Goal: Communication & Community: Answer question/provide support

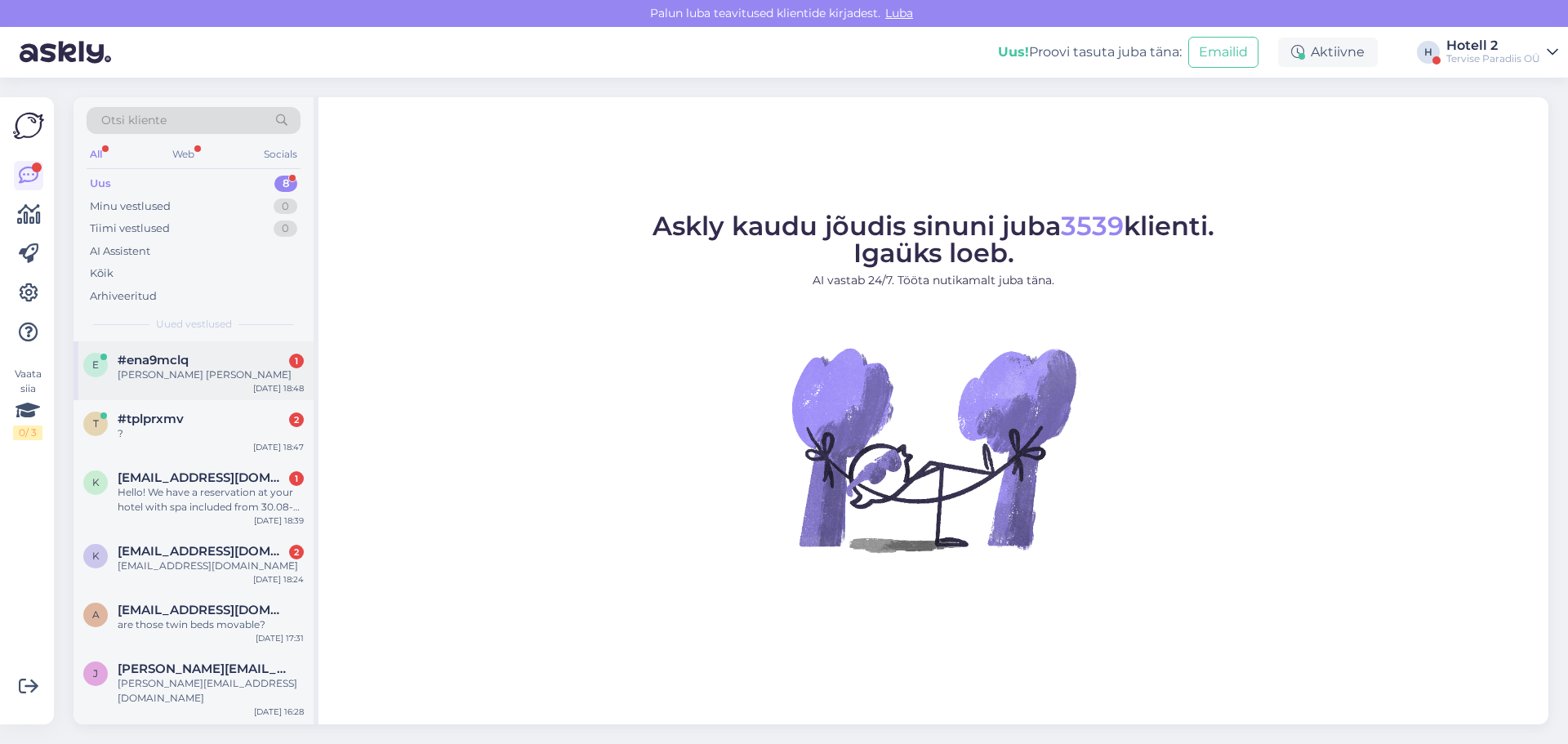
click at [191, 353] on div "#ena9mclq 1" at bounding box center [210, 360] width 187 height 15
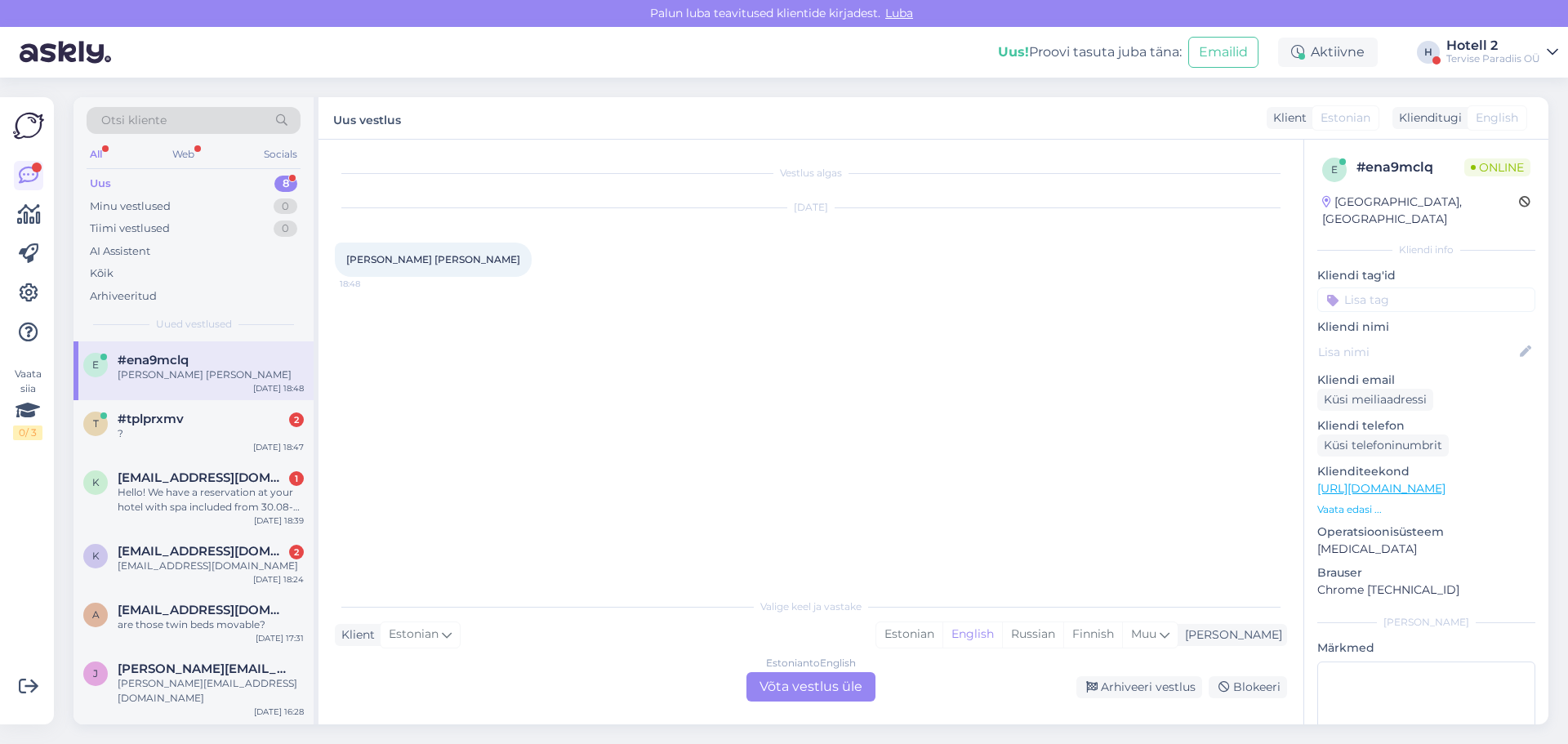
click at [784, 683] on div "Estonian to English Võta vestlus üle" at bounding box center [811, 686] width 129 height 29
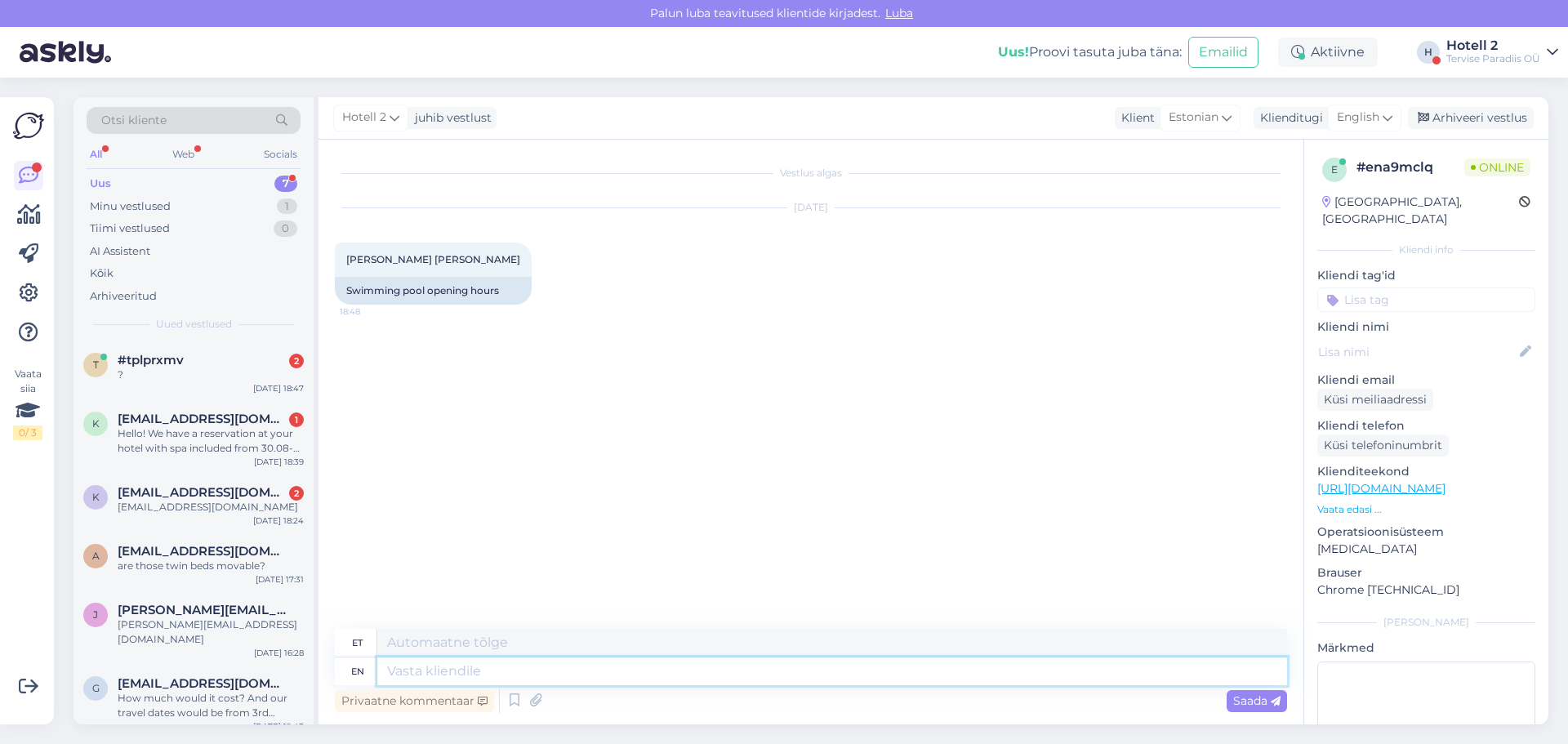
click at [414, 658] on textarea at bounding box center [832, 671] width 910 height 28
type textarea "Hello!"
type textarea "Tere!"
type textarea "Hello! On t"
type textarea "Tere! Sees"
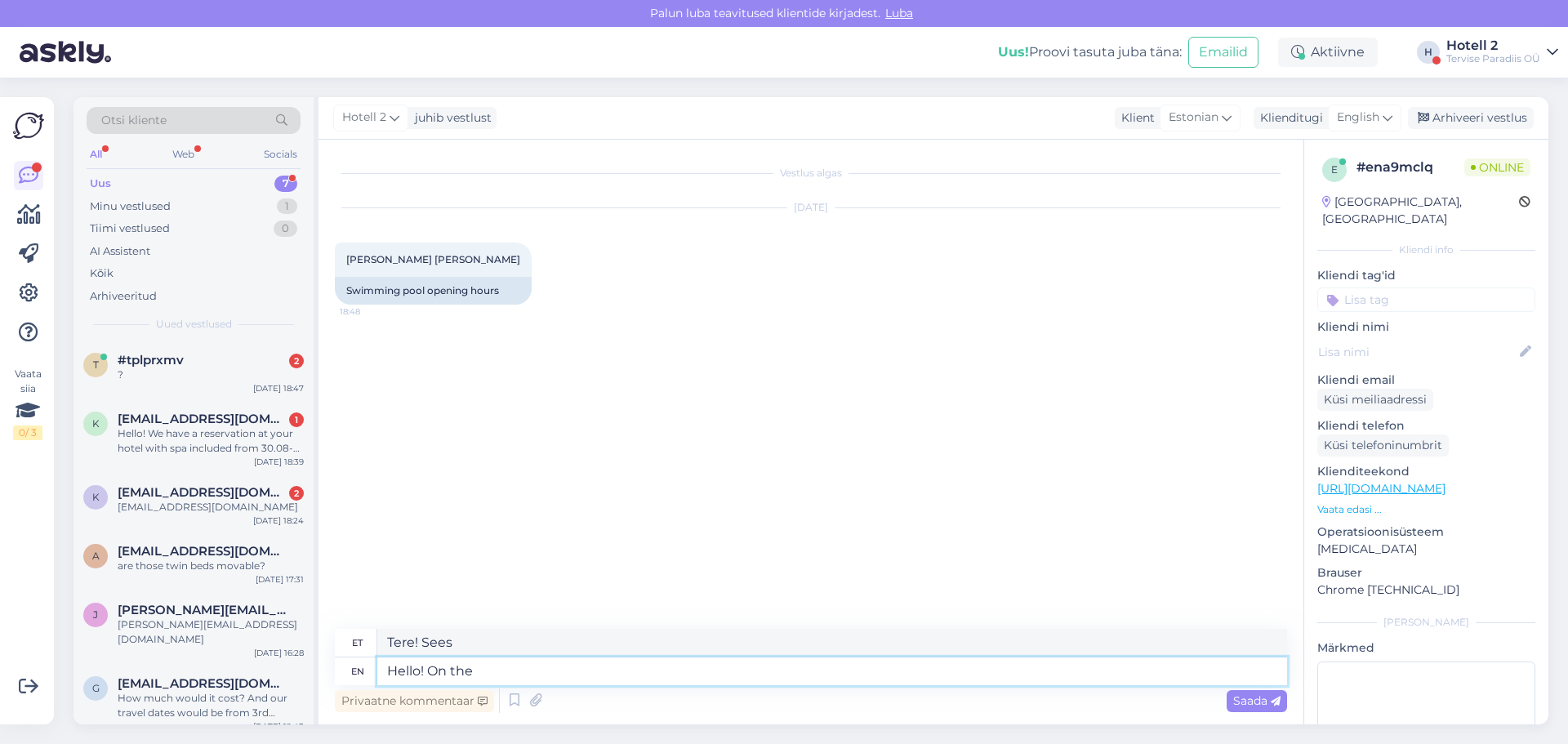
type textarea "Hello! On the"
type textarea "Tere! Peal"
type textarea "Hello! On the summertime"
type textarea "Tere! Suvel"
type textarea "Hello! On the summertime is"
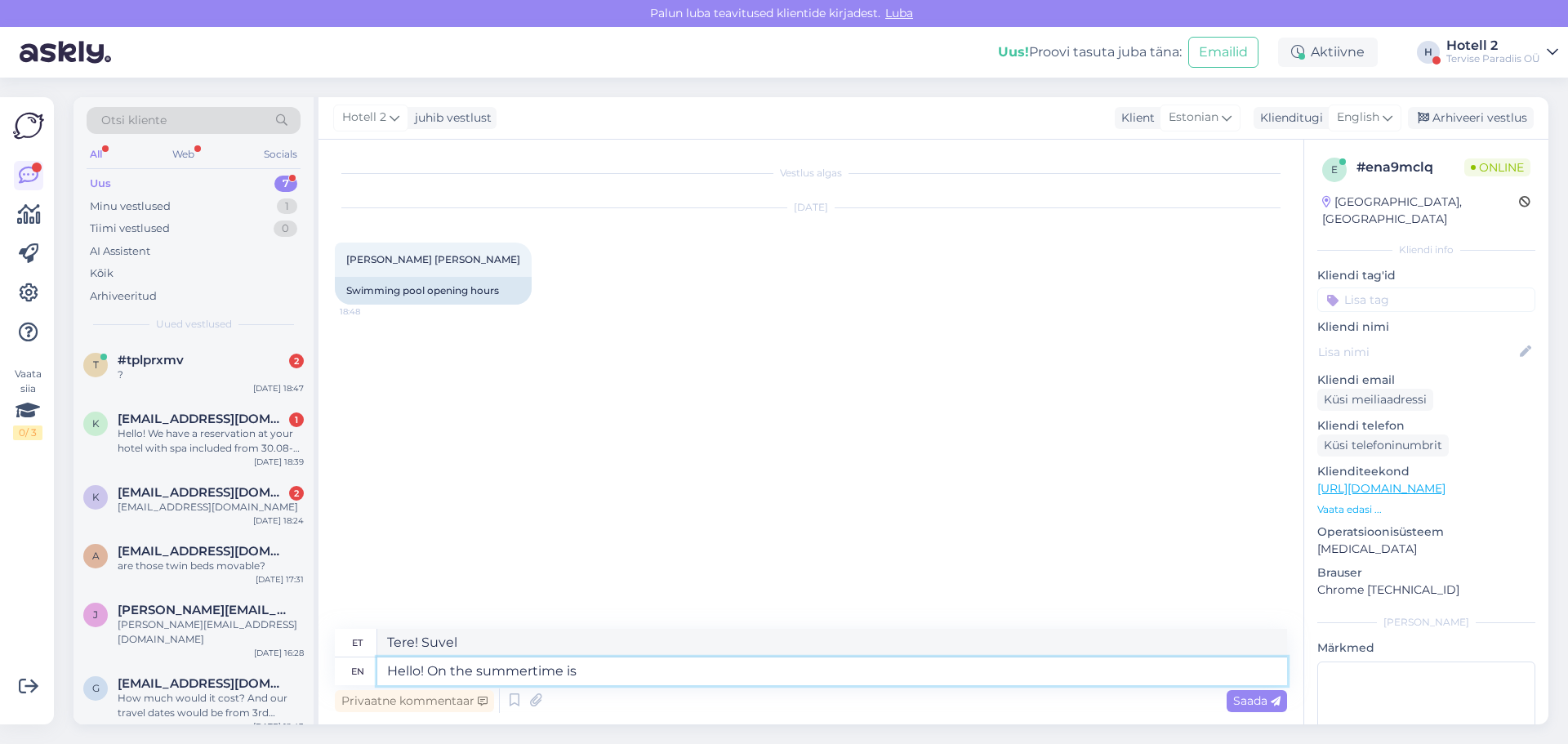
type textarea "Tere! Suvel on"
type textarea "Hello! On the summertime is open"
type textarea "Tere! Suvel on avatud"
type textarea "Hello! On the summertime is open everyda"
type textarea "Tere! Suvel on avatud iga päev"
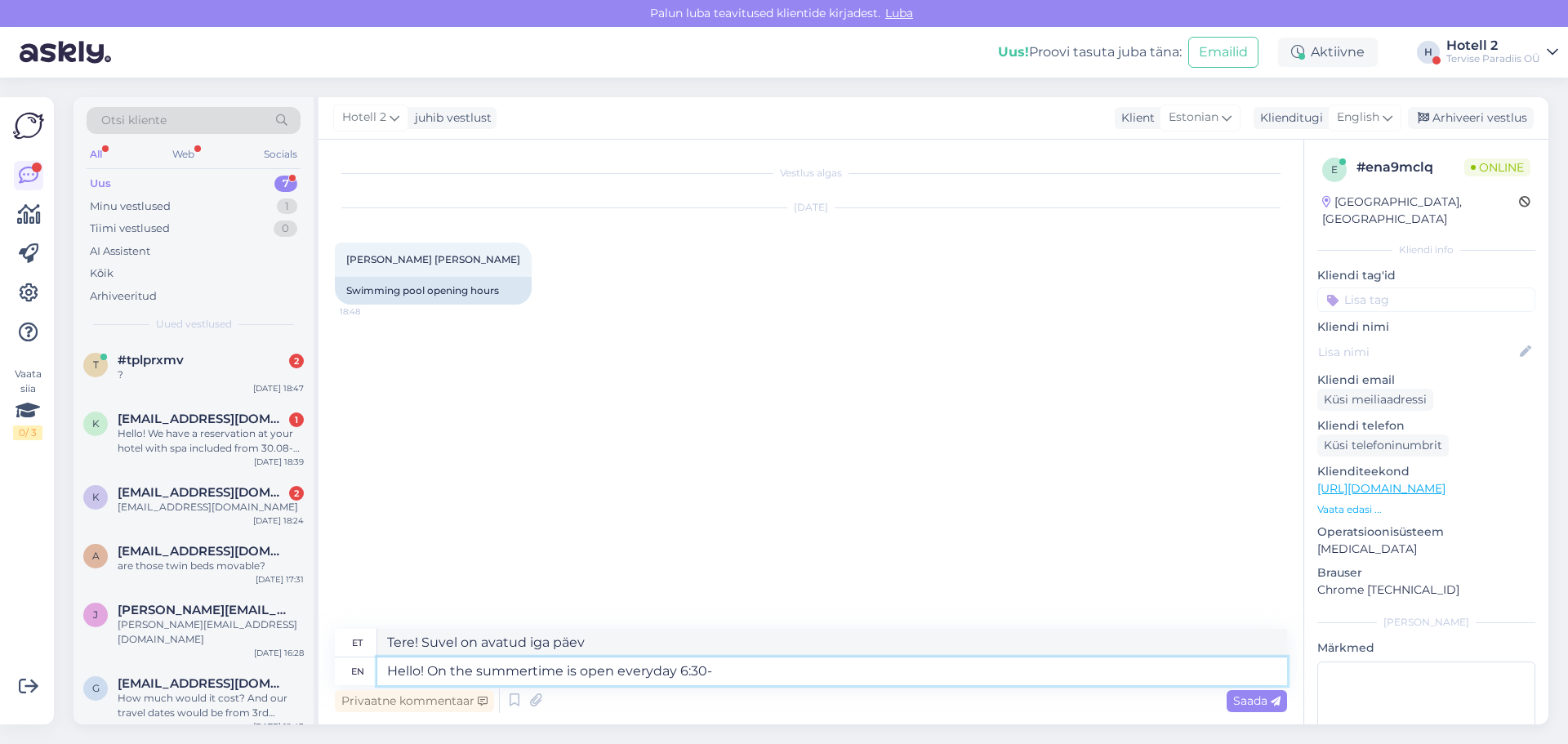
type textarea "Hello! On the summertime is open everyday 6:30-"
type textarea "Tere! Suvel avatud iga päev 6:30-"
type textarea "Hello! On the summertime is open everyday 6:30- 22"
type textarea "Tere! Suvel avatud iga päev 6.30-22.00."
type textarea "Hello! On the summertime is open everyday 6:30- 22:00"
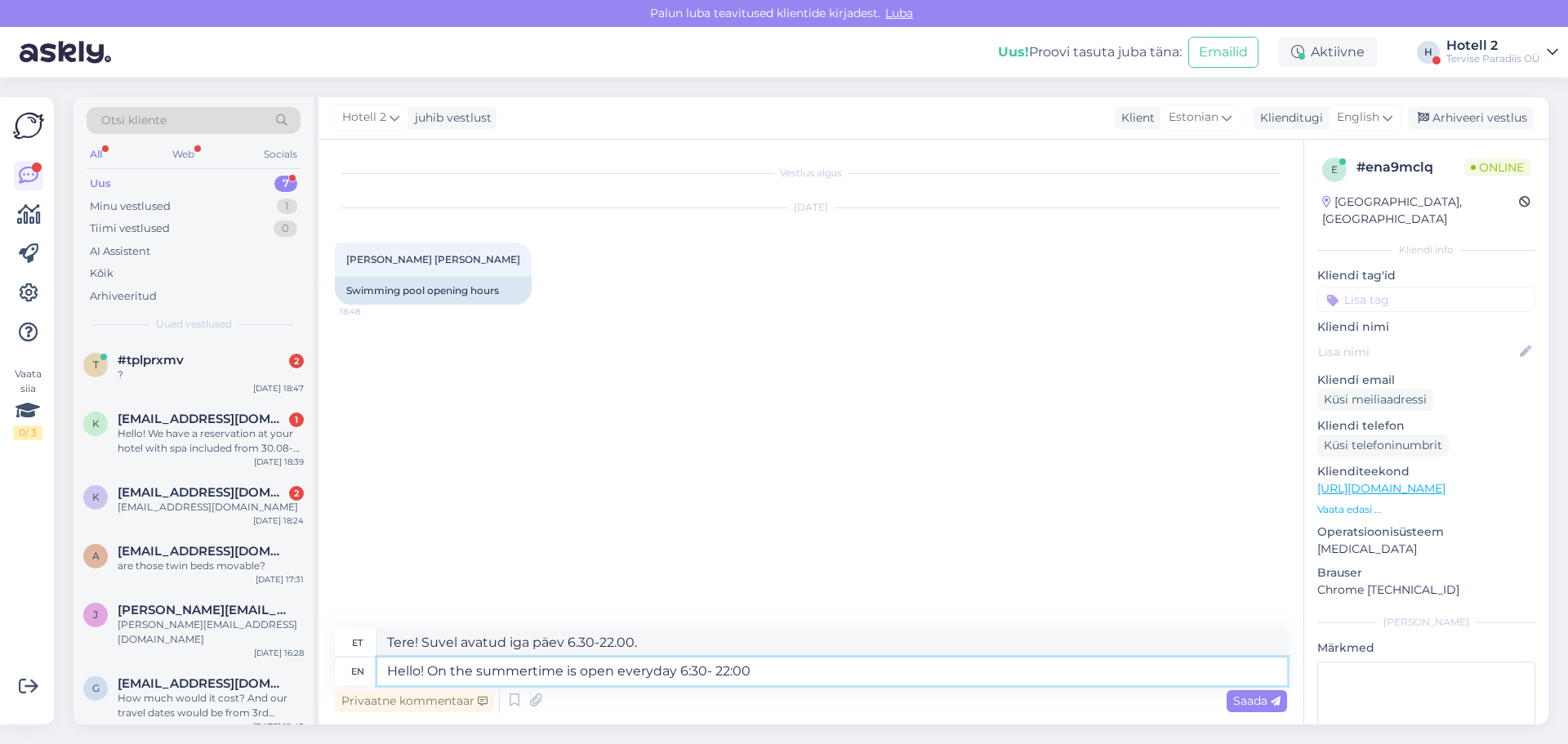
type textarea "Tere! Suvel avatud iga päev 6:30-22:00"
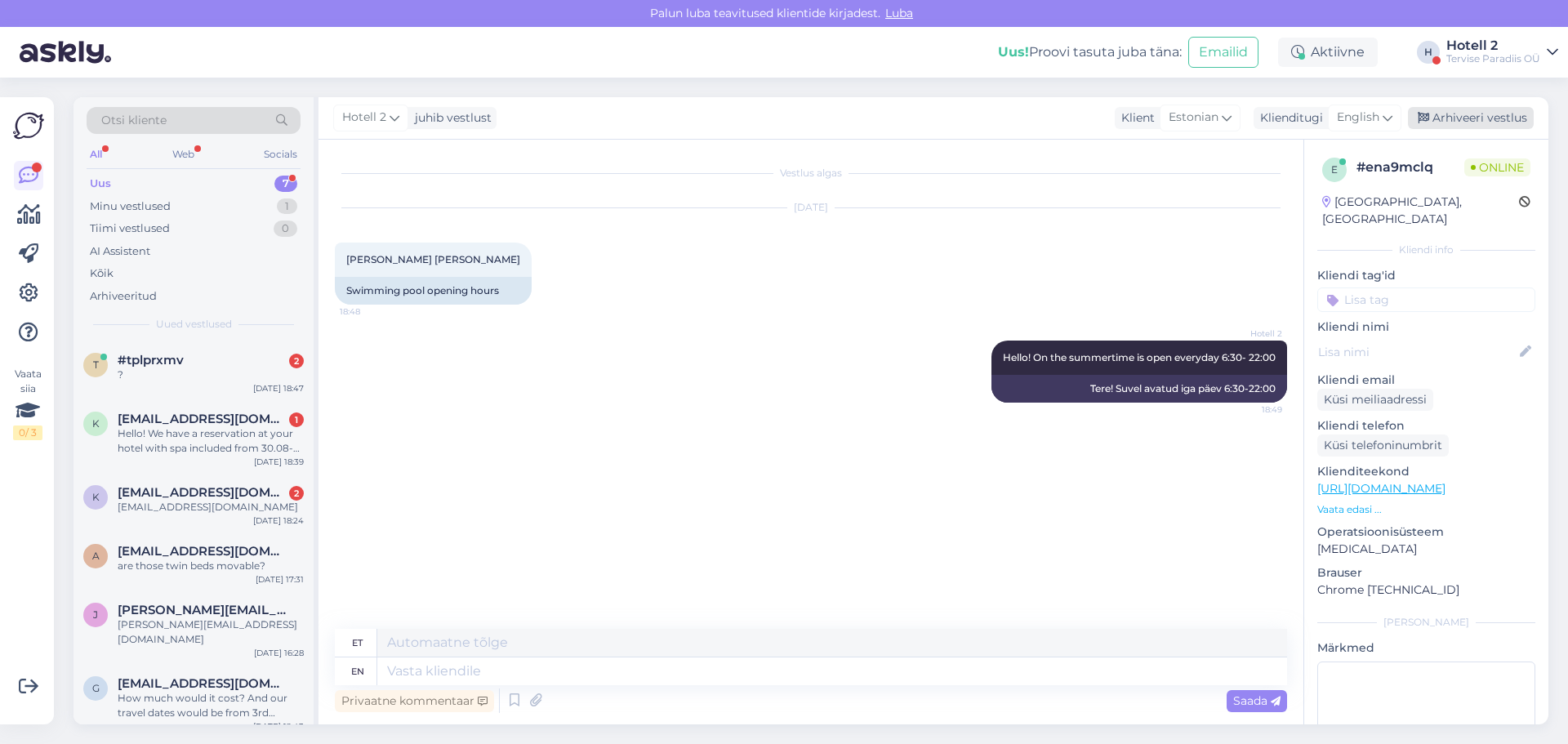
click at [1457, 116] on div "Arhiveeri vestlus" at bounding box center [1471, 118] width 126 height 22
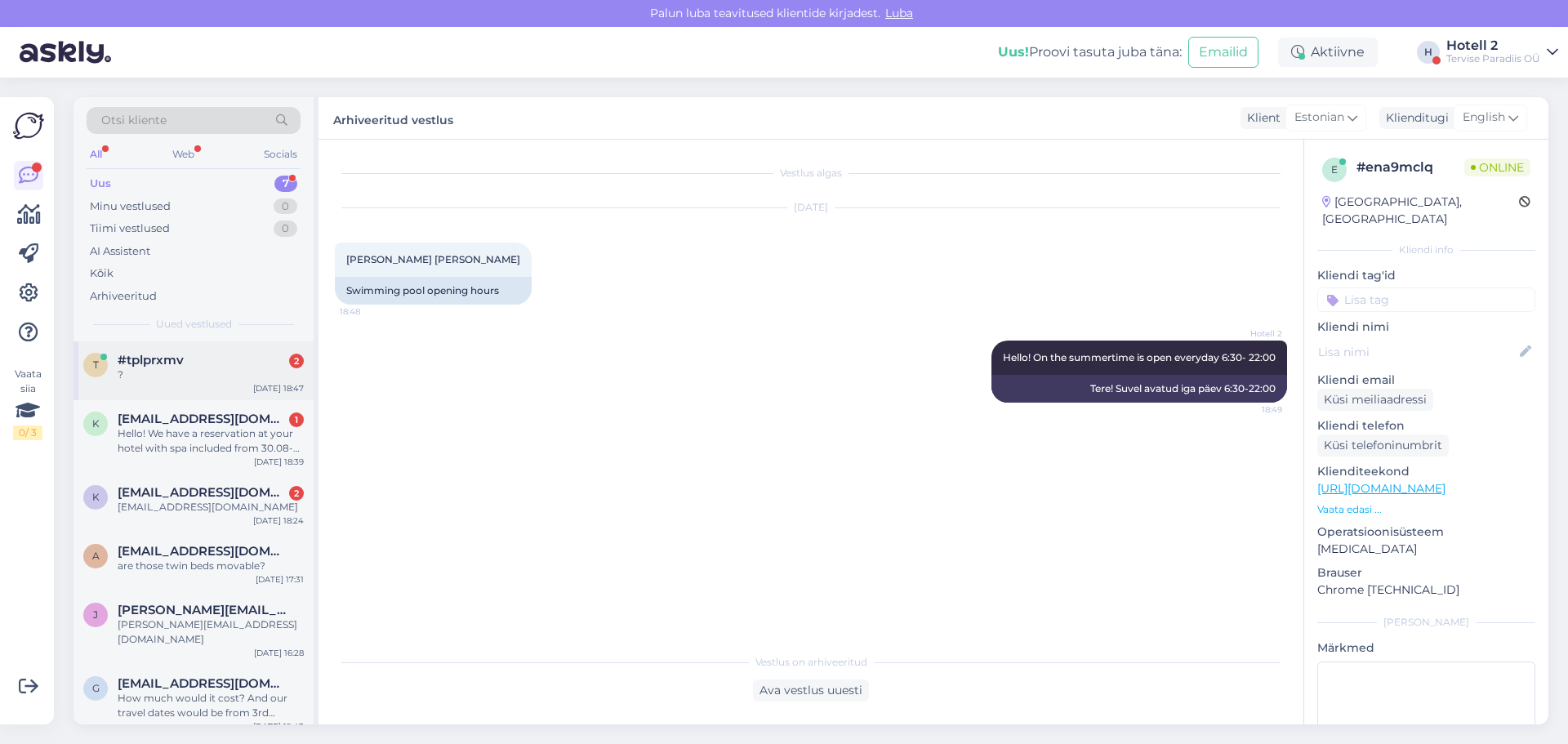
click at [136, 364] on span "#tplprxmv" at bounding box center [150, 360] width 67 height 15
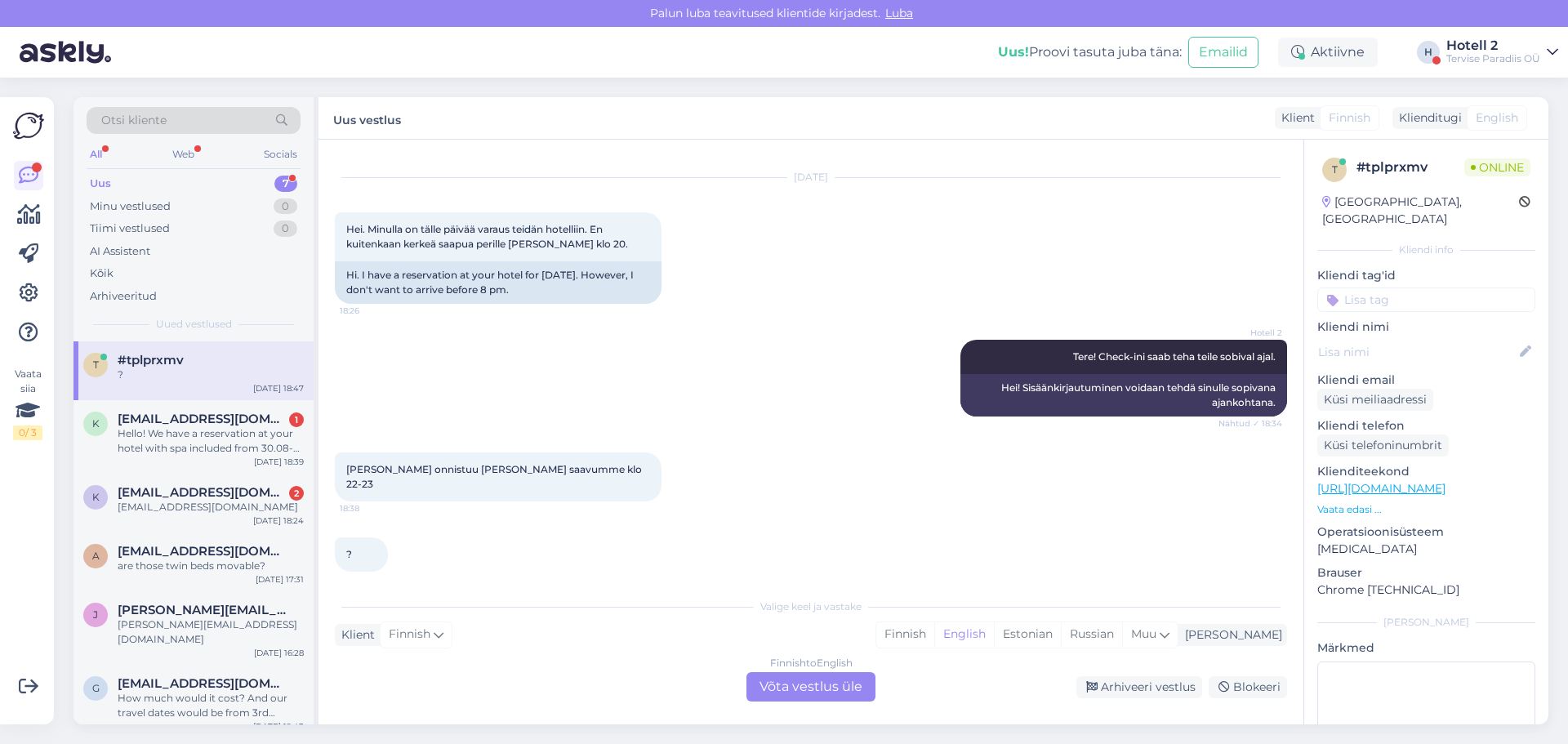
click at [769, 685] on div "Finnish to English Võta vestlus üle" at bounding box center [811, 686] width 129 height 29
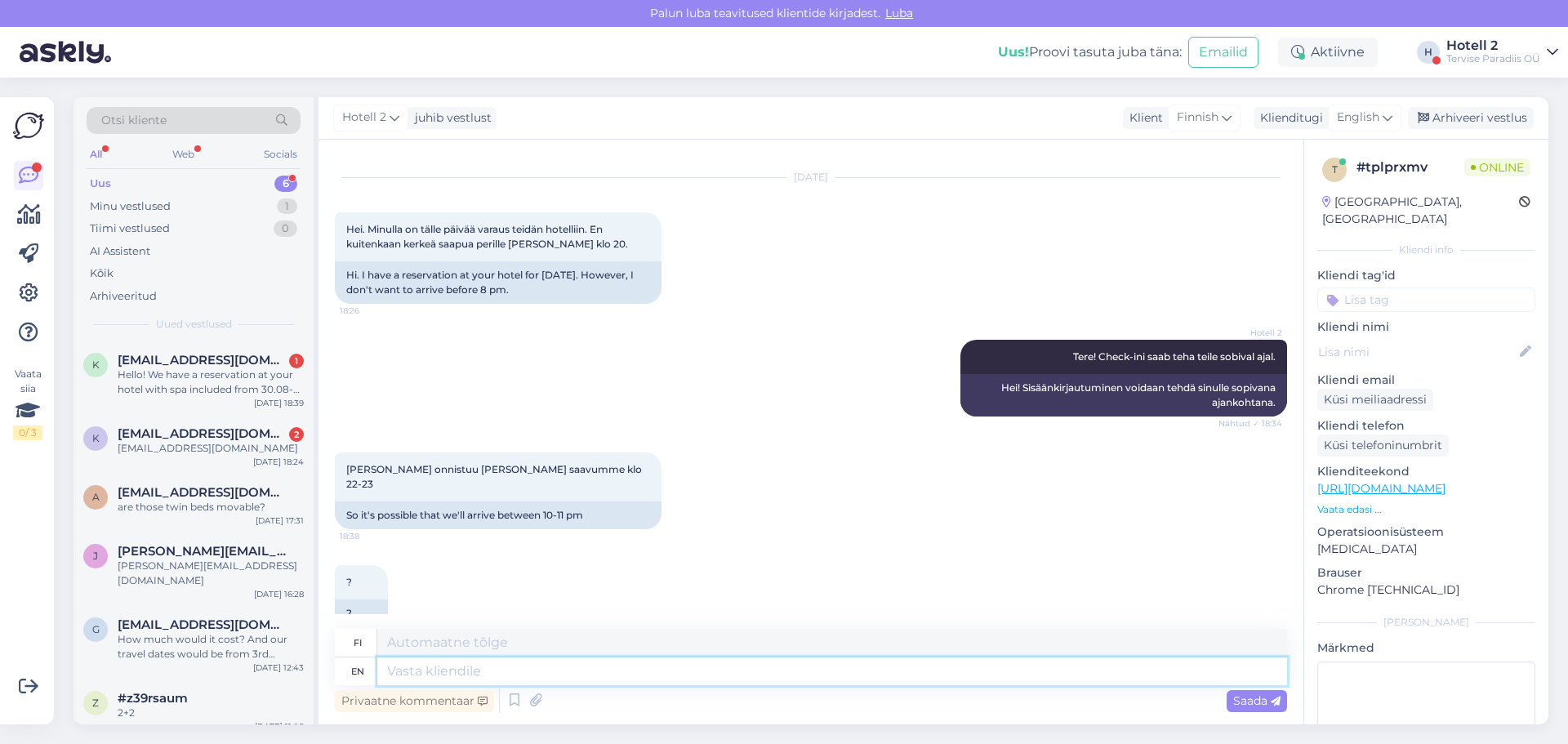
click at [420, 674] on textarea at bounding box center [832, 671] width 910 height 28
type textarea "Yes,"
type textarea "Kyllä"
type textarea "Yes, n"
type textarea "Kyllä,"
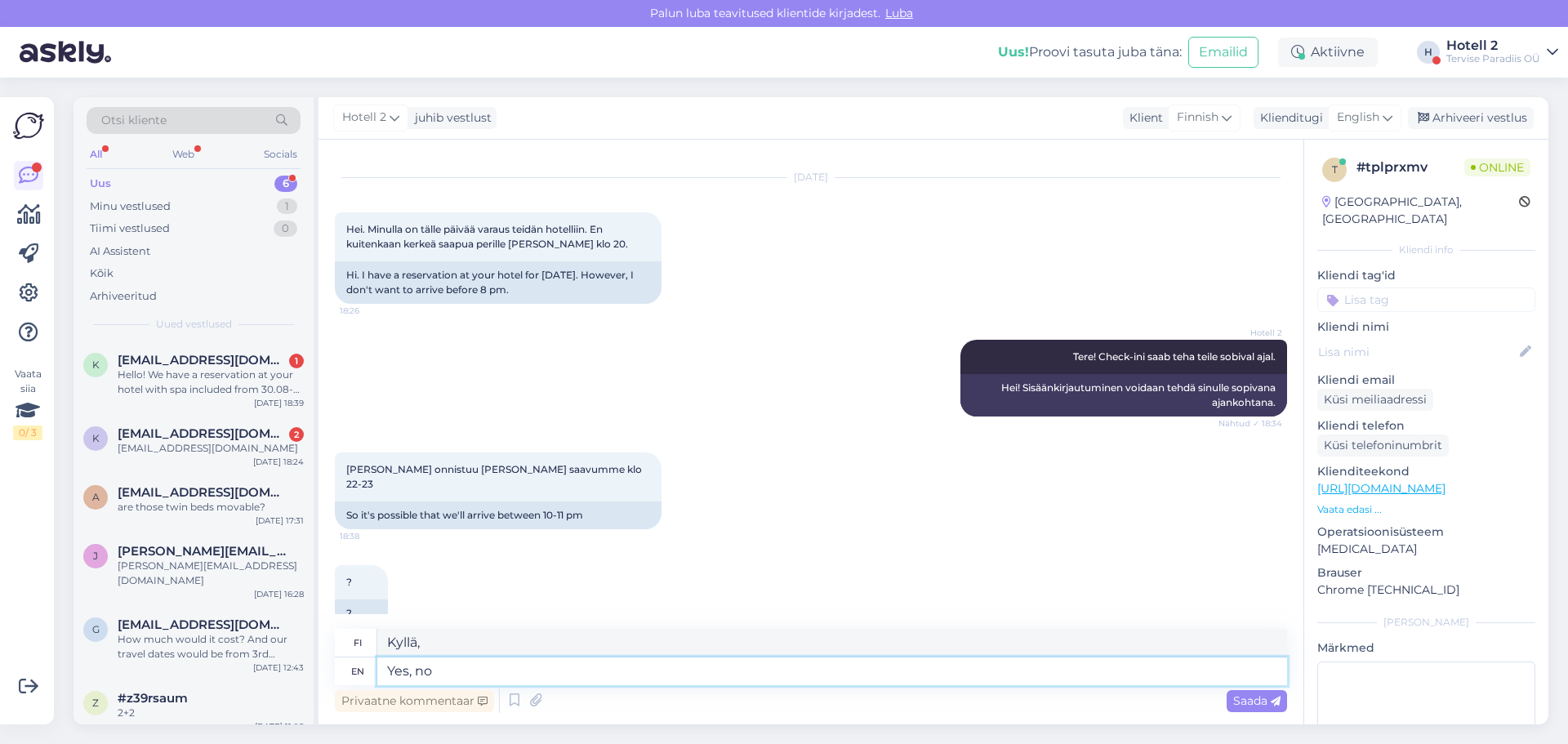
type textarea "Yes, no p"
type textarea "Kyllä, ei"
type textarea "Yes, no problem"
type textarea "Kyllä, ei ongelmaa"
type textarea "Yes, no problem if"
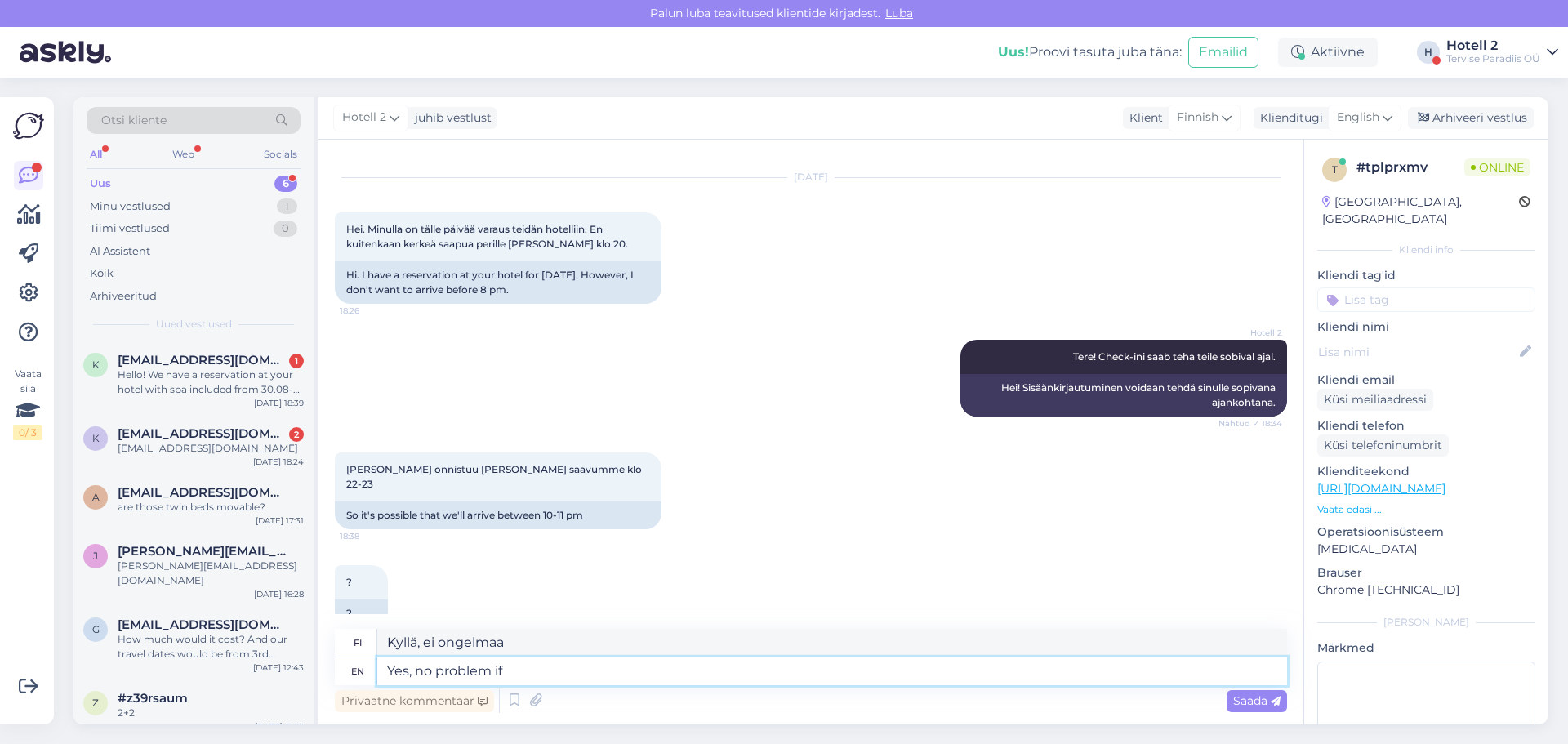
type textarea "Kyllä, ei hätää, [PERSON_NAME]"
type textarea "Yes, no problem if you arrive"
type textarea "Kyllä, ei hätää, [PERSON_NAME]"
type textarea "Yes, no problem if you arrive at t"
type textarea "Kyllä, ei hätää, [PERSON_NAME] saavut"
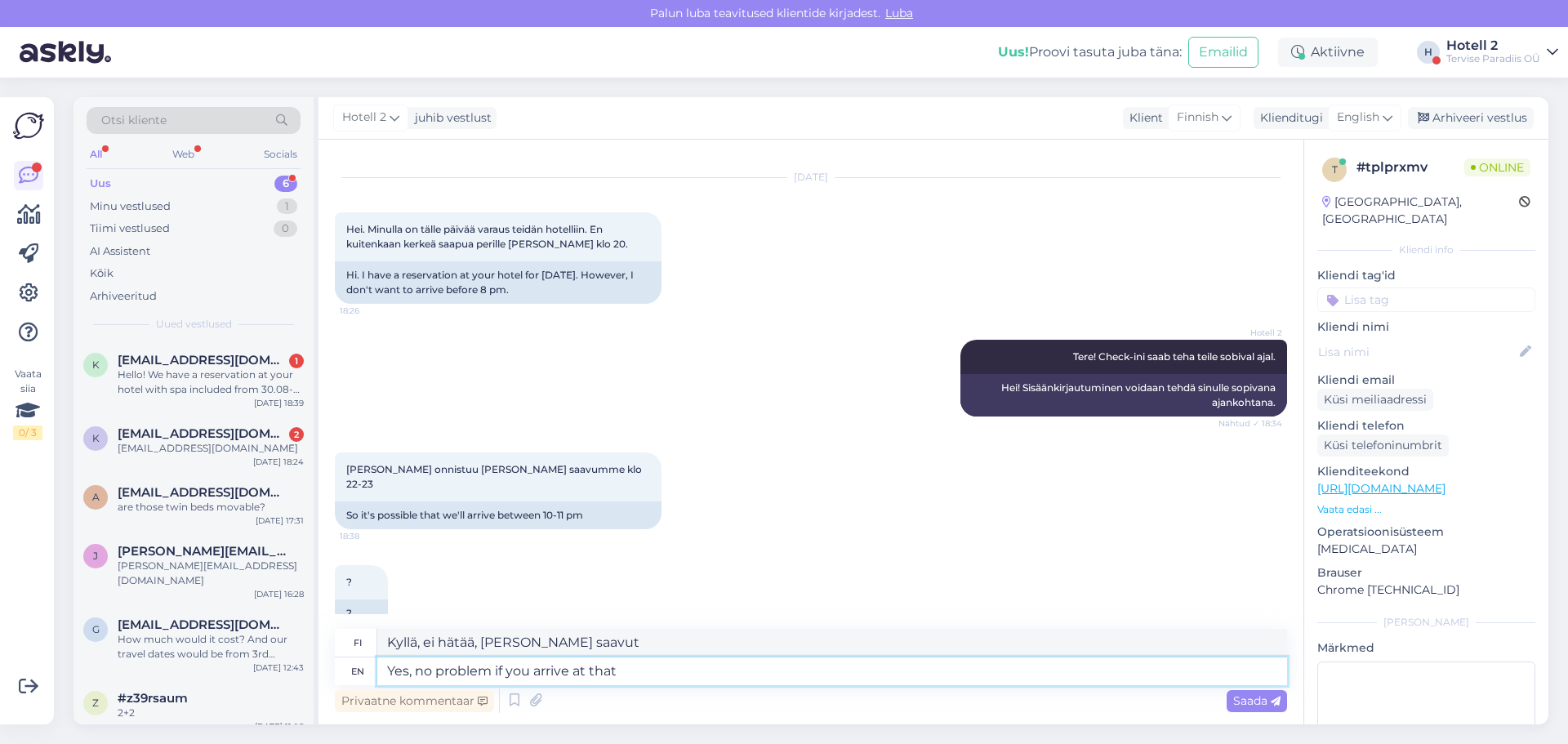
type textarea "Yes, no problem if you arrive at that"
type textarea "Kyllä, ei hätää, [PERSON_NAME] pääset perille"
type textarea "Yes, no problem if you arrive at that time."
type textarea "Kyllä, ei hätää, [PERSON_NAME] saavut paikalle tuohon aikaan."
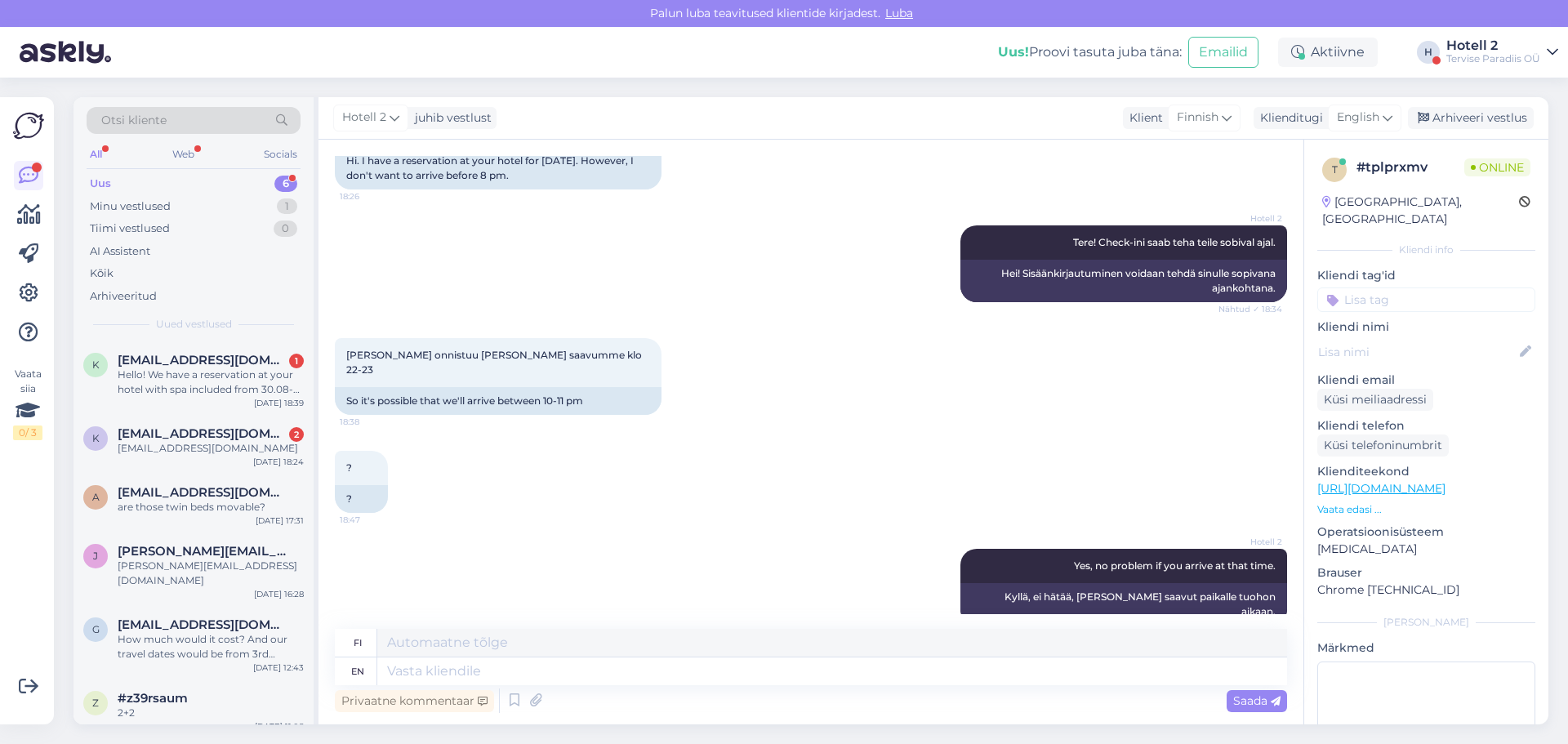
drag, startPoint x: 1450, startPoint y: 118, endPoint x: 1474, endPoint y: 104, distance: 27.8
click at [1465, 111] on div "Arhiveeri vestlus" at bounding box center [1471, 118] width 126 height 22
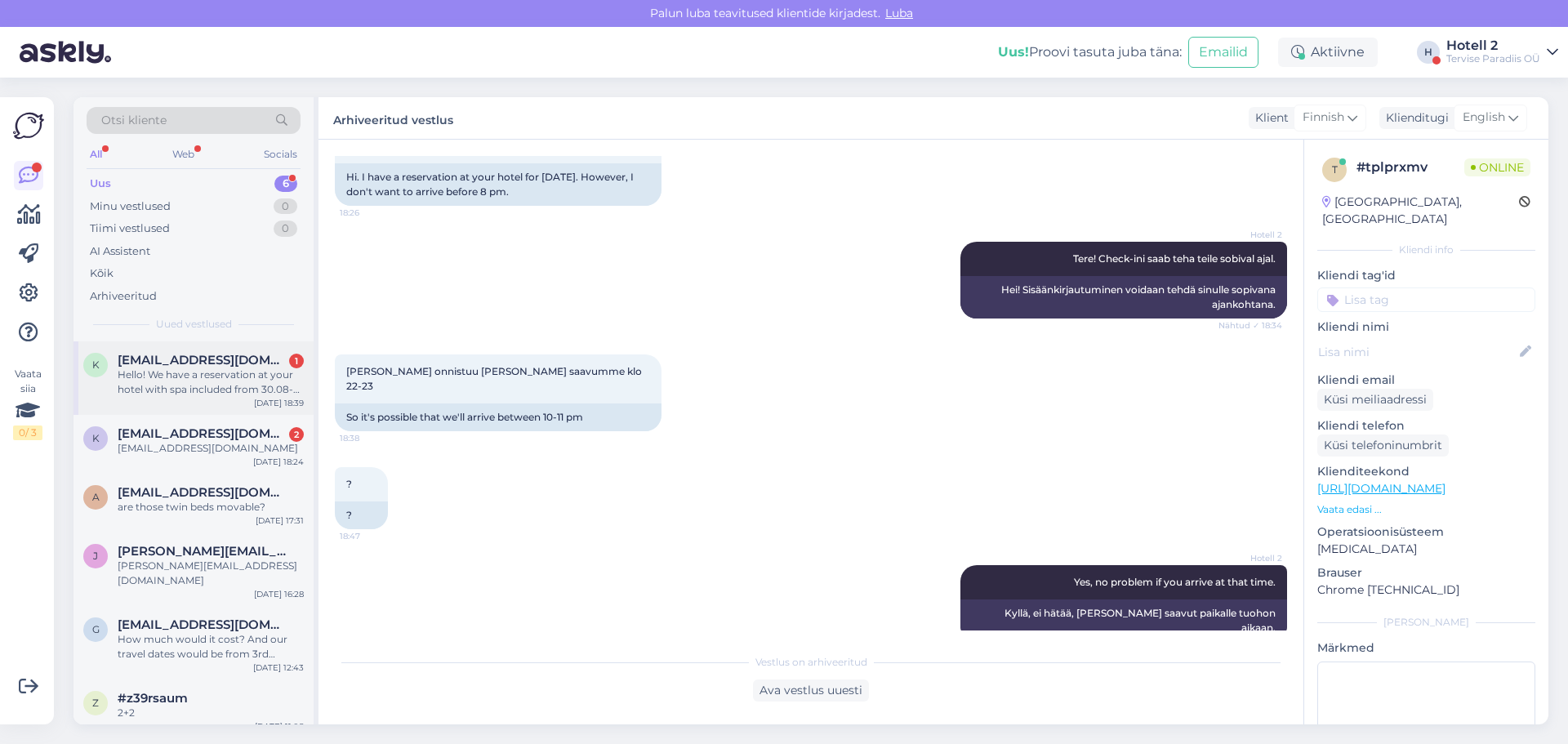
click at [219, 378] on div "Hello! We have a reservation at your hotel with spa included from 30.08-31.08 (…" at bounding box center [210, 381] width 187 height 29
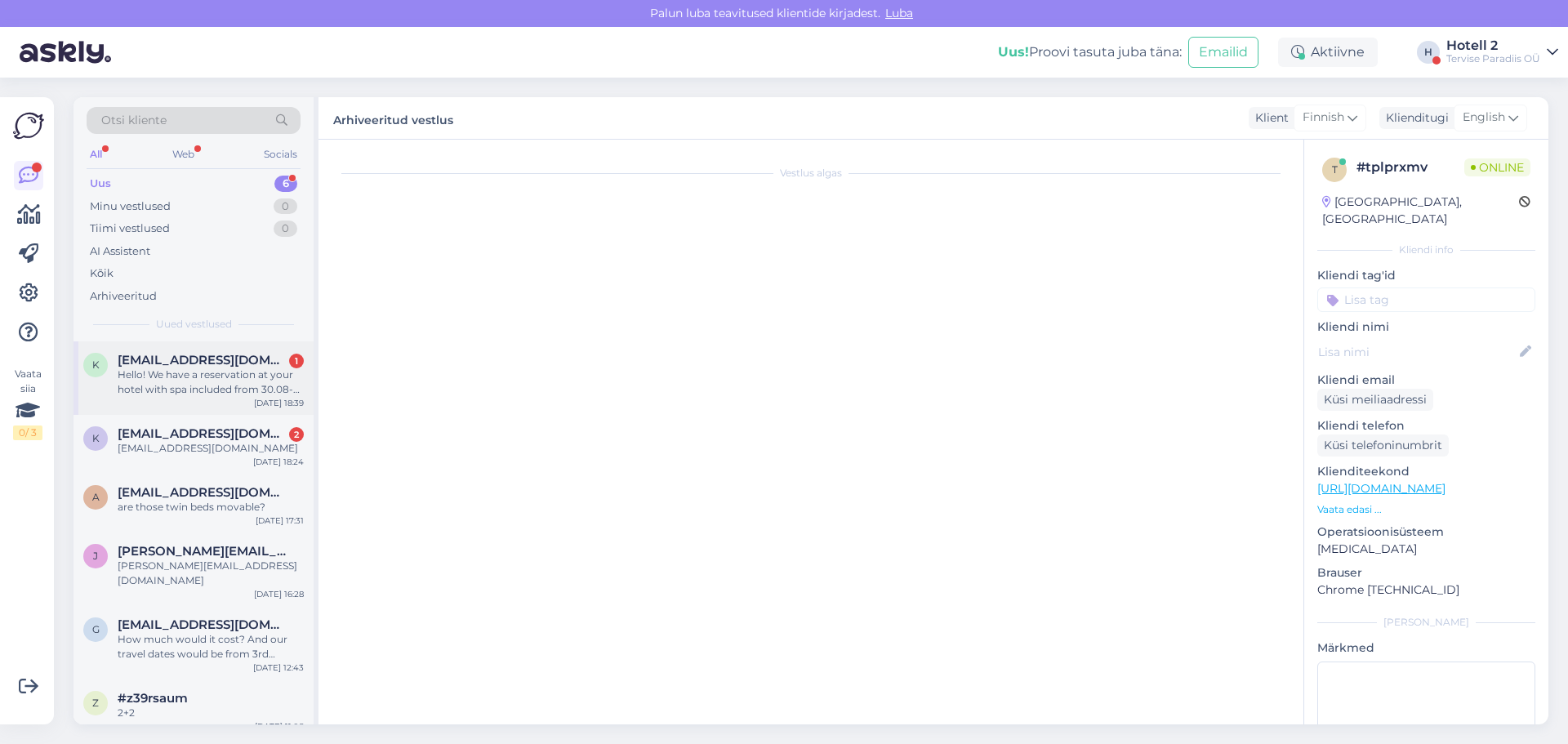
scroll to position [0, 0]
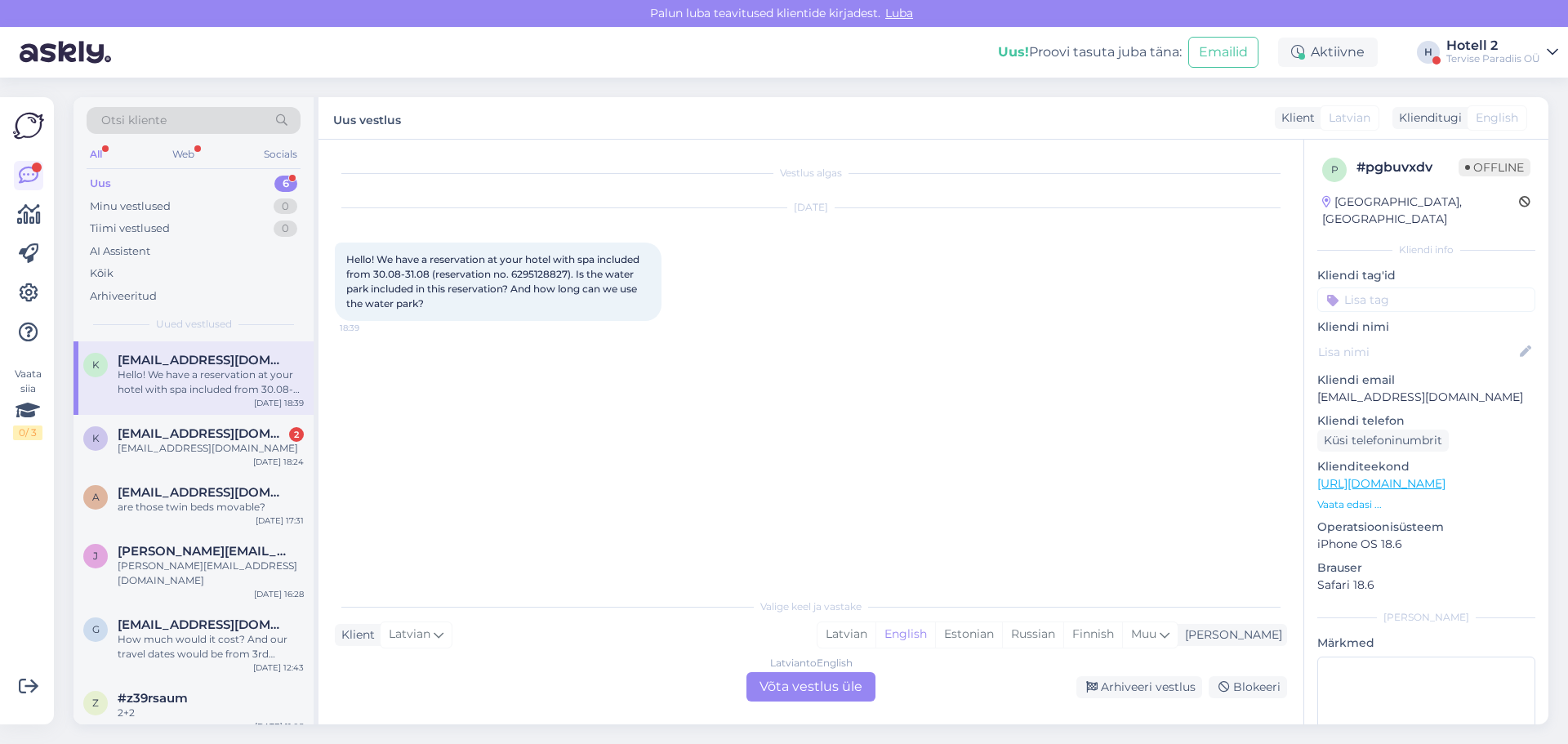
click at [839, 679] on div "Latvian to English Võta vestlus üle" at bounding box center [811, 686] width 129 height 29
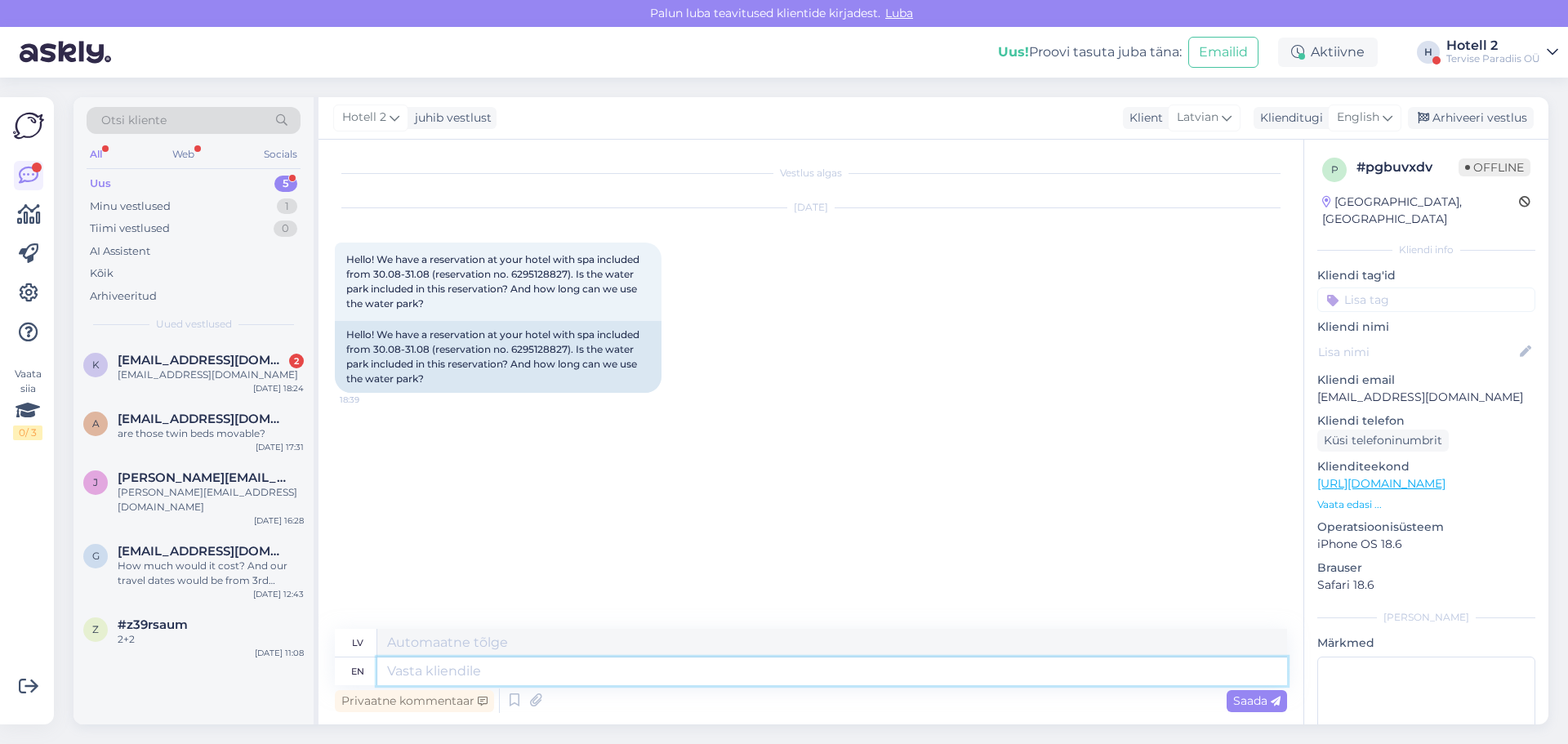
click at [414, 662] on textarea at bounding box center [832, 671] width 910 height 28
type textarea "Hello!"
type textarea "Sveiki!"
type textarea "Hello! The wat"
type textarea "Sveiki! Kas"
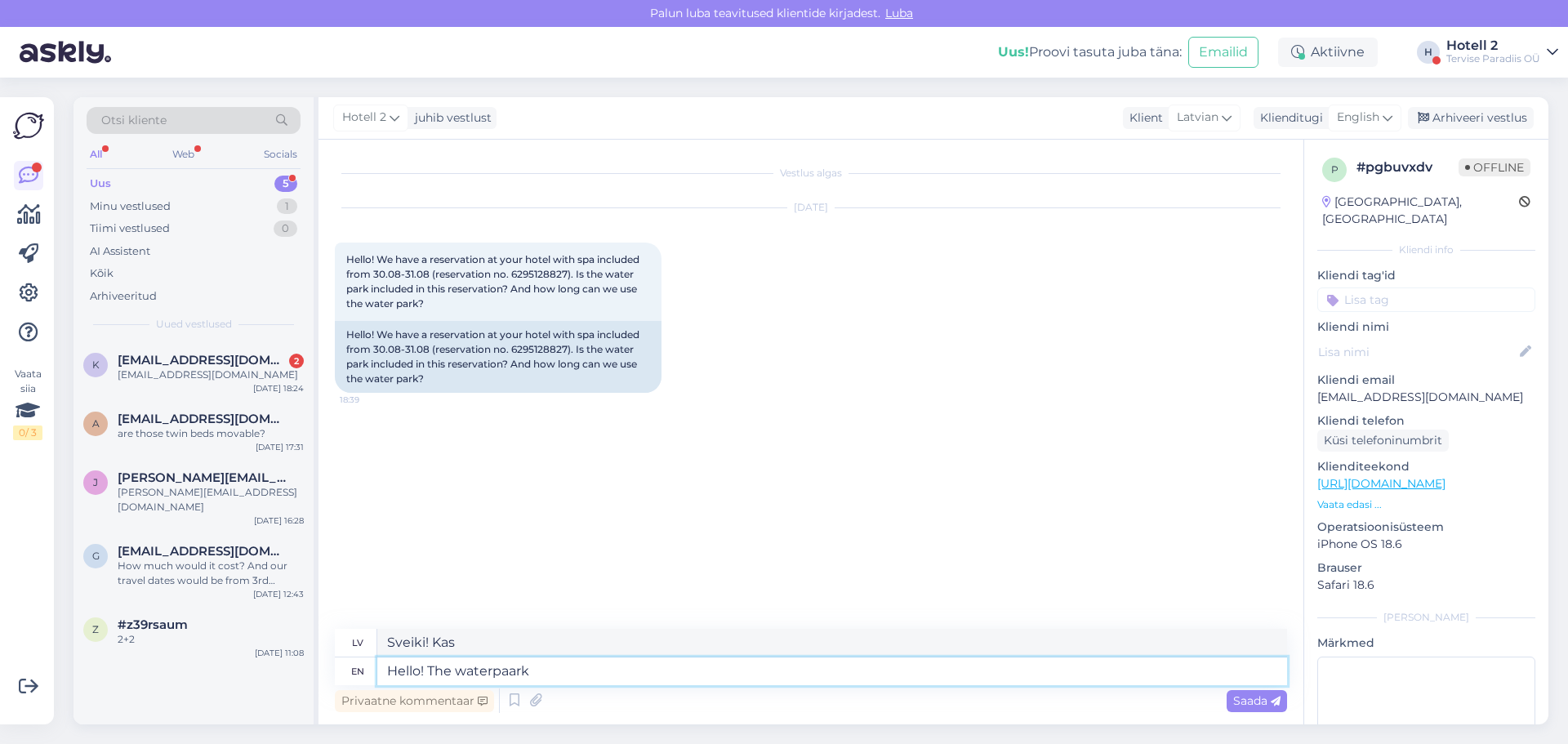
type textarea "Hello! The waterpaark"
type textarea "Sveiki! Ūdens parks"
type textarea "Hello! The waterpaark is"
type textarea "Sveiki! Ūdens parks ir"
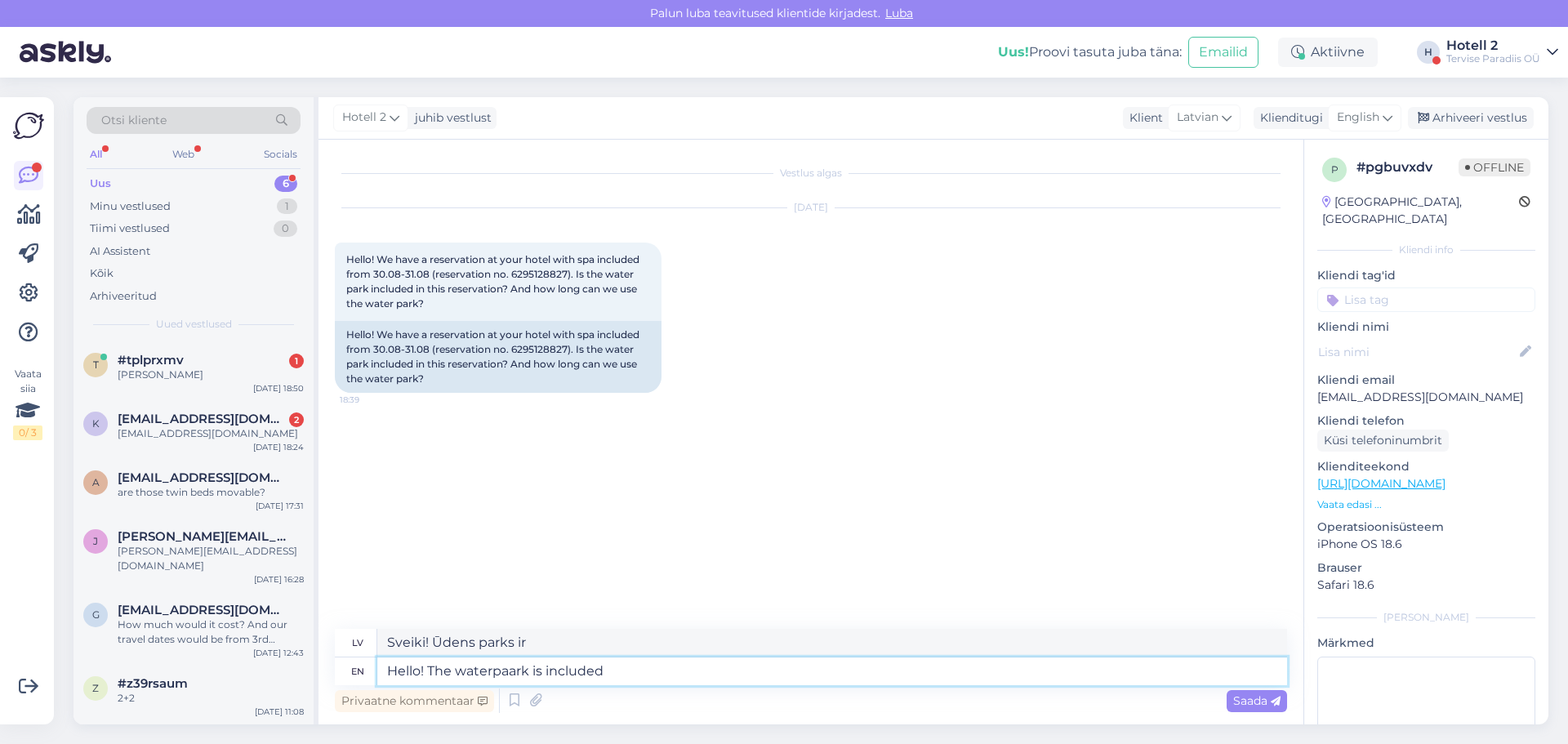
type textarea "Hello! The waterpaark is included"
type textarea "Sveiki! Ūdens parks ir iekļauts komplektā."
click at [523, 671] on textarea "Hello! The waterpaark is included" at bounding box center [832, 671] width 910 height 28
type textarea "Hello! The waterpaa is included"
type textarea "Sveiki! [GEOGRAPHIC_DATA] ir iekļauta komplektā."
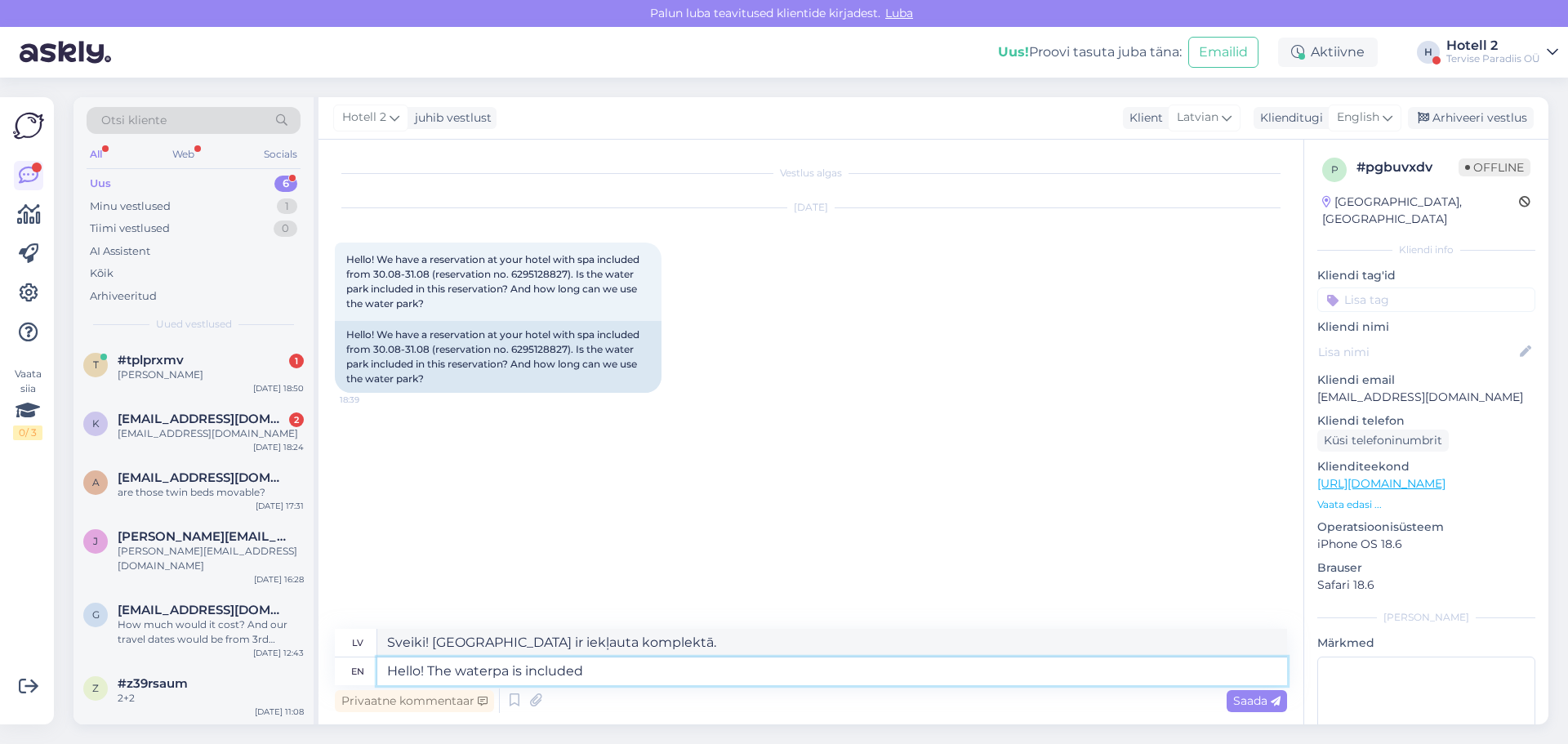
type textarea "Hello! The waterp is included"
type textarea "Sveiki! Ūdens tvertne ir iekļauta komplektā."
type textarea "Hello! The water is included"
type textarea "Sveiki! Ūdens ir iekļauts cenā."
type textarea "Hello! The waterpa is included"
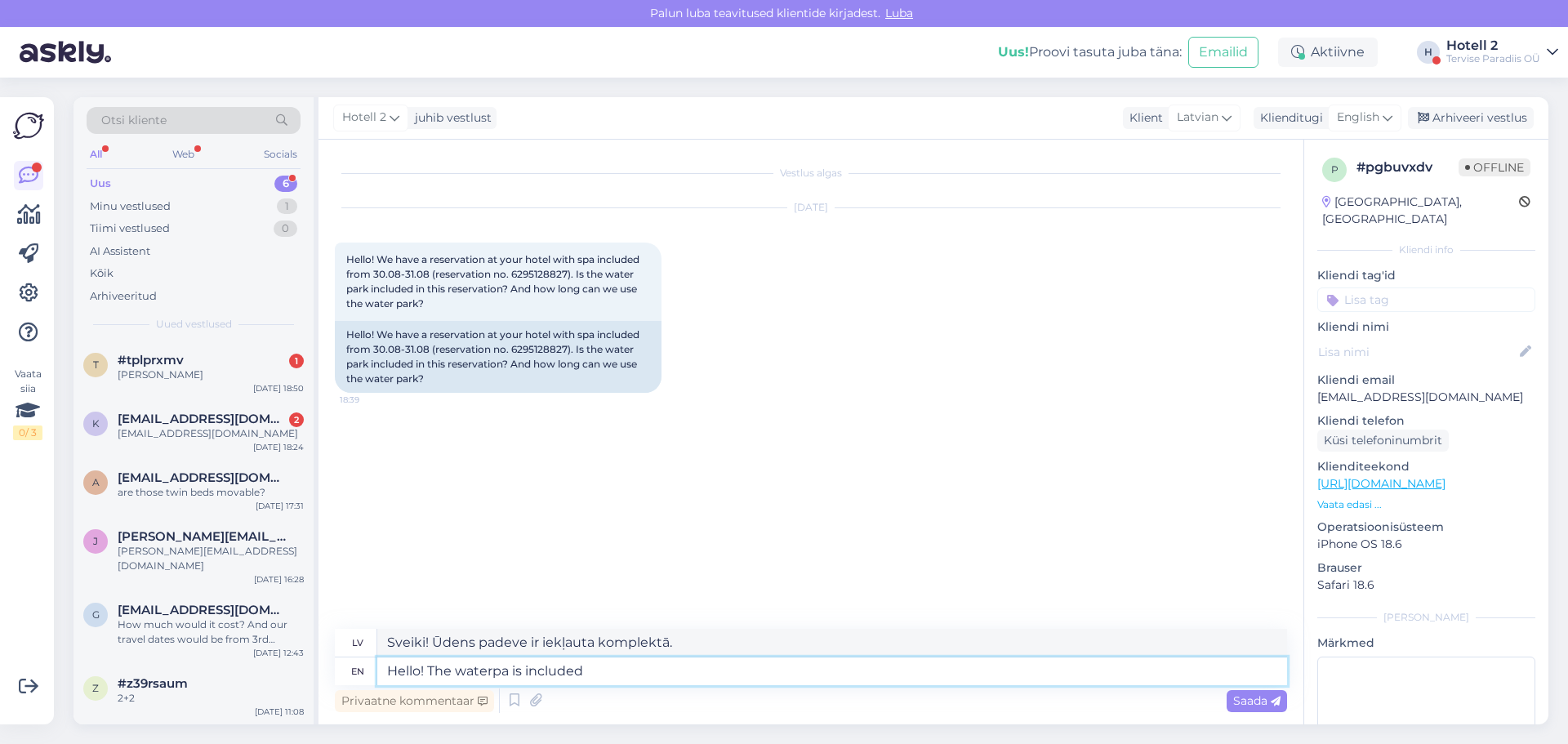
type textarea "Sveiki! Ūdens tvertne ir iekļauta komplektā."
type textarea "Hello! The waterpar is included"
type textarea "Sveiki! [GEOGRAPHIC_DATA] ir iekļauta komplektā."
type textarea "Hello! The waterpark is included"
type textarea "Sveiki! Ūdens atrakciju parks ir iekļauts cenā."
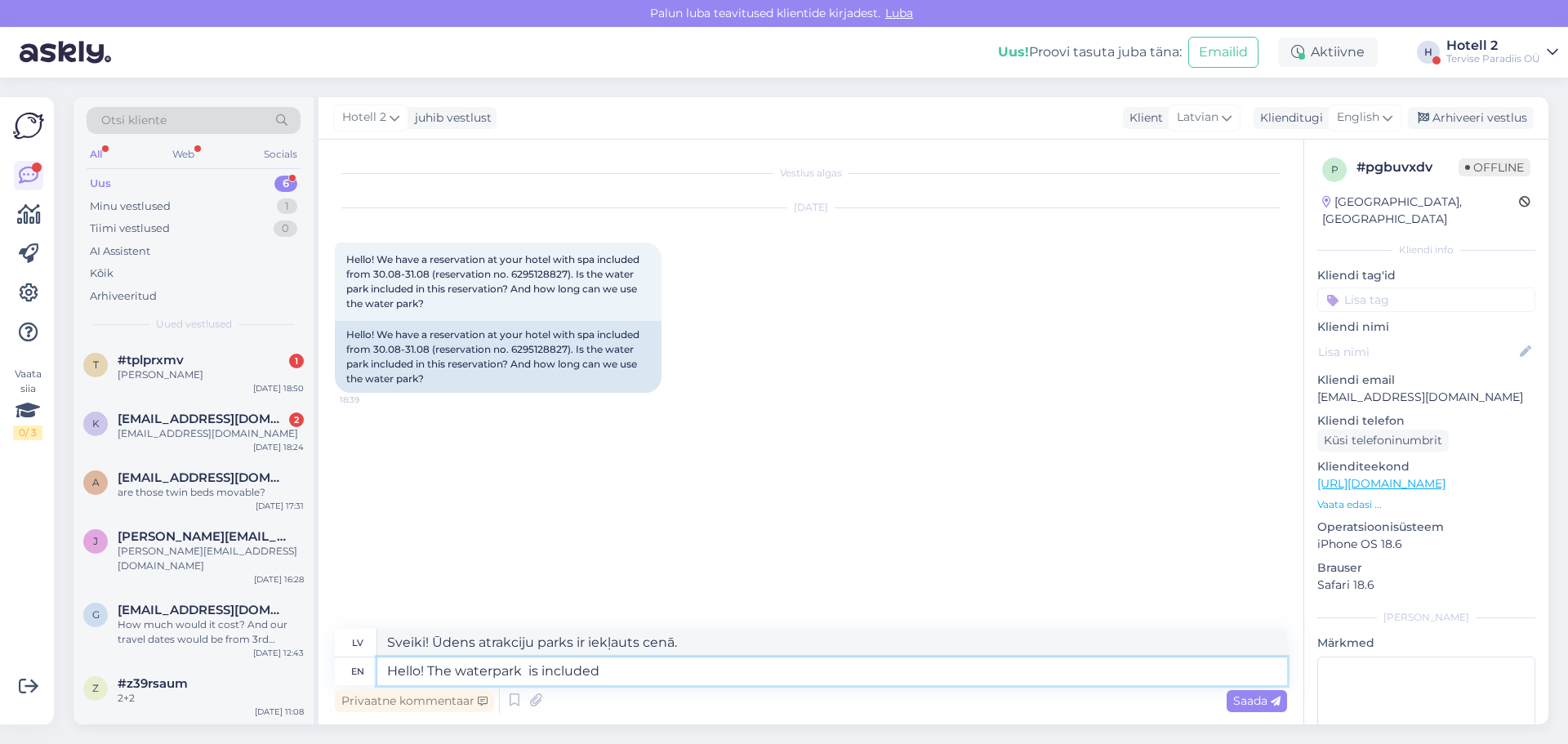
click at [637, 676] on textarea "Hello! The waterpark is included" at bounding box center [832, 671] width 910 height 28
type textarea "Hello! The waterpark is included. The arrival"
type textarea "Sveiki! Ūdens atrakciju parks ir iekļauts cenā. Ierašanās"
type textarea "Hello! The waterpark is included. The arrival dat"
type textarea "Sveiki! Ūdens atrakciju parks ir iekļauts cenā. Ierašanās datums"
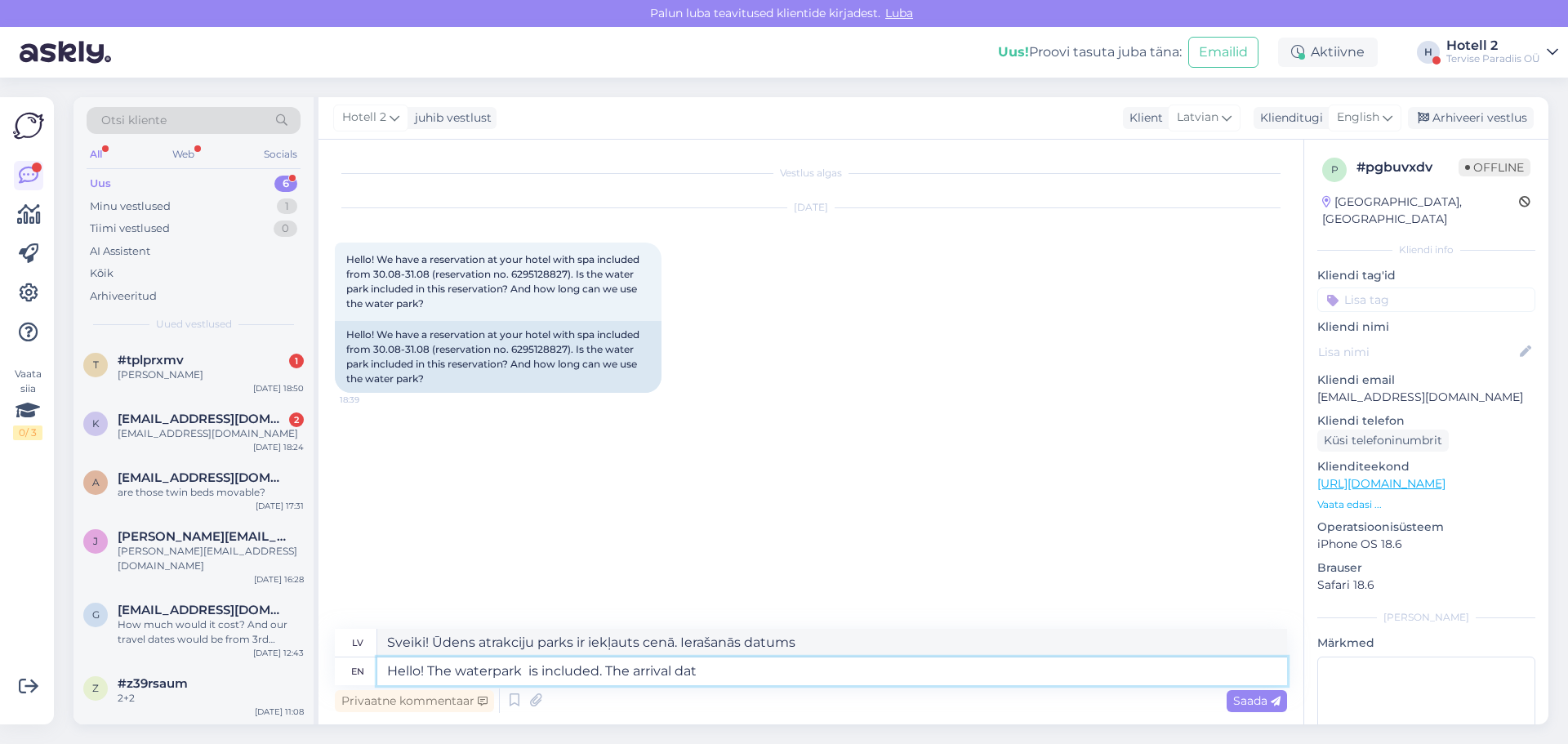
type textarea "Hello! The waterpark is included. The arrival date"
type textarea "Sveiki! Ūdens atrakciju parks ir iekļauts cenā. Ierašanās diena"
type textarea "Hello! The waterpark is included. The arrival date"
type textarea "Sveiki! Ūdens atrakciju parks ir iekļauts cenā. Ierašanās datums"
type textarea "Hello! The waterpark is included. The arrival date open"
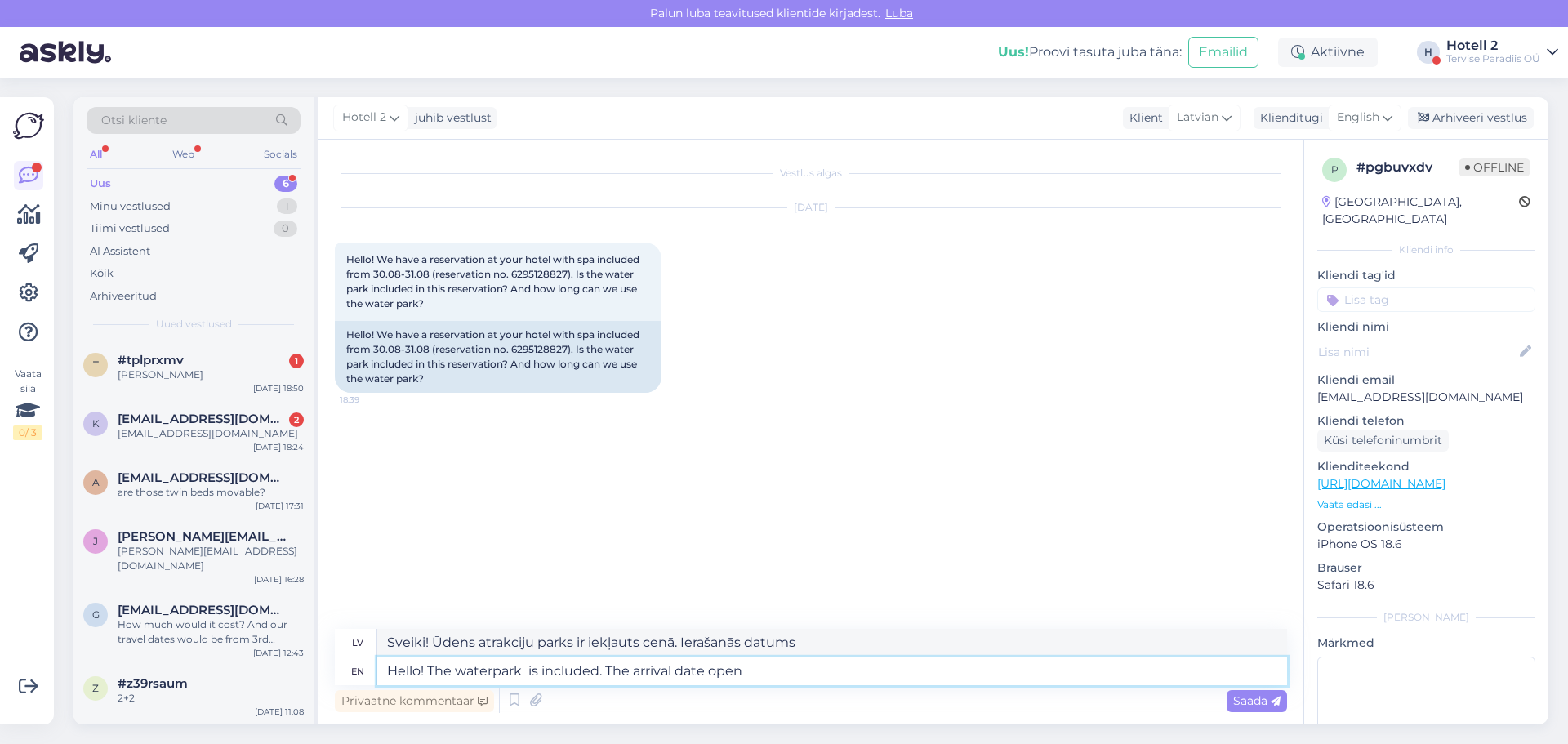
type textarea "Sveiki! Ūdens atrakciju parks ir iekļauts cenā. Ierašanās datums ir atvērts."
type textarea "Hello! The waterpark is included. The arrival date open till"
type textarea "Sveiki! Ūdens atrakciju parks ir iekļauts cenā. Ierašanās datums ir atvērts līdz"
type textarea "Hello! The waterpark is included. The arrival date open till 21:00"
type textarea "Sveiki! Ūdens atrakciju parks ir iekļauts cenā. Ierašanās datumā atvērts līdz p…"
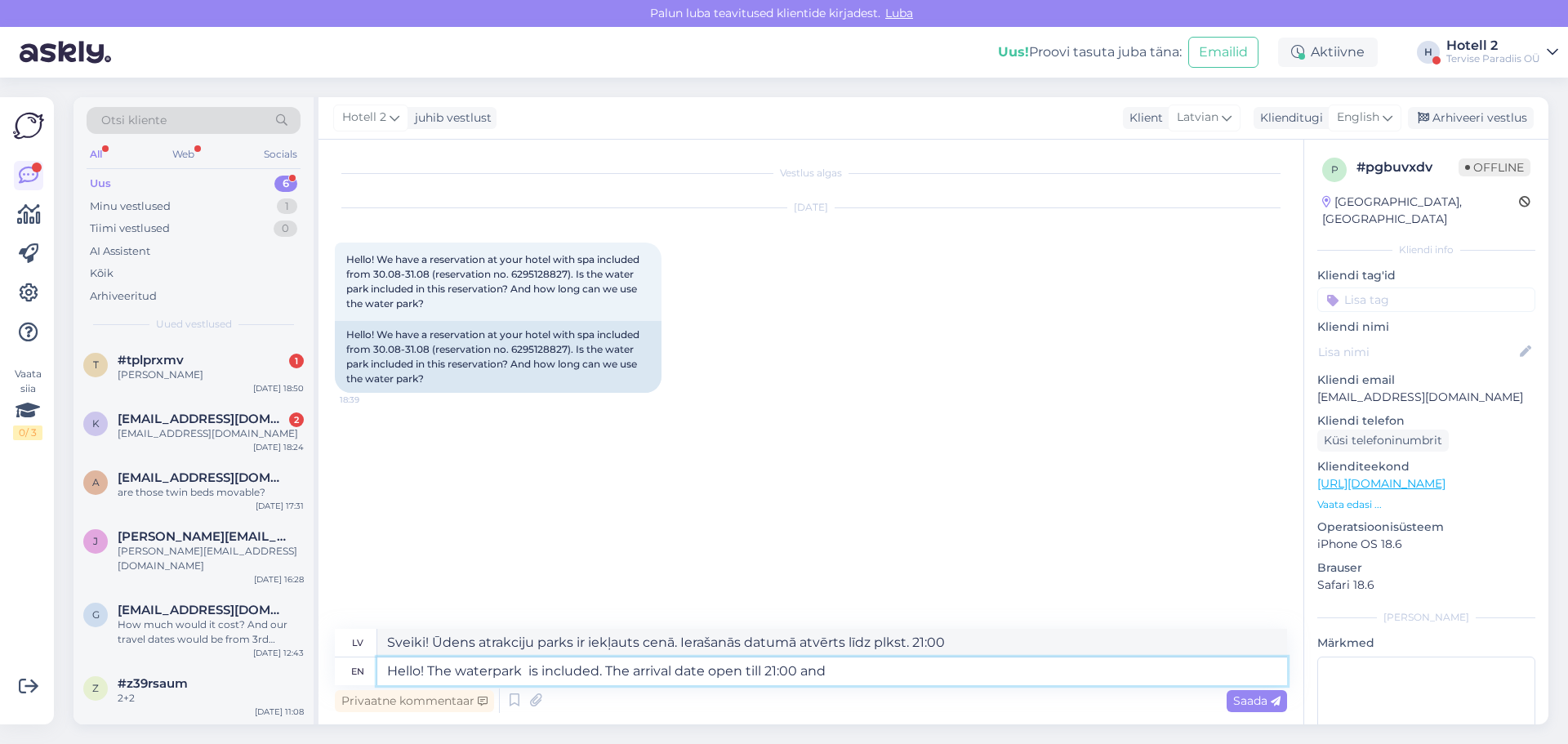
type textarea "Hello! The waterpark is included. The arrival date open till 21:00 and"
type textarea "Sveiki! Ūdens atrakciju parks ir iekļauts cenā. Ierašanās datumā atvērts līdz p…"
type textarea "Hello! The waterpark is included. The arrival date open till 21:00 and chec"
type textarea "Sveiki! Ūdens atrakciju parks ir iekļauts cenā. Ierašanās datumā atvērts līdz p…"
type textarea "Hello! The waterpark is included. The arrival date open till 21:00 and check-o"
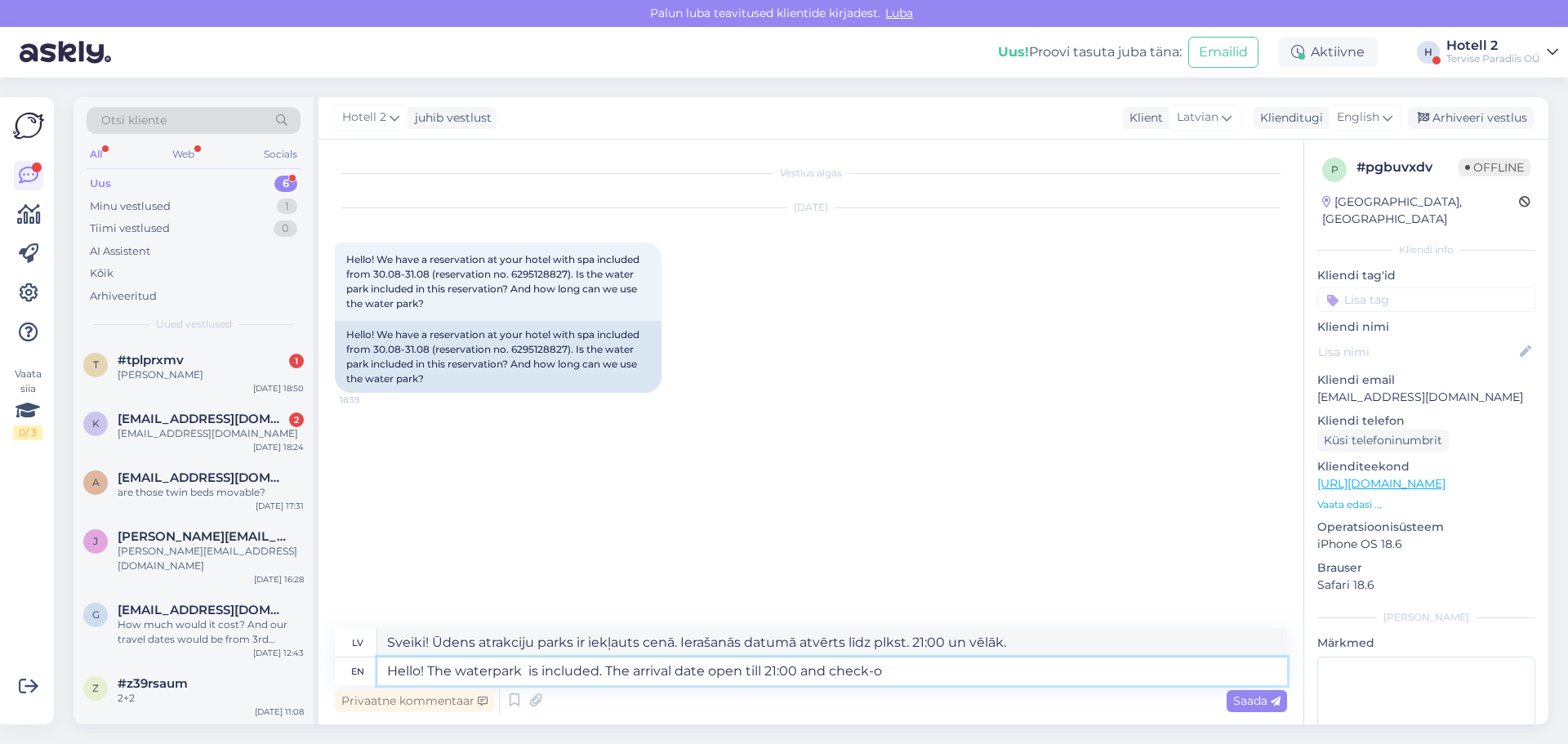
type textarea "Sveiki! Ūdens atrakciju parks ir iekļauts cenā. Ierašanās dienā atvērts līdz pl…"
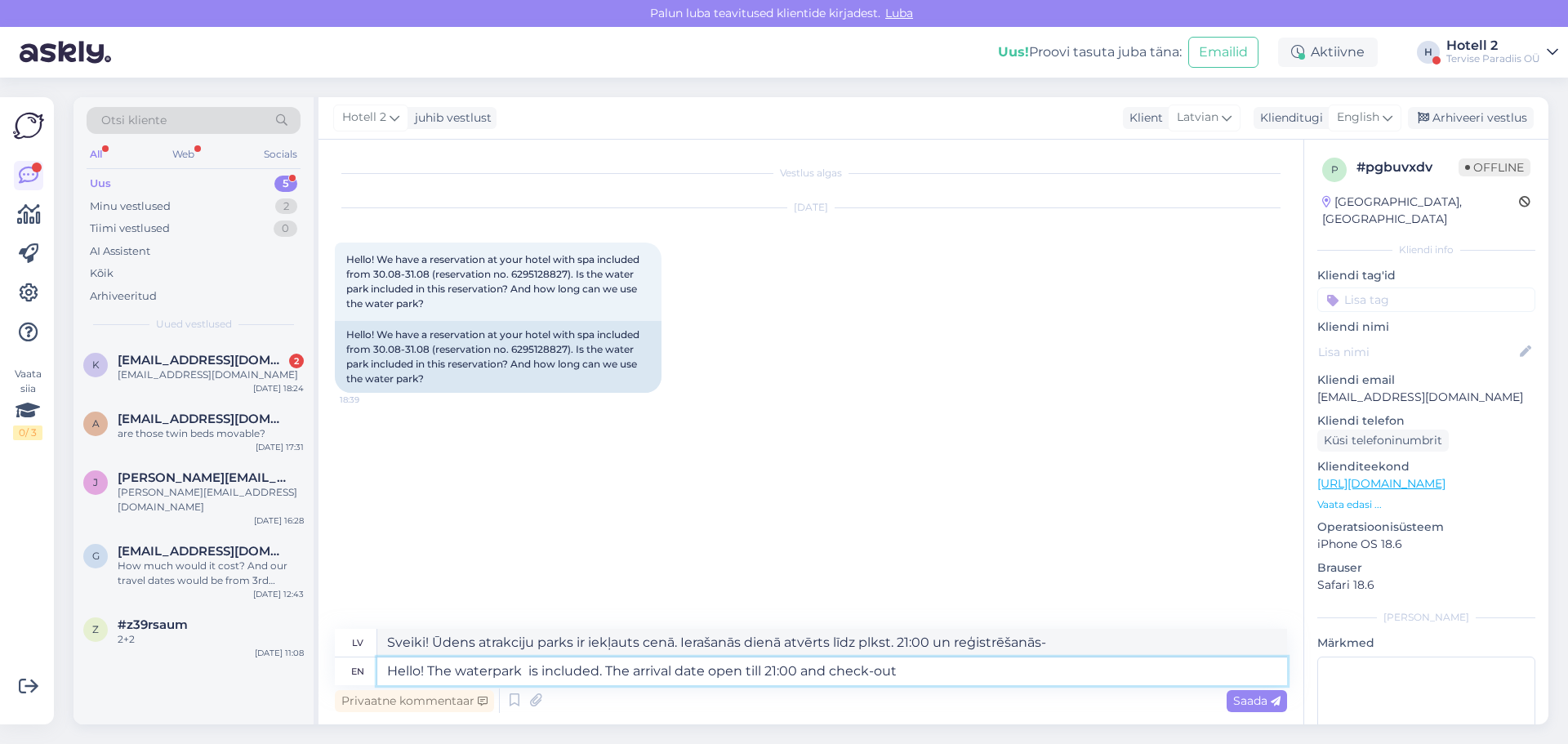
type textarea "Hello! The waterpark is included. The arrival date open till 21:00 and check-out"
type textarea "Sveiki! Ūdens atrakciju parks ir iekļauts cenā. Ierašanās dienā atvērts līdz pl…"
type textarea "Hello! The waterpark is included. The arrival date open till 21:00 and check-ou…"
type textarea "Sveiki! Ūdens atrakciju parks ir iekļauts cenā. Ierašanās dienā un izrakstīšanā…"
type textarea "Hello! The waterpark is included. The arrival date open till 21:00 and check-ou…"
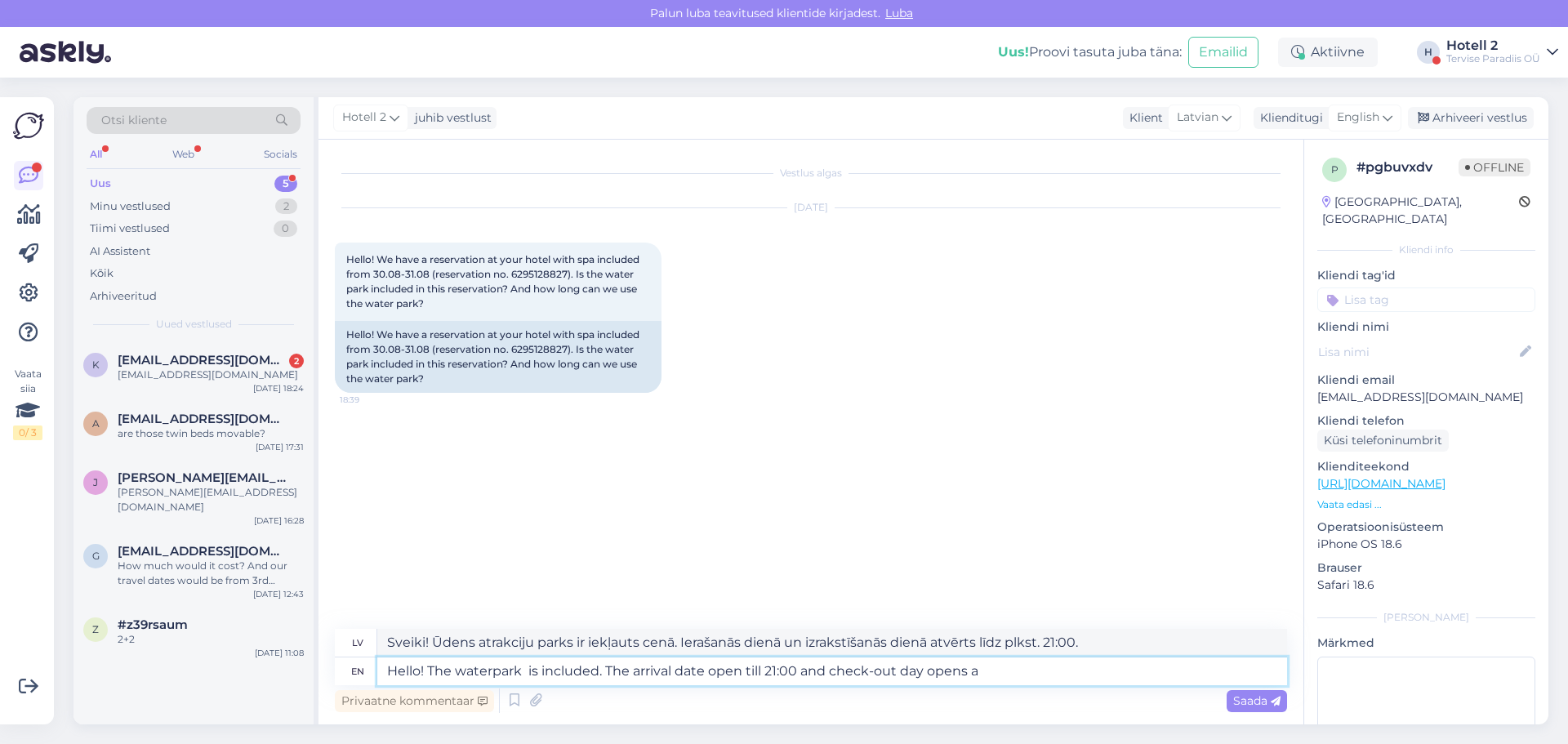
type textarea "Sveiki! Ūdens atrakciju parks ir iekļauts cenā. Ierašanās dienā atvērts līdz pl…"
type textarea "Hello! The waterpark is included. The arrival date open till 21:00 and check-ou…"
type textarea "Sveiki! Ūdens atrakciju parks ir iekļauts cenā. Ierašanās dienā atvērts līdz pl…"
type textarea "Hello! The waterpark is included. The arrival date open till 21:00 and check-ou…"
type textarea "Sveiki! Ūdens atrakciju parks ir iekļauts cenā. Ierašanās dienā atvērts līdz pl…"
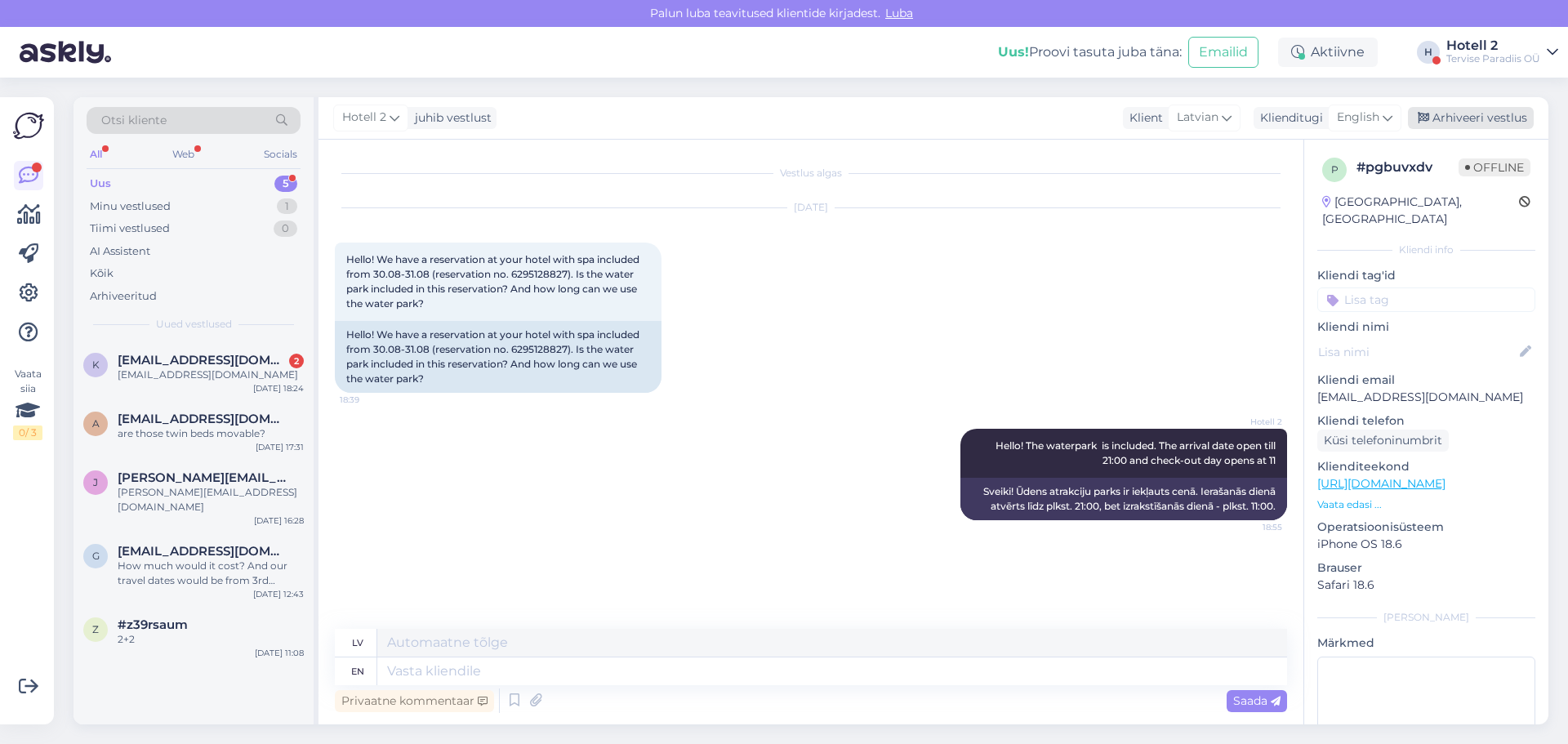
click at [1430, 113] on div "Arhiveeri vestlus" at bounding box center [1471, 118] width 126 height 22
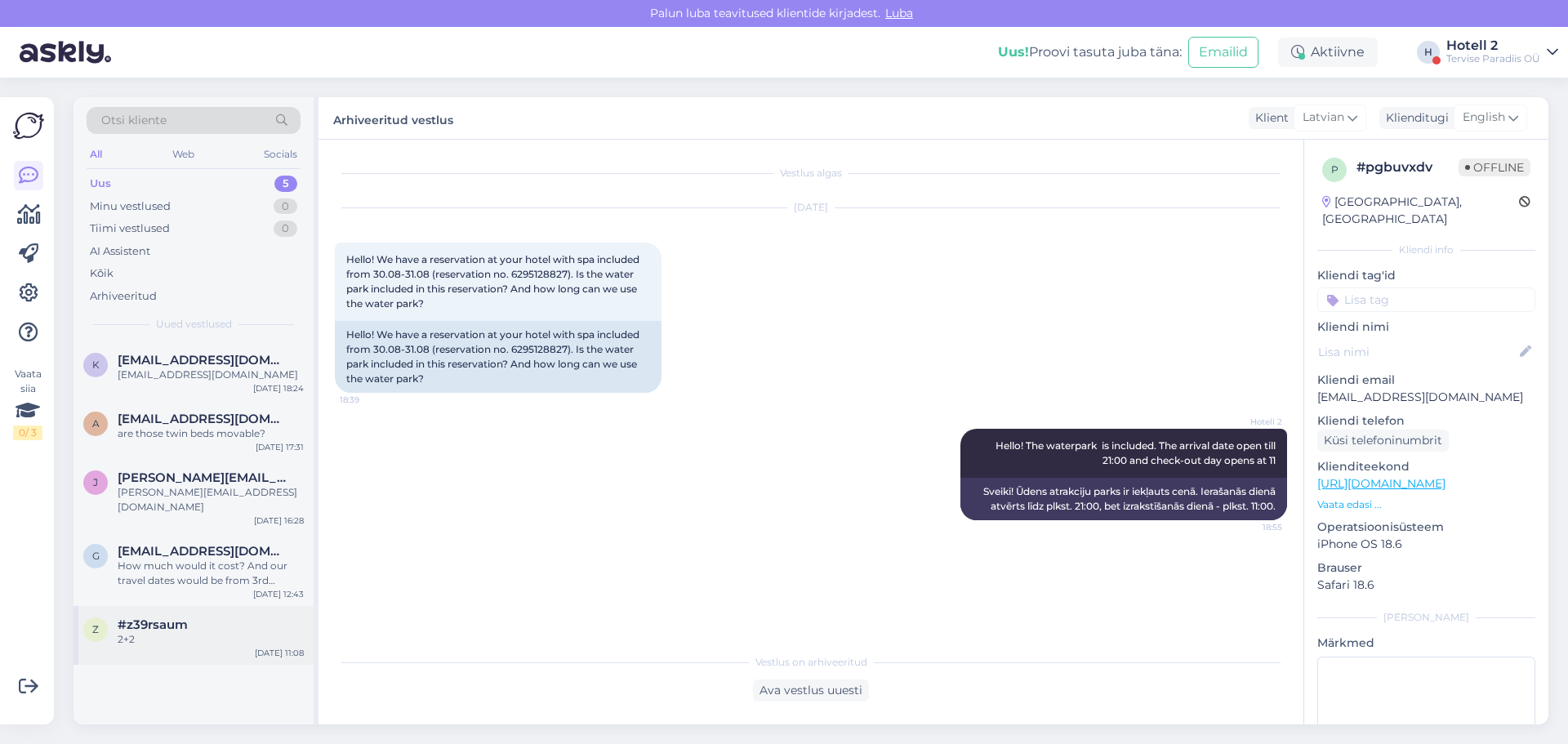
click at [168, 618] on span "#z39rsaum" at bounding box center [152, 625] width 70 height 15
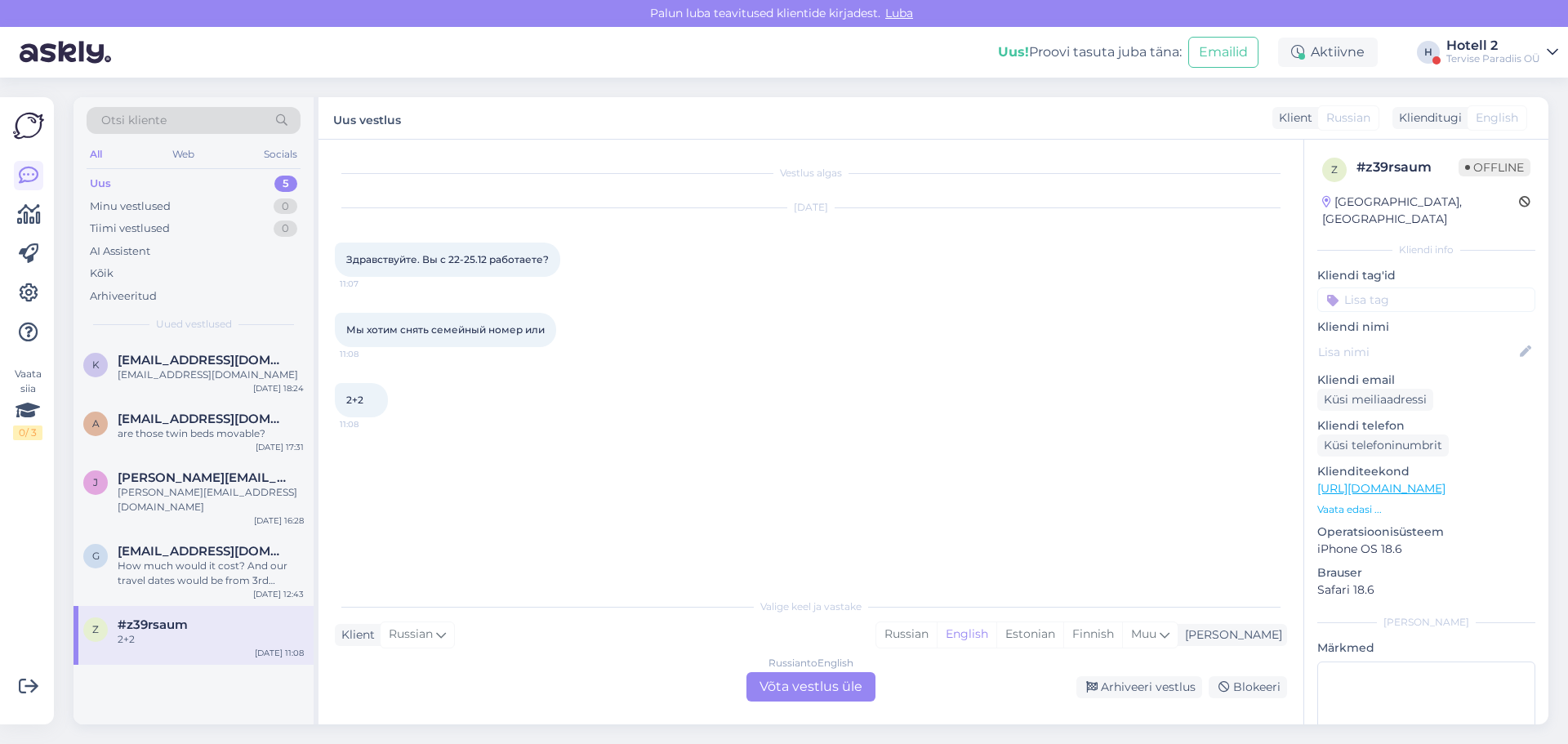
click at [810, 692] on div "Russian to English Võta vestlus üle" at bounding box center [811, 686] width 129 height 29
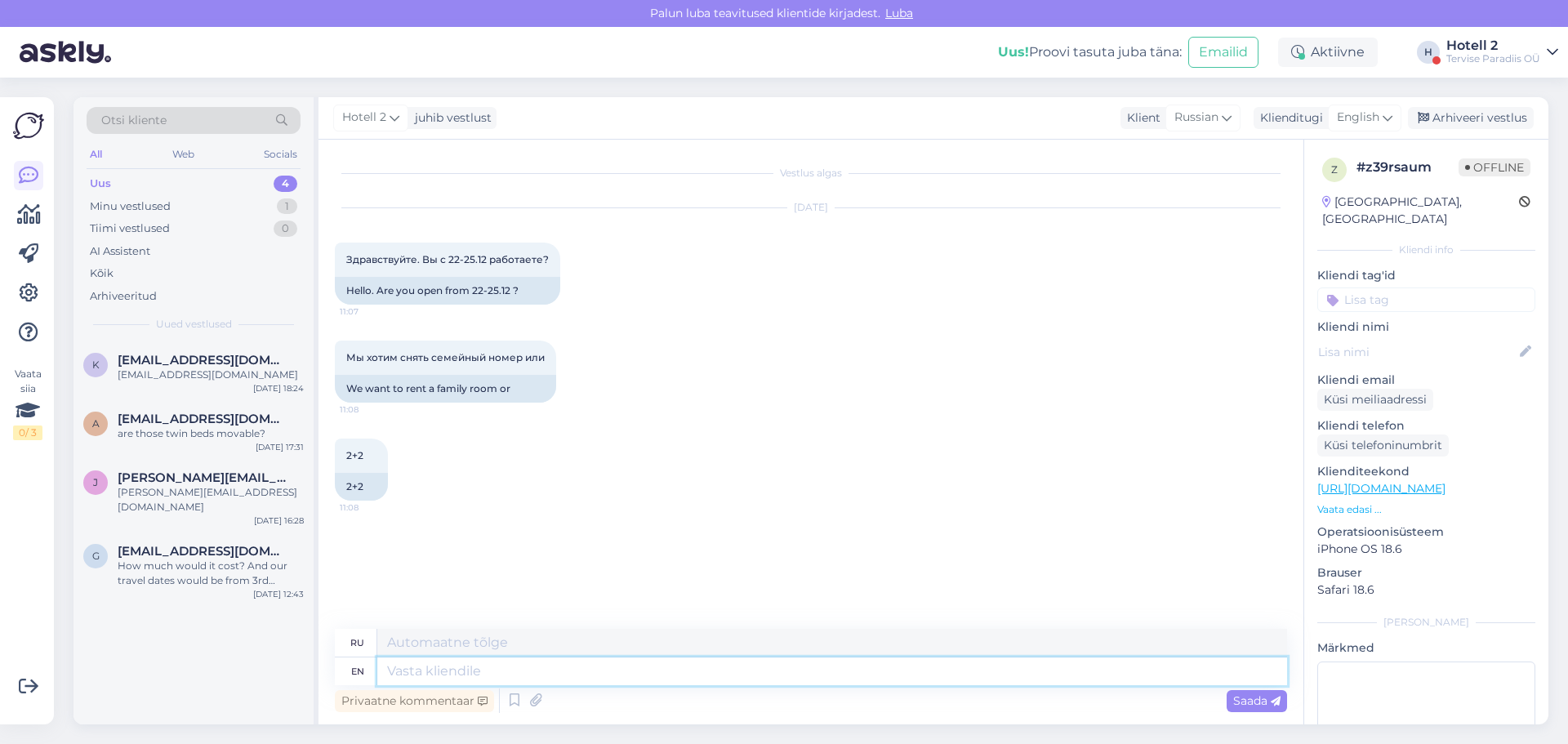
click at [426, 665] on textarea at bounding box center [832, 671] width 910 height 28
type textarea "The"
type textarea "The hotel"
type textarea "Отель"
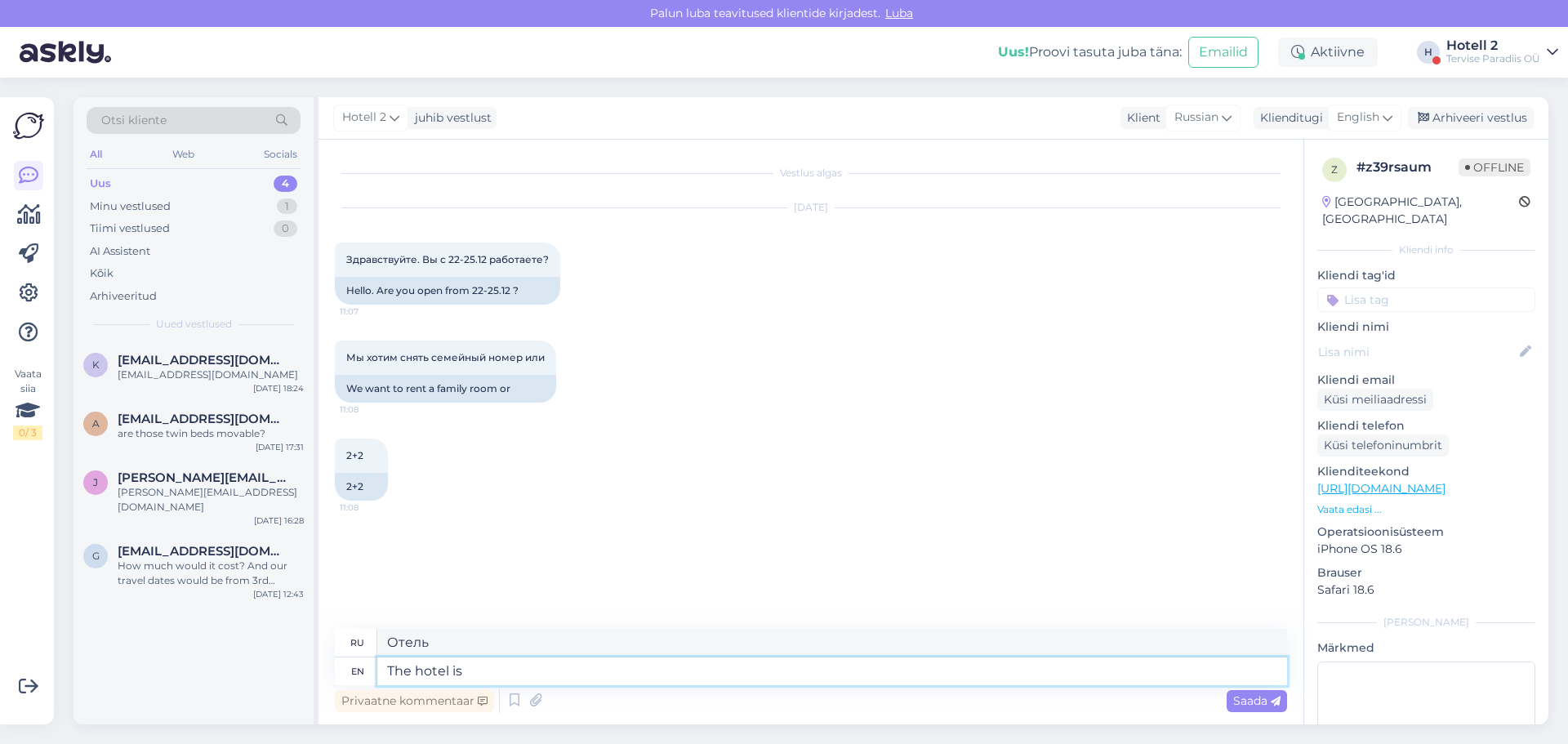
type textarea "The hotel is"
type textarea "Отель находится"
type textarea "The hotel is open"
type textarea "Отель открыт."
type textarea "The hotel is open every d"
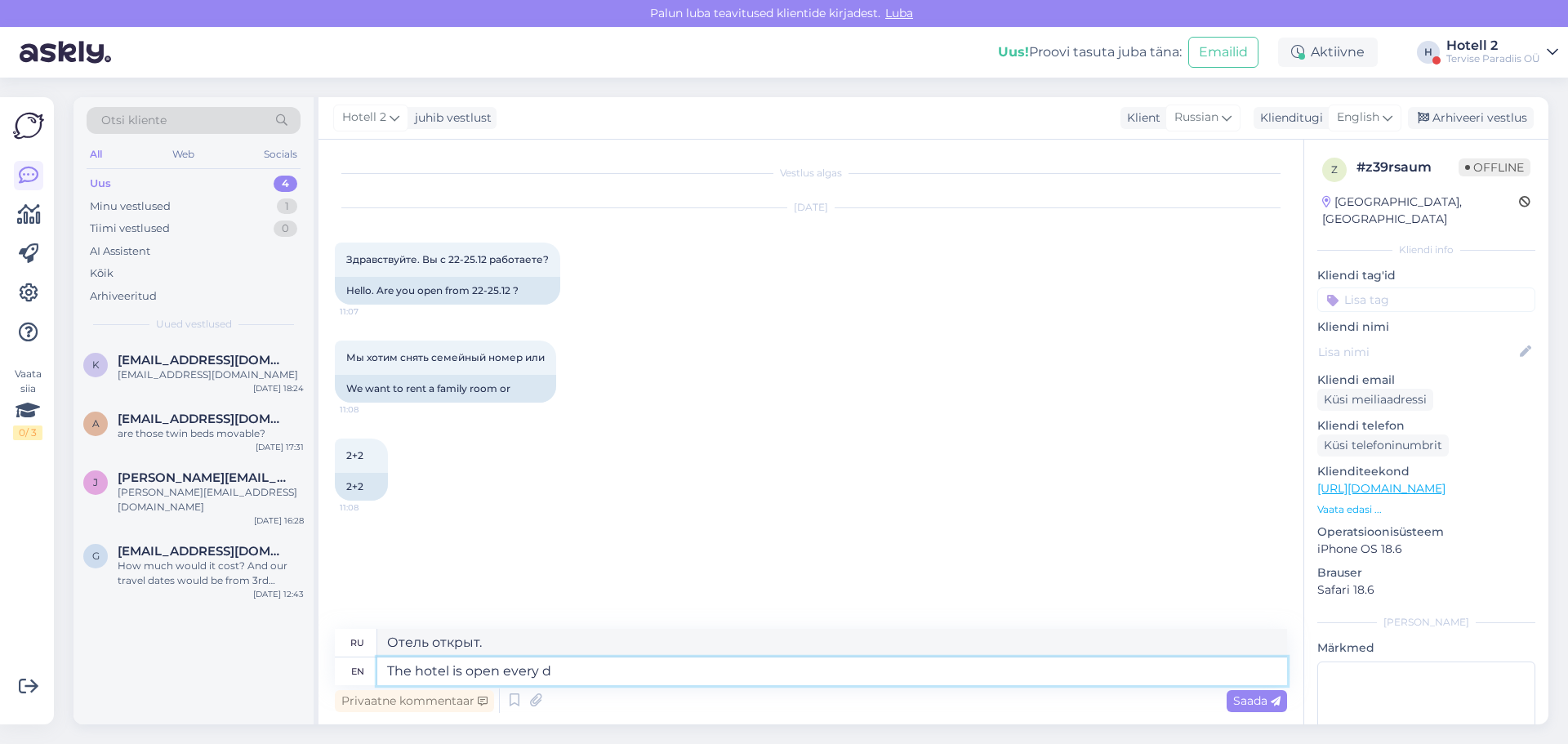
type textarea "Отель открыт каждый день."
type textarea "The hotel is open every day. You"
type textarea "Отель открыт каждый день. Вы"
type textarea "The hotel is open every day. You can"
type textarea "Отель открыт каждый день. Вы можете"
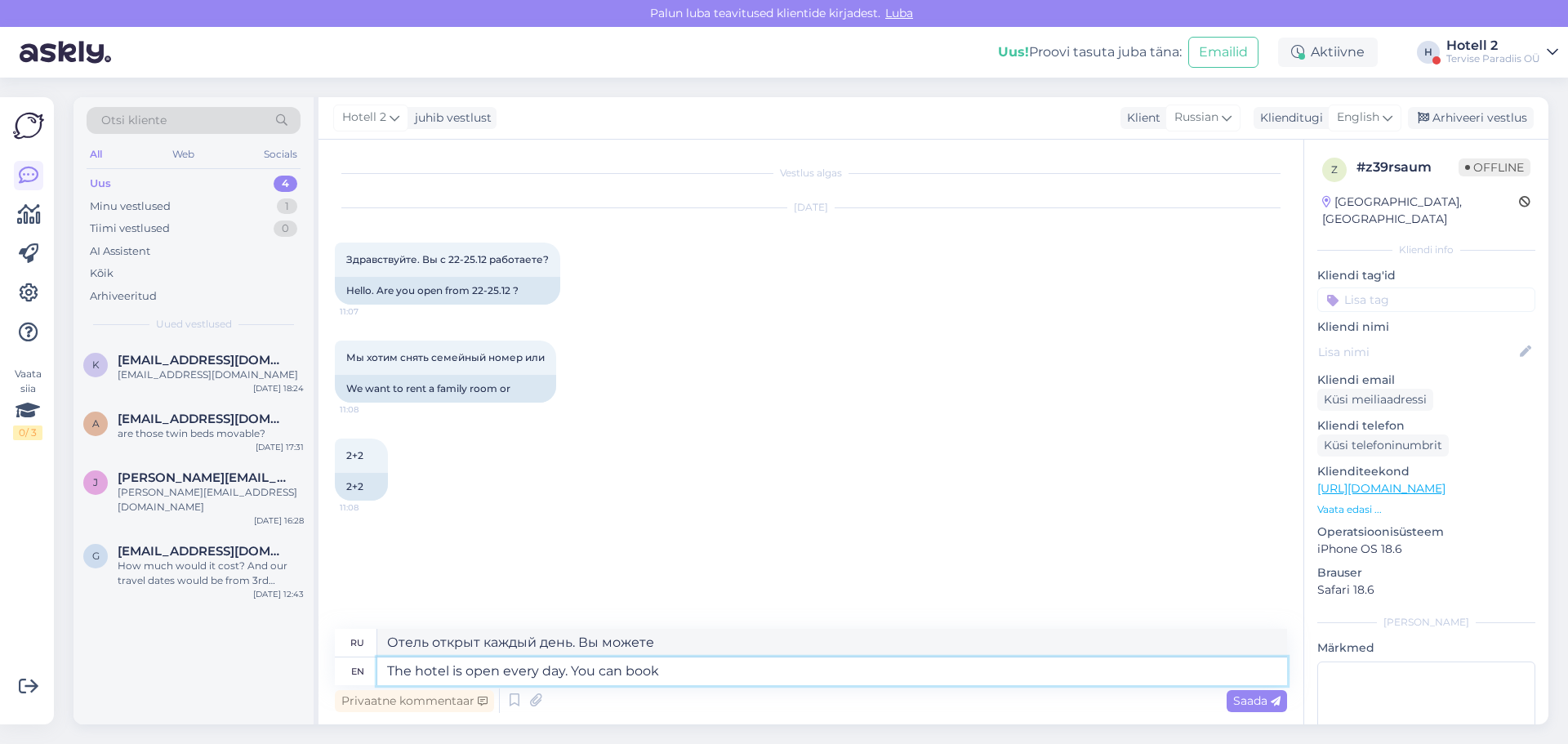
type textarea "The hotel is open every day. You can book a"
type textarea "Отель открыт ежедневно. Вы можете забронировать."
type textarea "The hotel is open every day. You can book a"
type textarea "Отель открыт каждый день. Вы можете забронировать"
type textarea "The hotel is open every day. You can book a room"
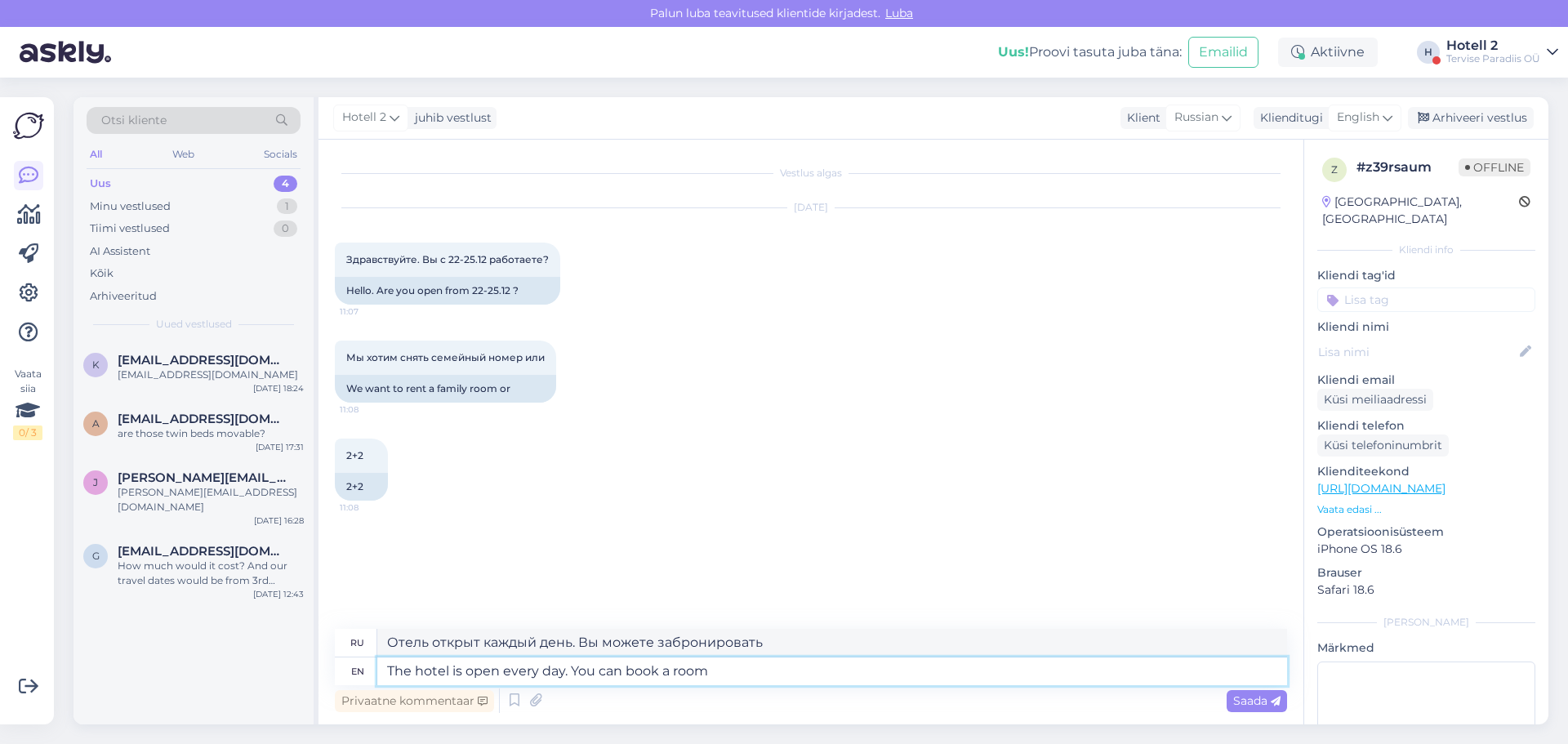
type textarea "Отель открыт ежедневно. Вы можете забронировать номер."
type textarea "The hotel is open every day. You can book a room in o"
type textarea "Отель открыт каждый день. Вы можете забронировать номер."
type textarea "The hotel is open every day. You can book a room in our"
type textarea "Отель открыт ежедневно. Вы можете забронировать номер в нашем отеле."
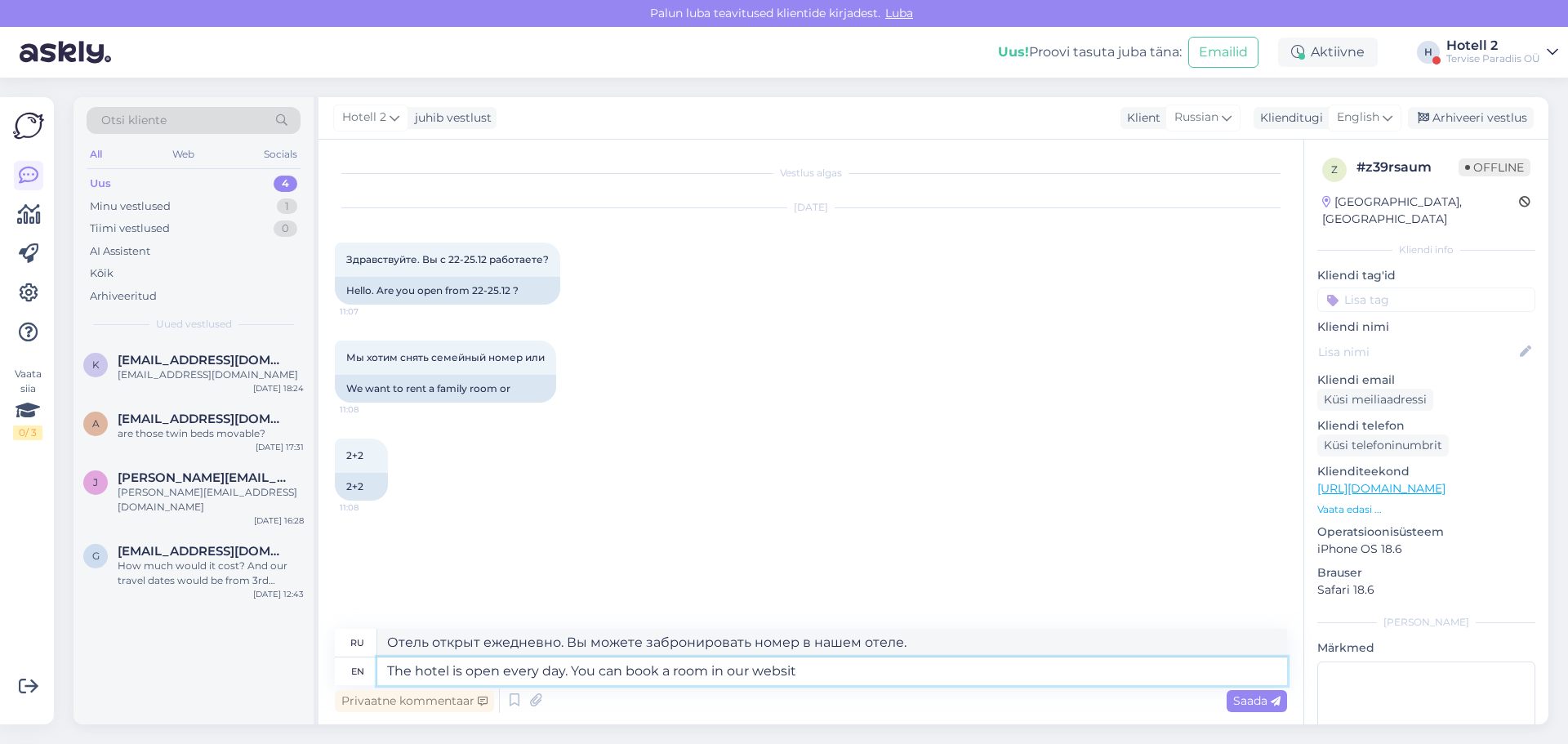
type textarea "The hotel is open every day. You can book a room in our website"
type textarea "Отель открыт ежедневно. Забронировать номер можно на нашем сайте."
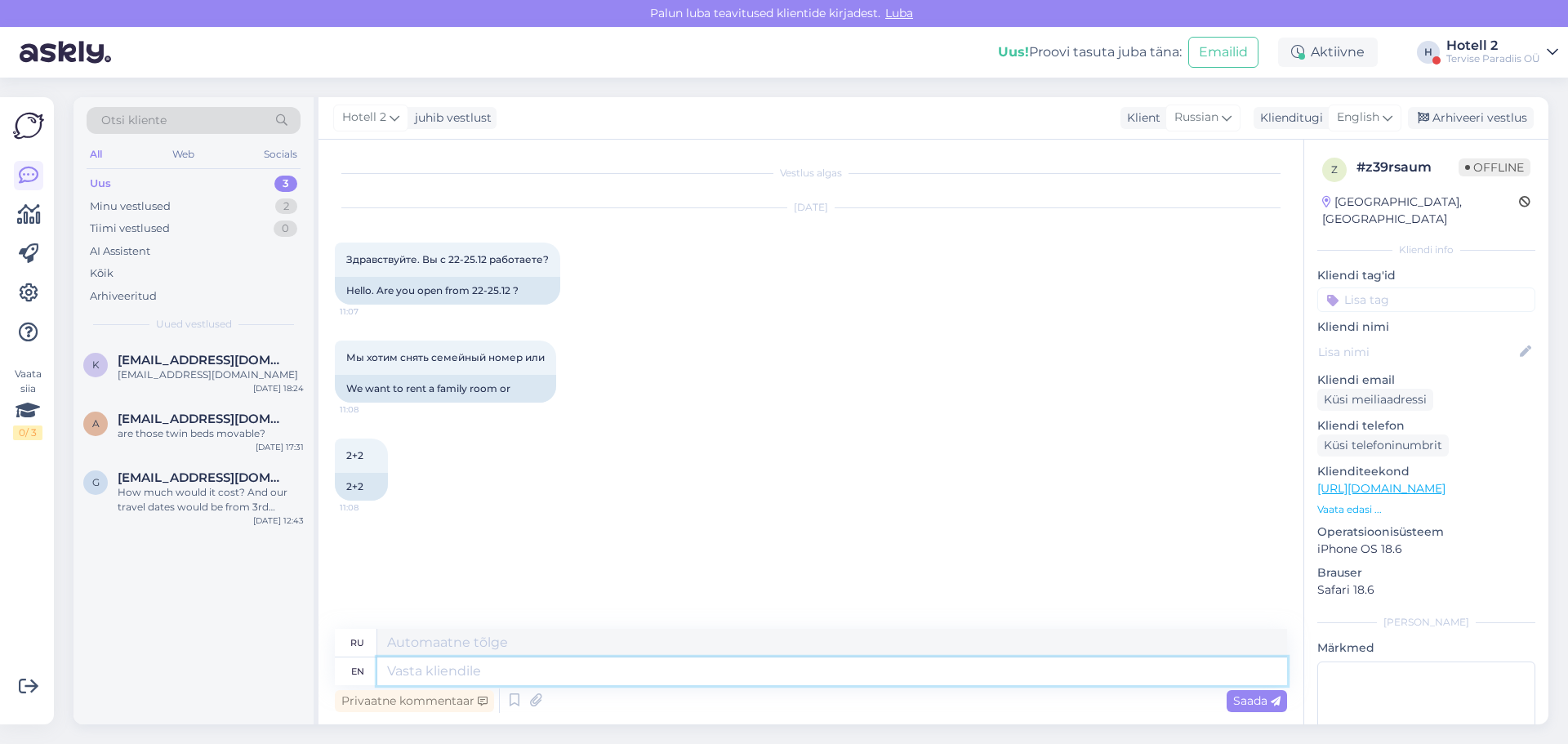
scroll to position [32, 0]
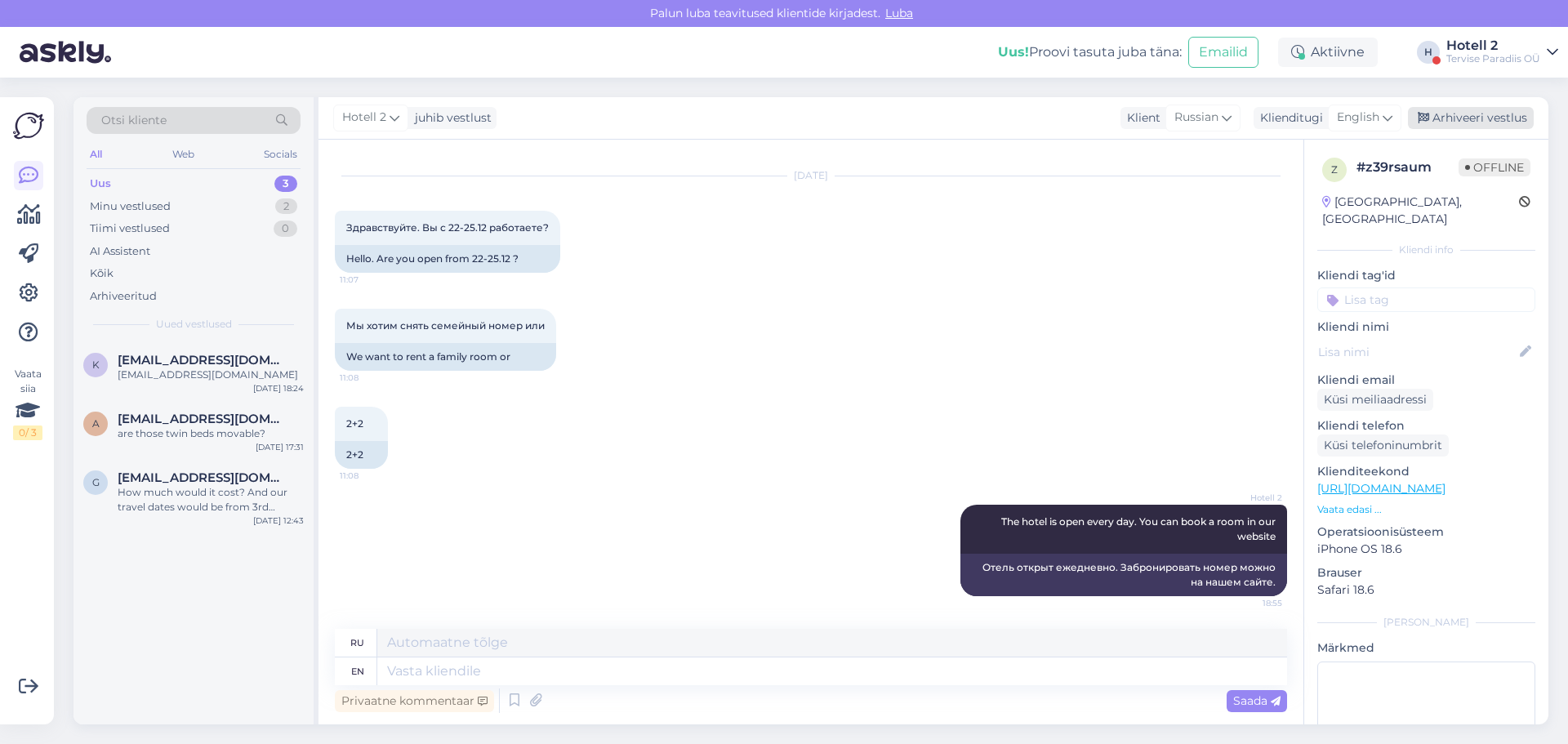
click at [1452, 113] on div "Arhiveeri vestlus" at bounding box center [1471, 118] width 126 height 22
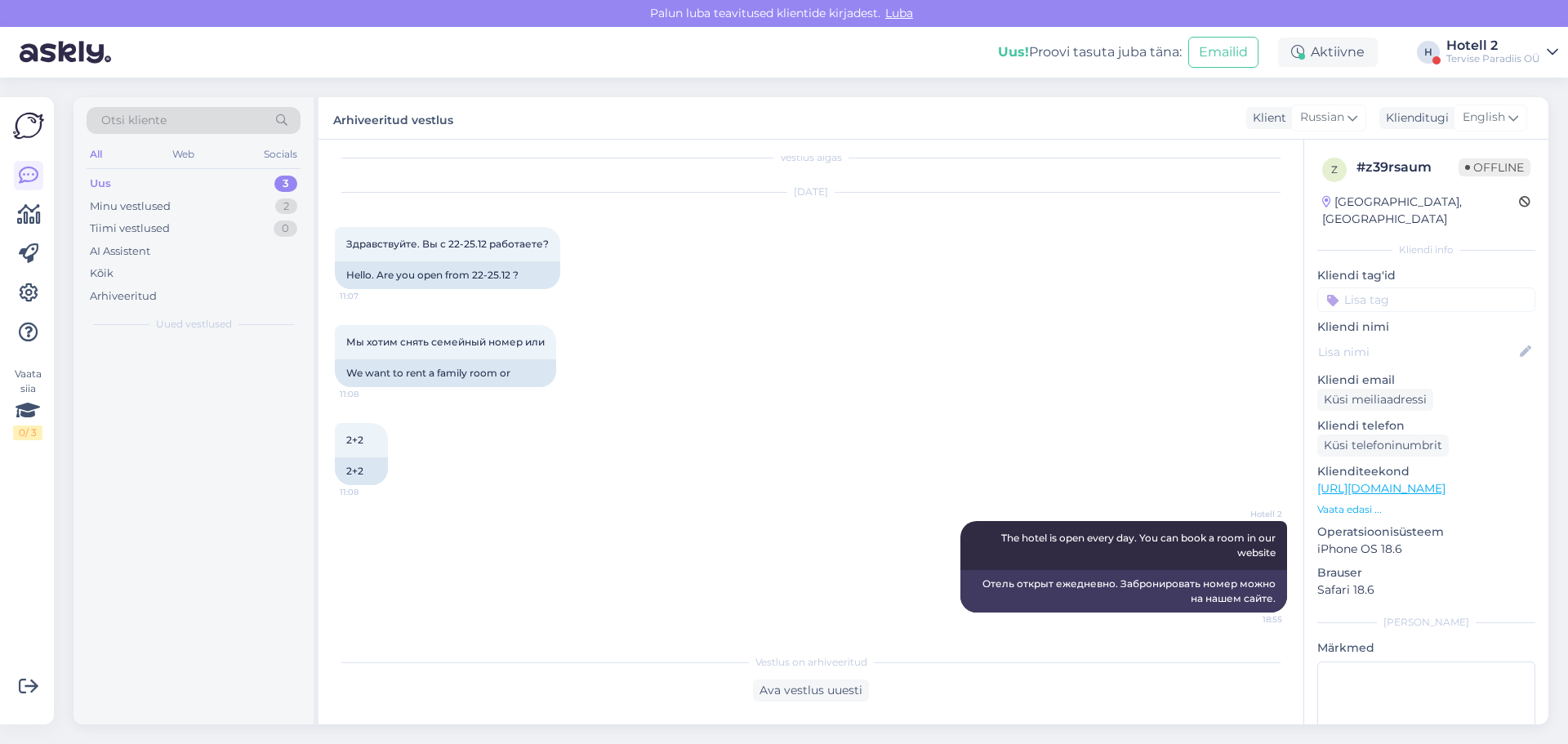
scroll to position [16, 0]
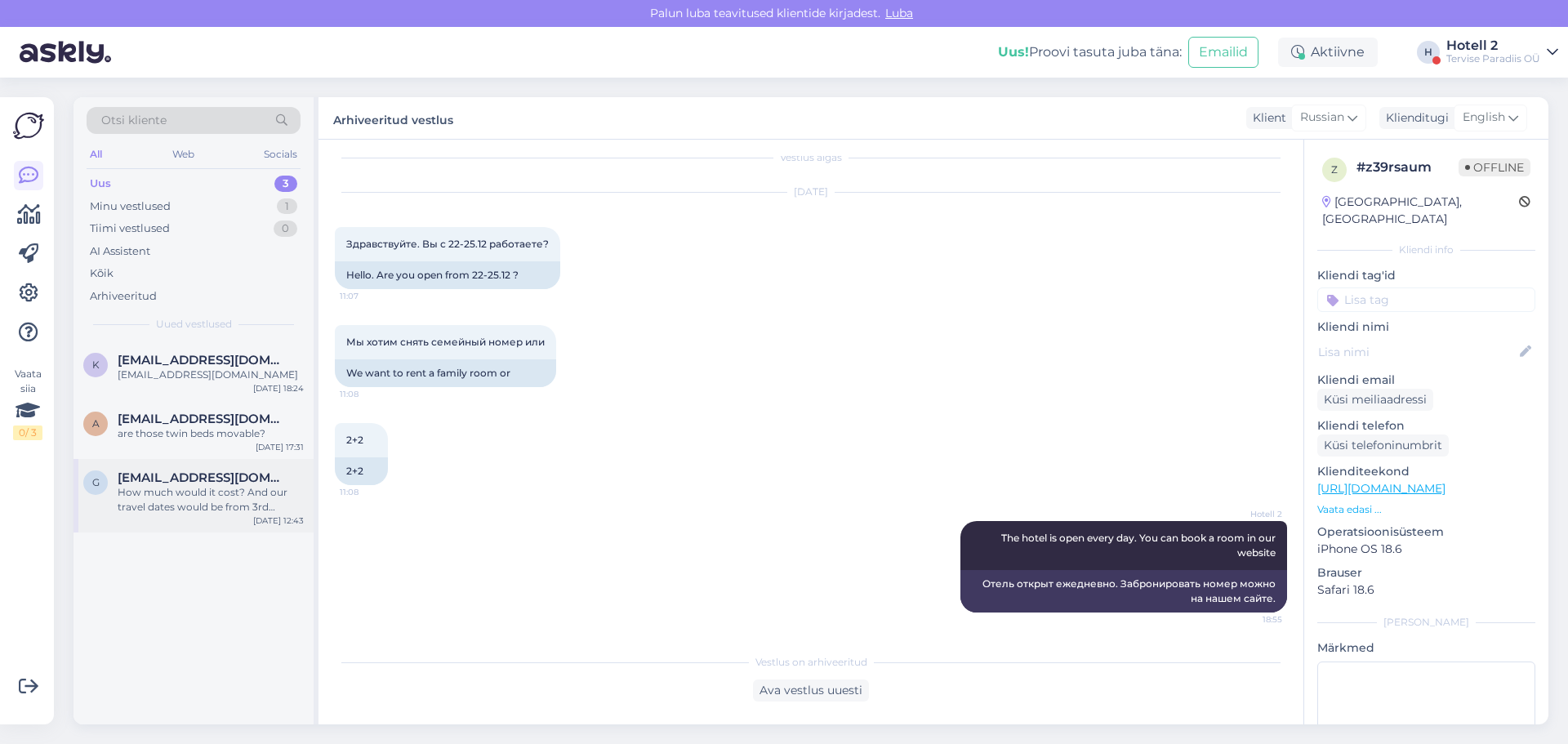
click at [157, 500] on div "How much would it cost? And our travel dates would be from 3rd octobert to [DAT…" at bounding box center [210, 499] width 187 height 29
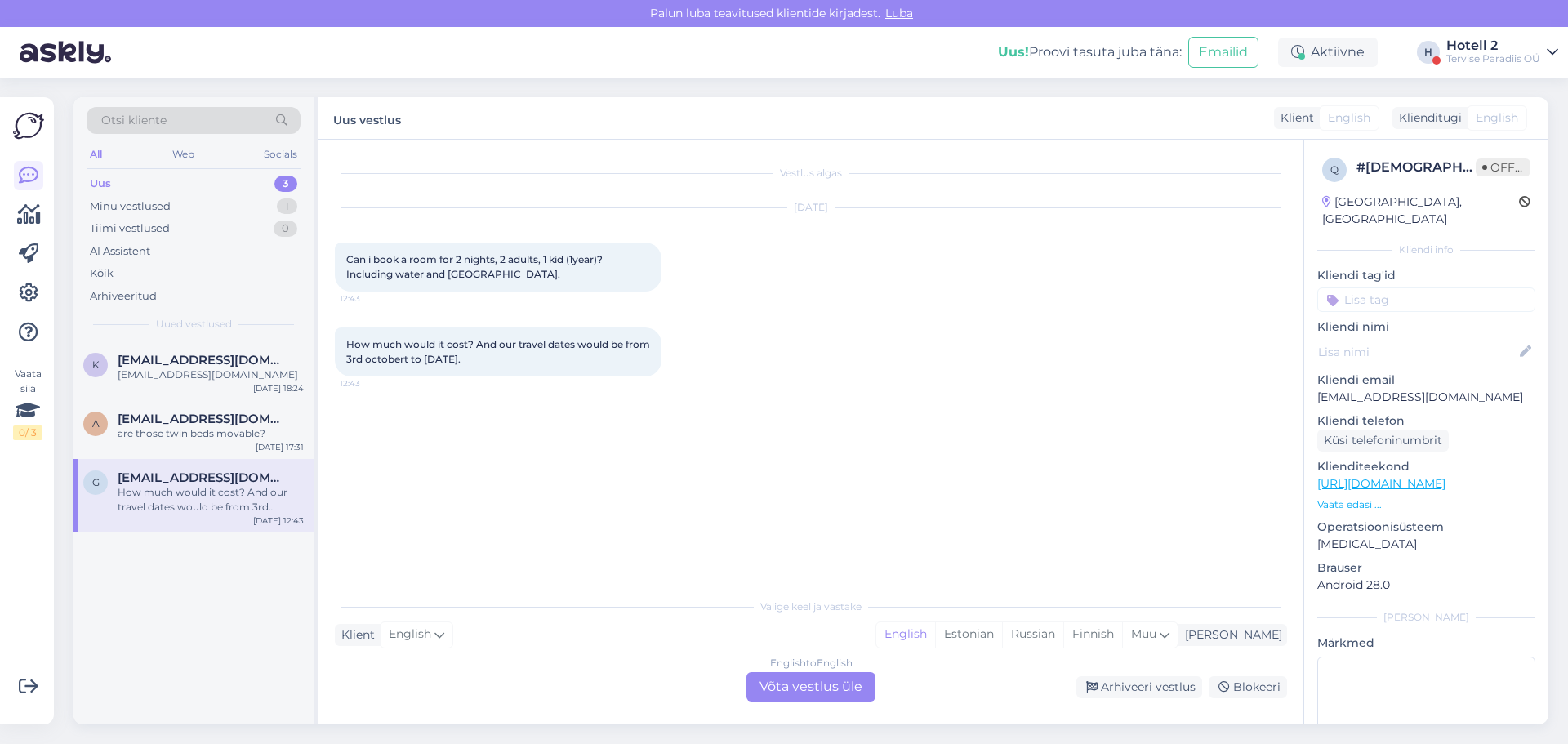
click at [776, 689] on div "English to English Võta vestlus üle" at bounding box center [811, 686] width 129 height 29
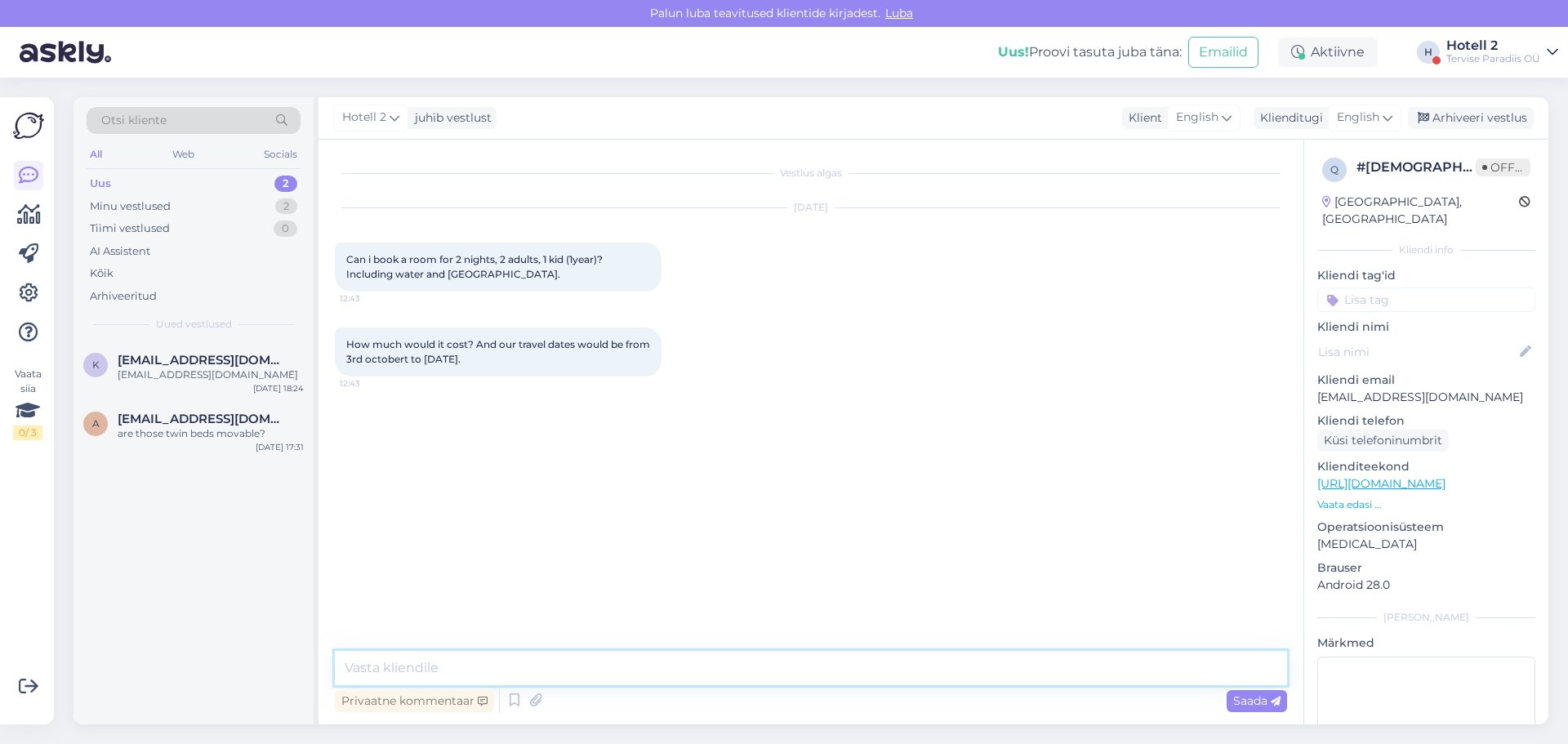
click at [415, 665] on textarea at bounding box center [811, 667] width 952 height 35
type textarea "Hello!"
paste textarea "[URL][DOMAIN_NAME]"
type textarea "[URL][DOMAIN_NAME]"
click at [1162, 496] on link "[URL][DOMAIN_NAME]" at bounding box center [1218, 498] width 113 height 12
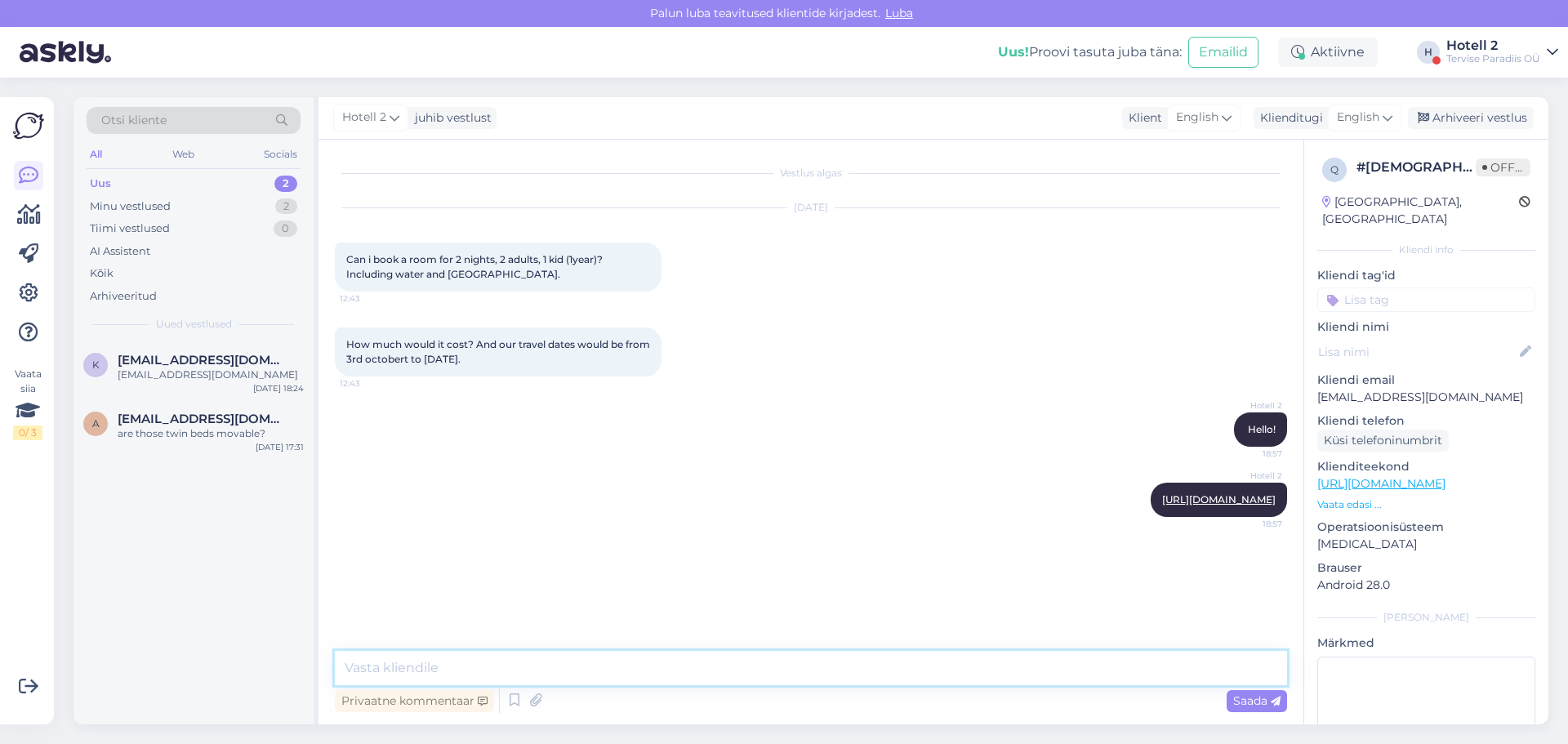
click at [399, 665] on textarea at bounding box center [811, 667] width 952 height 35
type textarea "Here it shows a family room for 2 nights for 357€'"
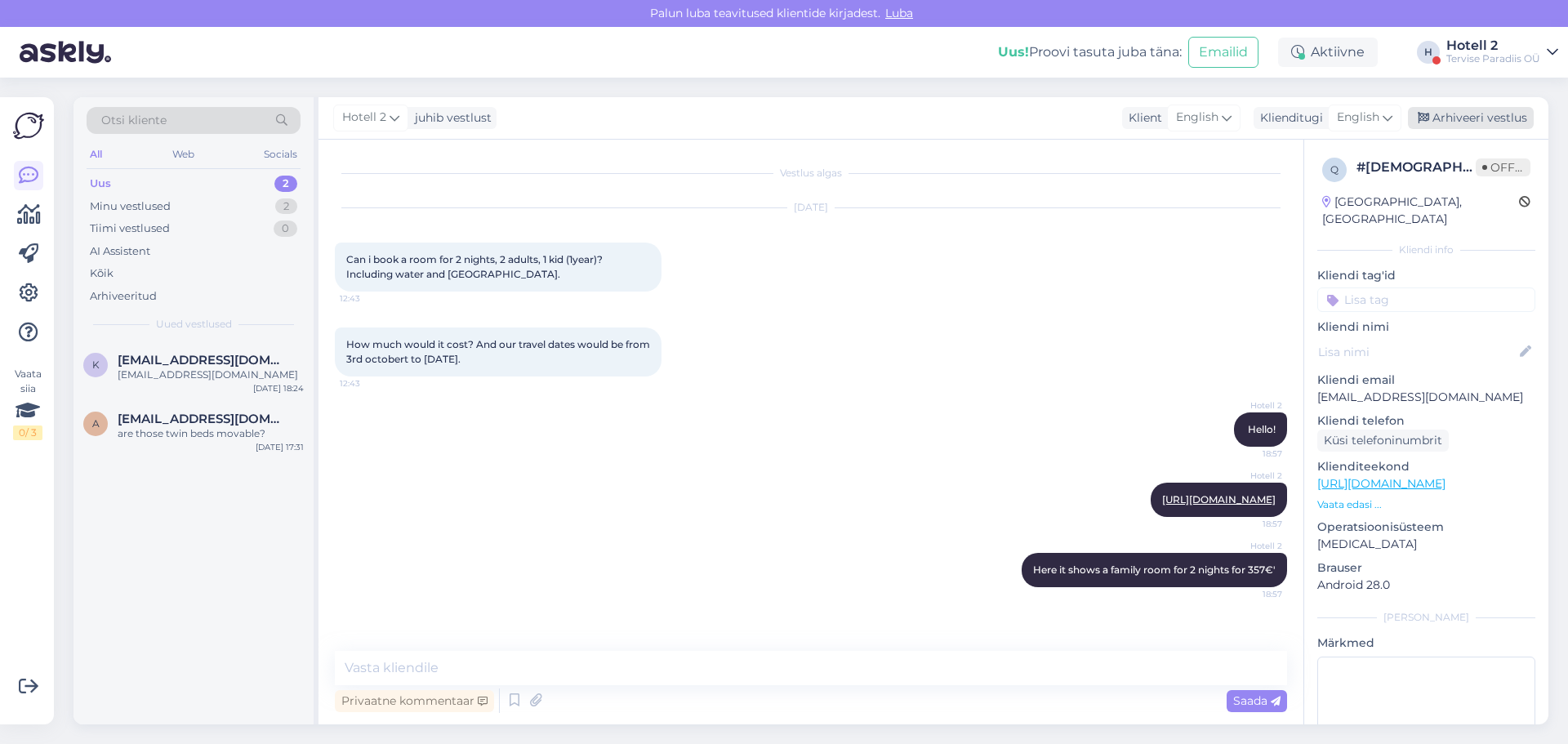
click at [1475, 120] on div "Arhiveeri vestlus" at bounding box center [1471, 118] width 126 height 22
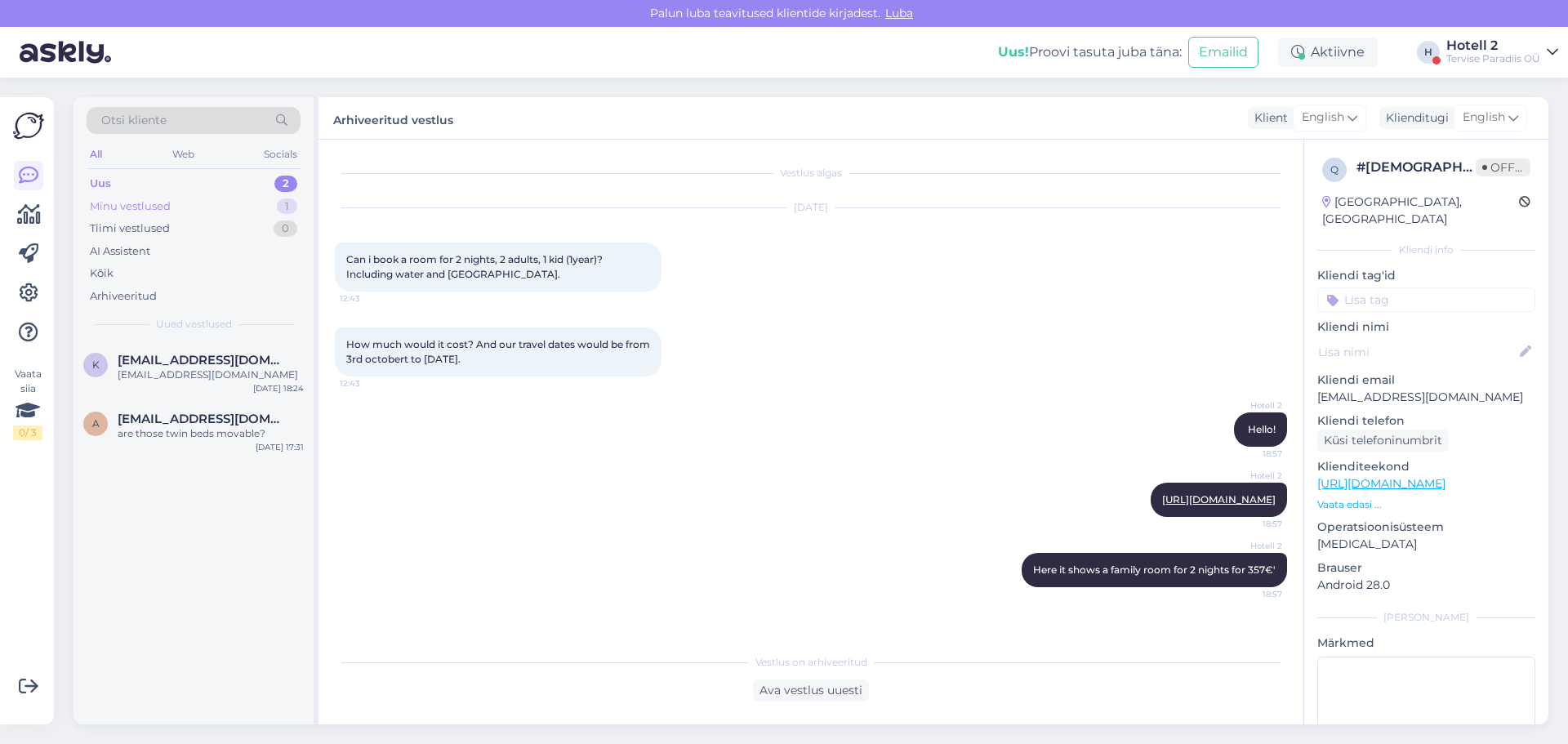
click at [107, 202] on div "Minu vestlused" at bounding box center [130, 206] width 81 height 16
click at [168, 359] on span "[PERSON_NAME][EMAIL_ADDRESS][DOMAIN_NAME]" at bounding box center [202, 360] width 170 height 15
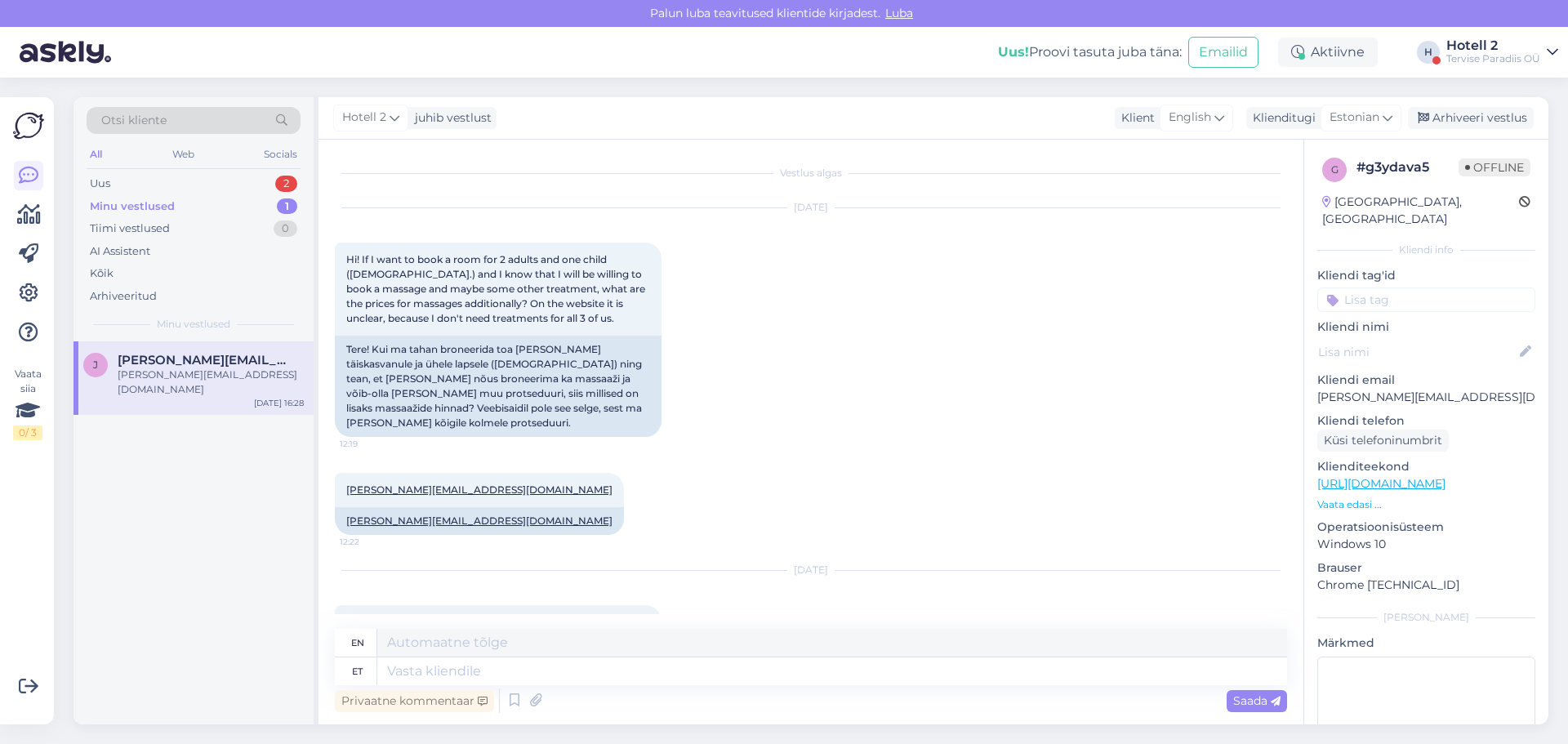
scroll to position [272, 0]
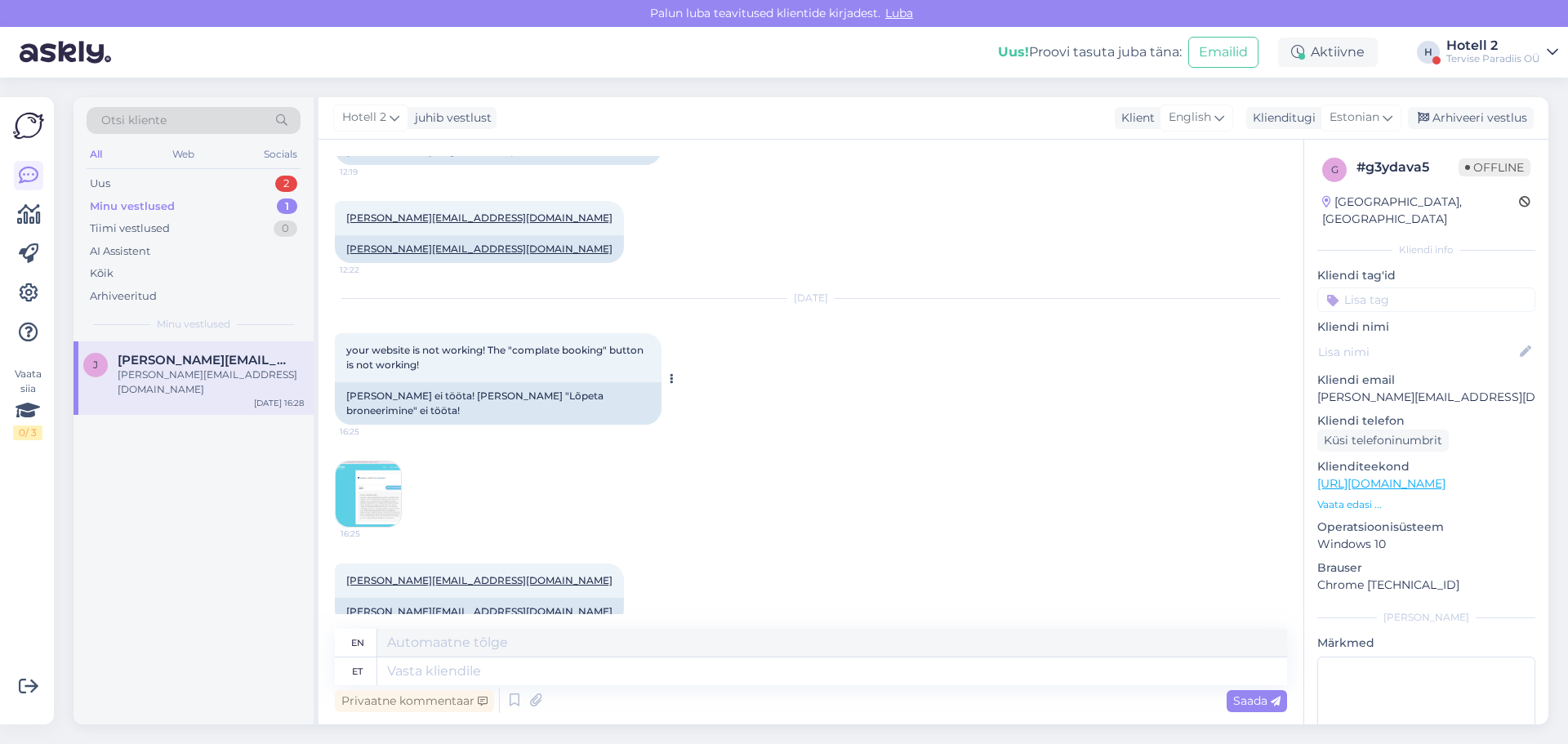
click at [476, 333] on div "your website is not working! The "complate booking" button is not working! 16:25" at bounding box center [498, 357] width 326 height 49
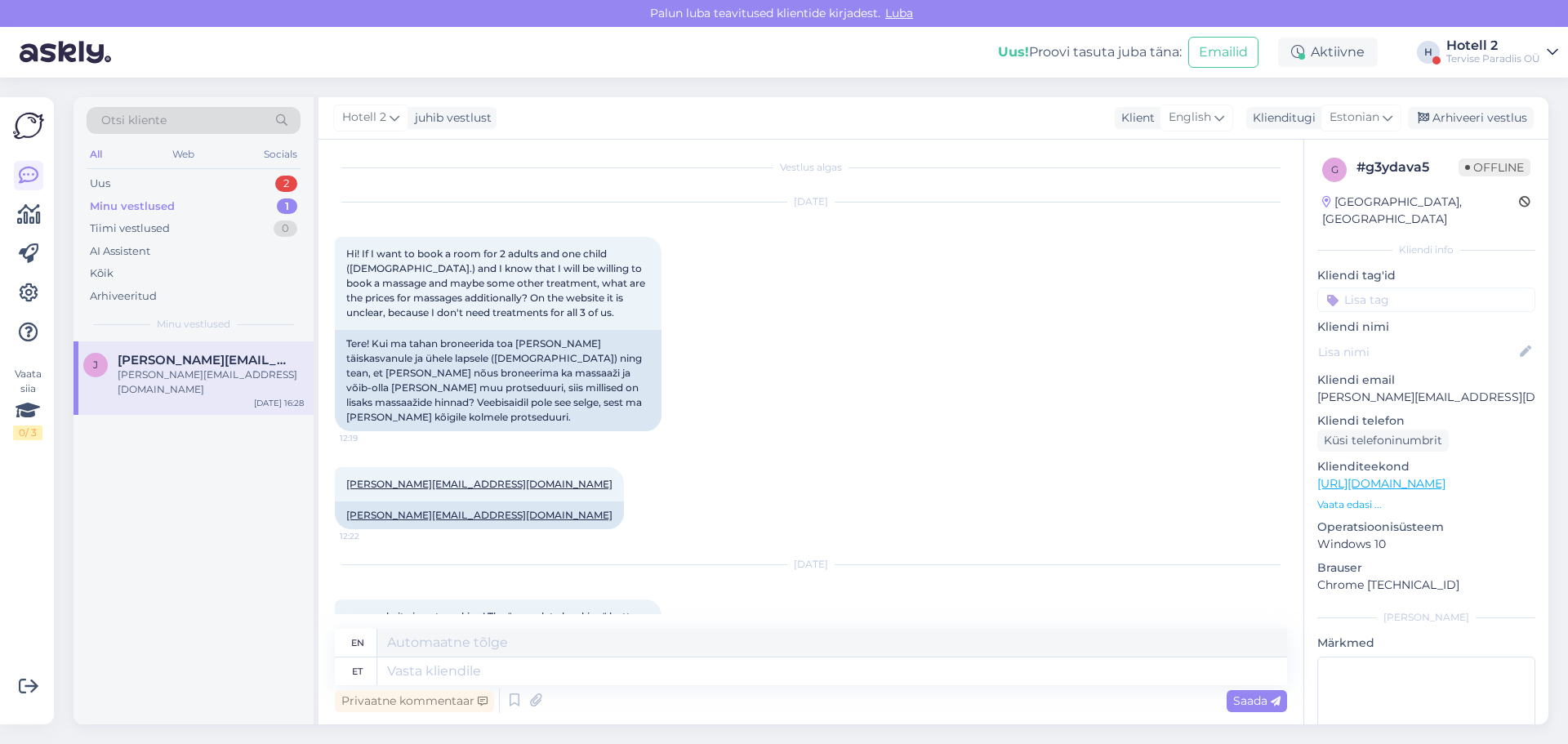
scroll to position [0, 0]
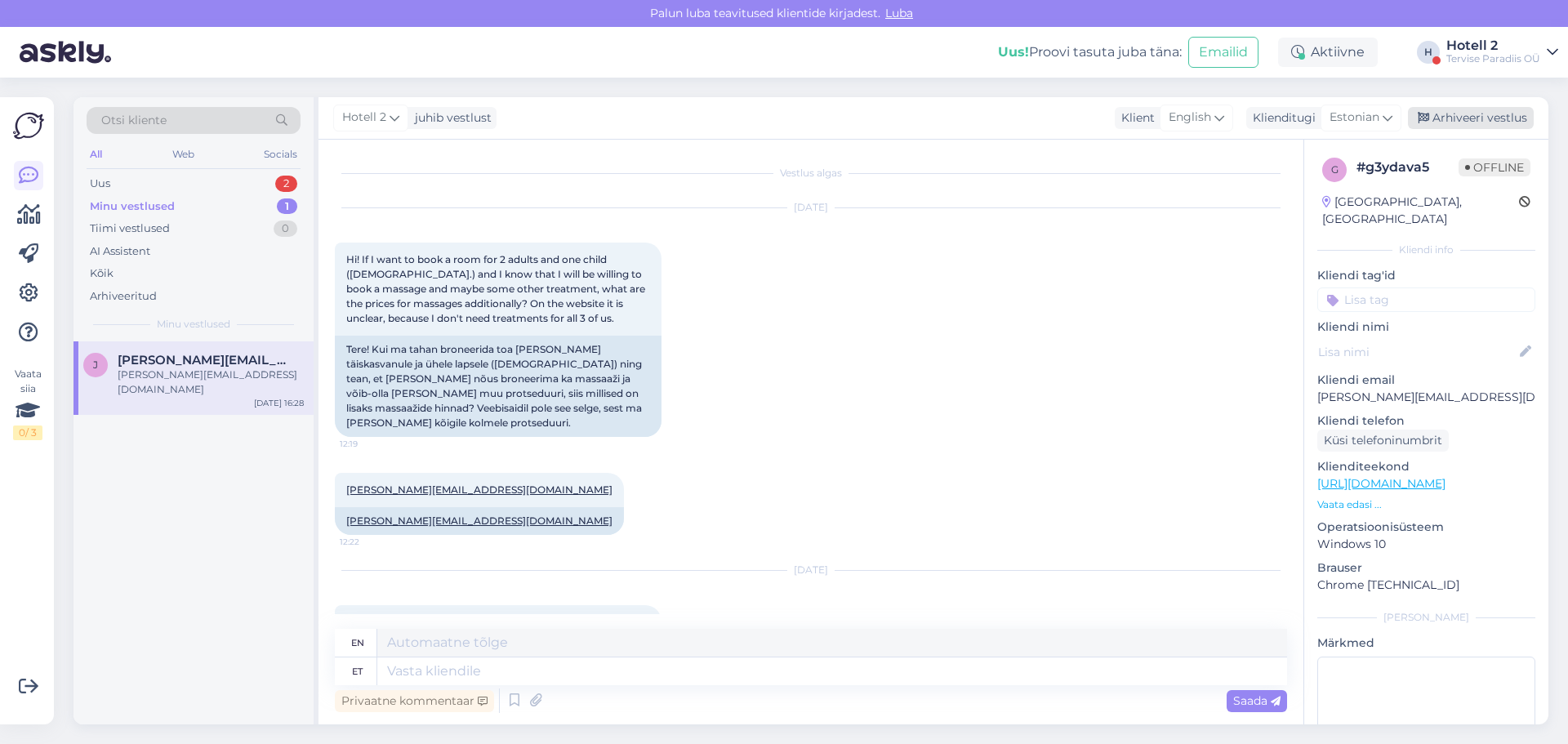
click at [1488, 122] on div "Arhiveeri vestlus" at bounding box center [1471, 118] width 126 height 22
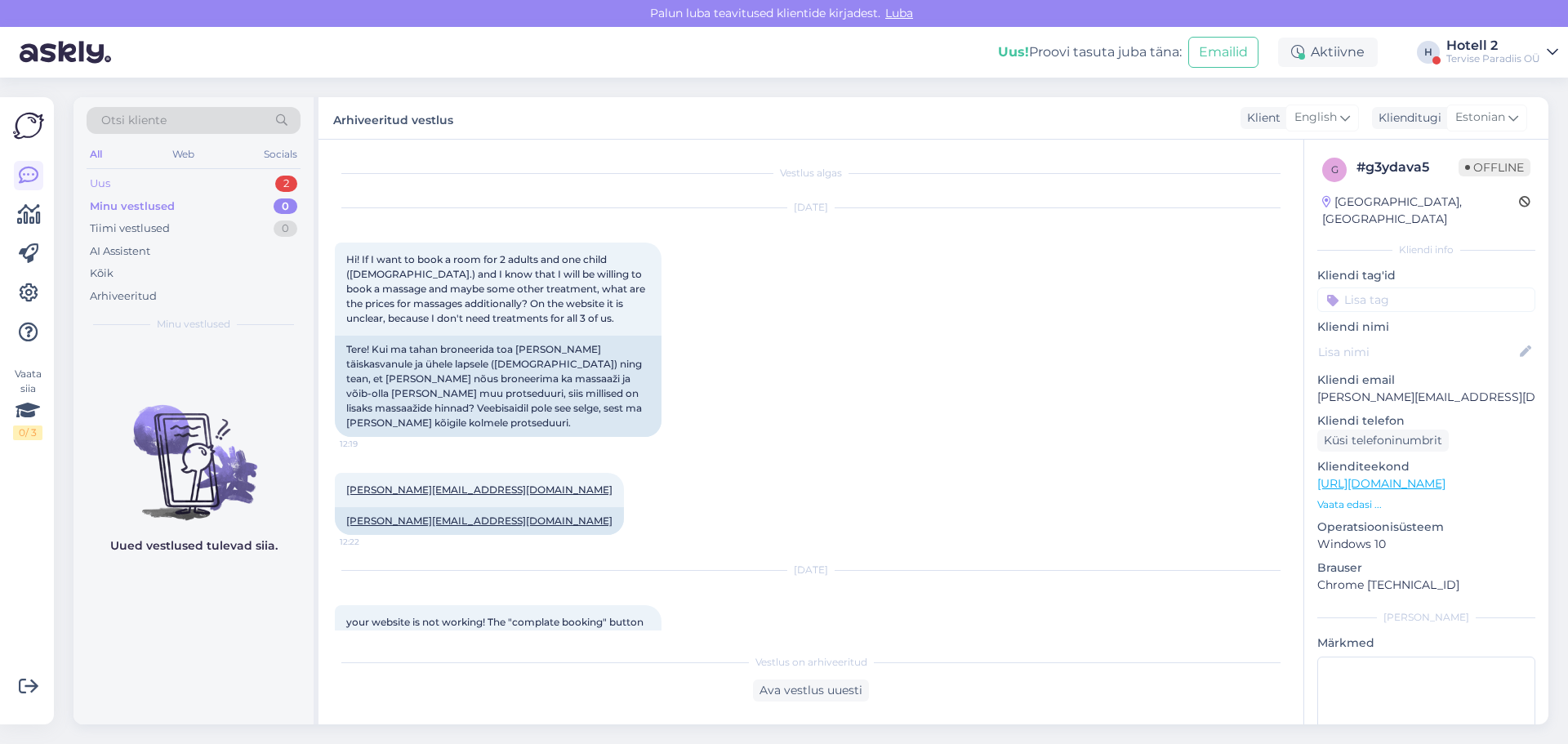
click at [122, 182] on div "Uus 2" at bounding box center [193, 184] width 214 height 22
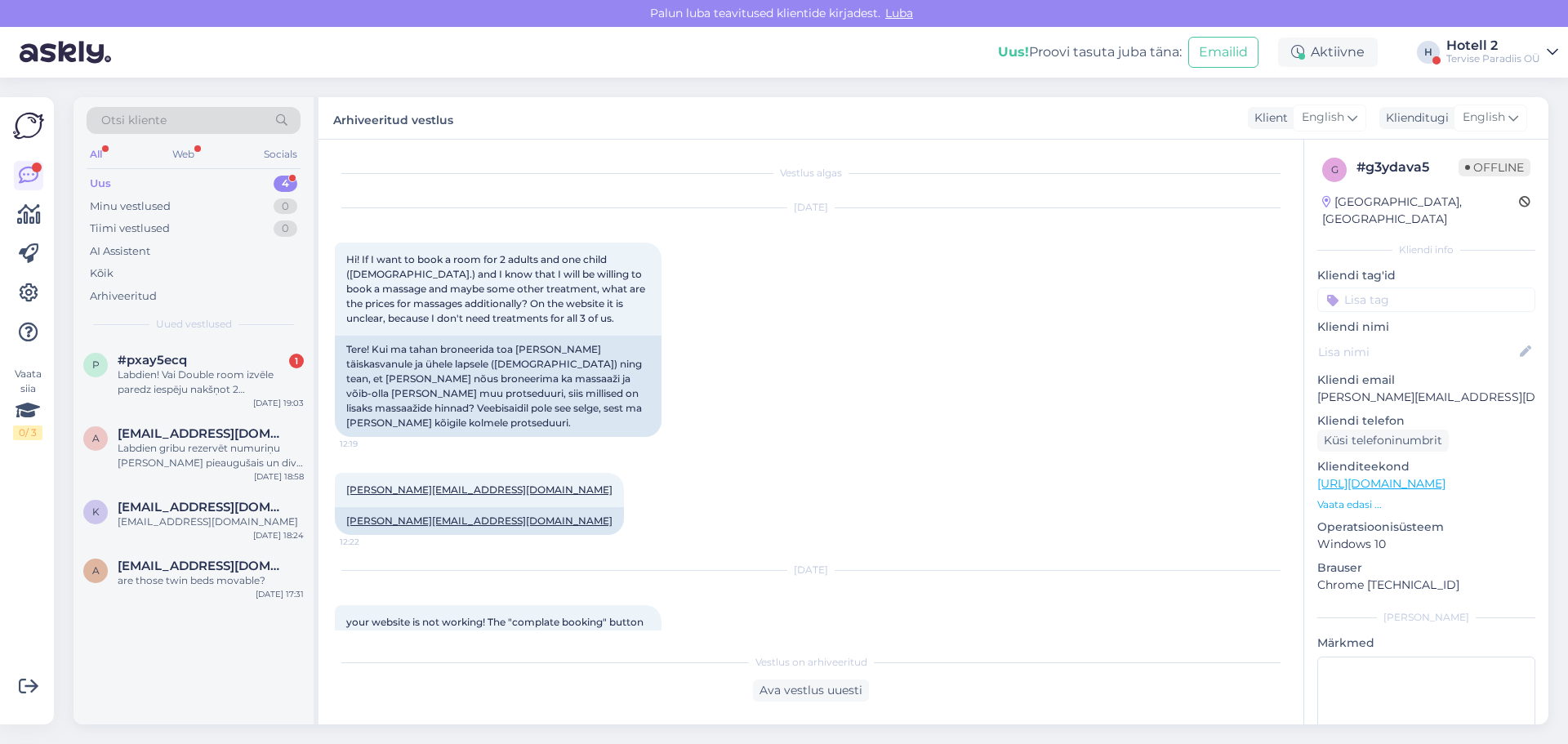
scroll to position [335, 0]
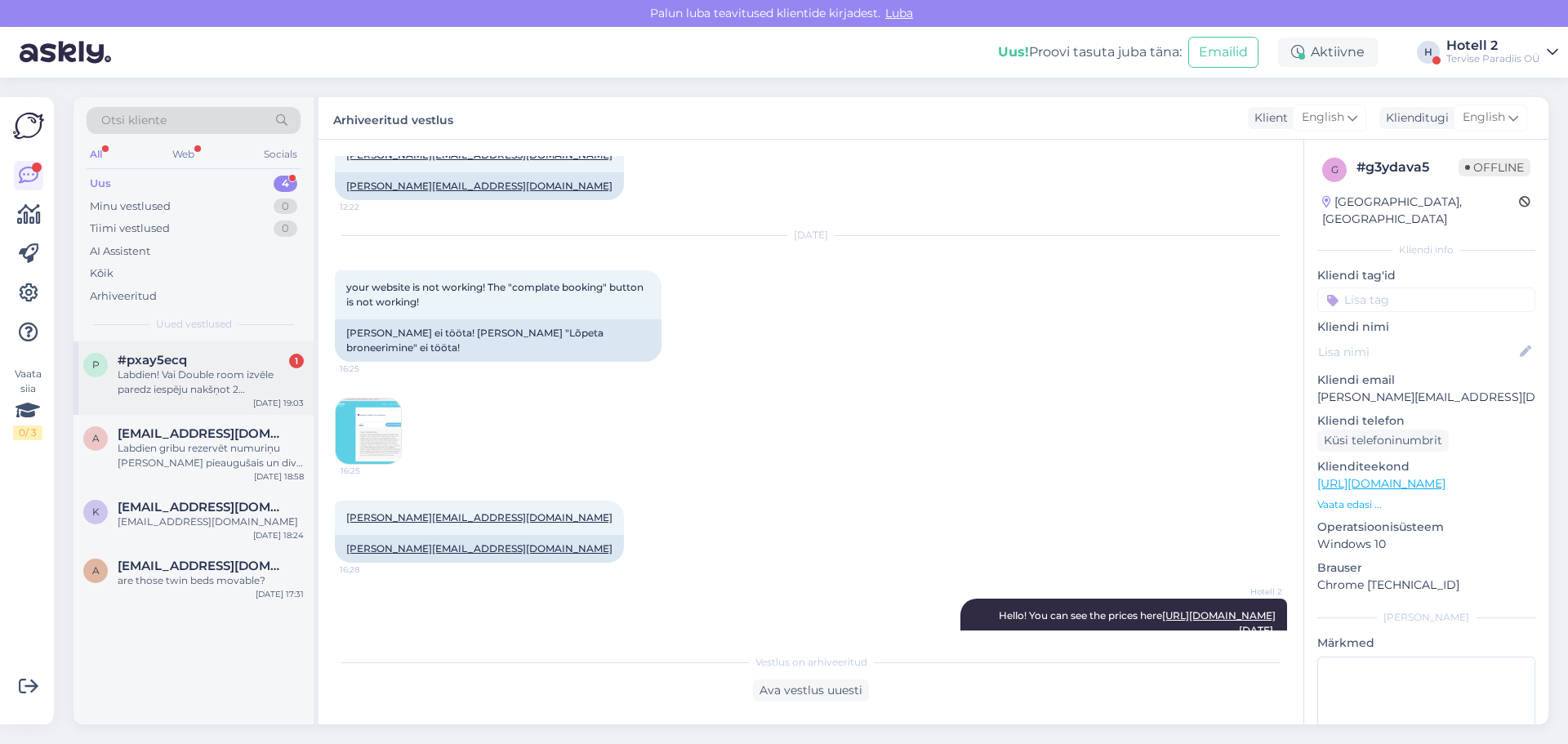
click at [219, 367] on div "Labdien! Vai Double room izvēle paredz iespēju nakšņot 2 pieaugušajiem un viena…" at bounding box center [210, 381] width 187 height 29
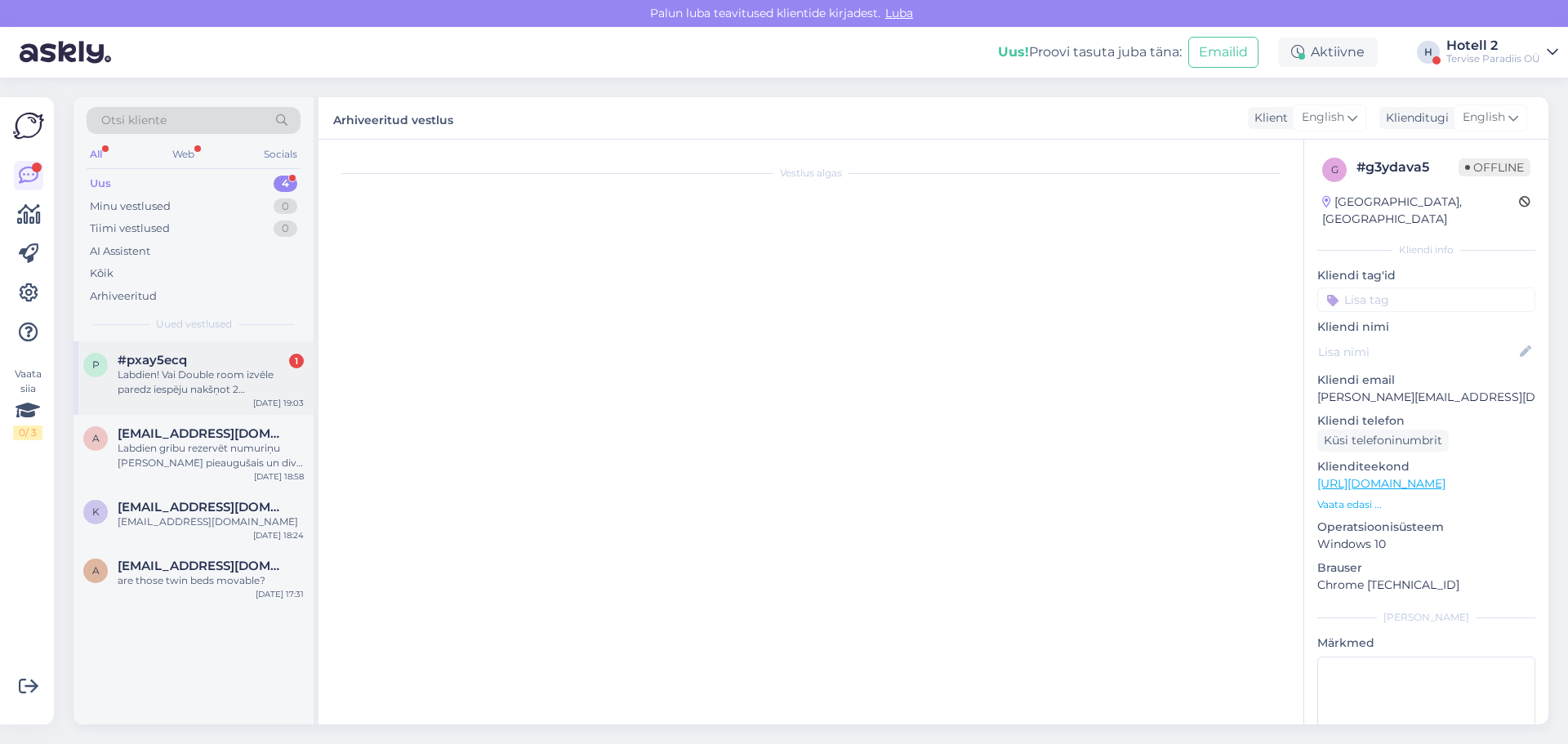
scroll to position [0, 0]
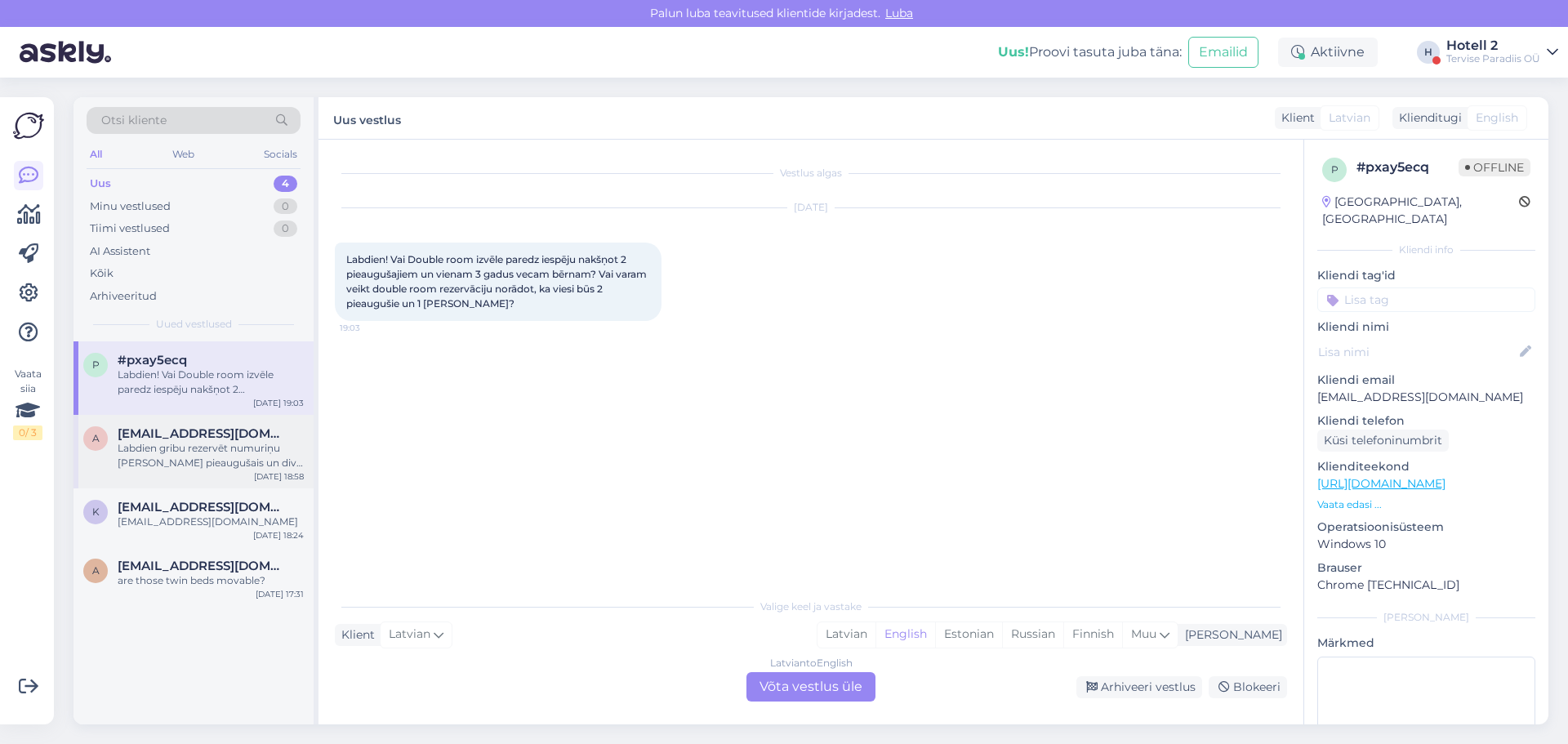
click at [207, 425] on div "a [EMAIL_ADDRESS][DOMAIN_NAME] Labdien gribu rezervēt numuriņu [PERSON_NAME] pi…" at bounding box center [193, 452] width 240 height 73
click at [208, 386] on div "Labdien! Vai Double room izvēle paredz iespēju nakšņot 2 pieaugušajiem un viena…" at bounding box center [210, 381] width 187 height 29
click at [248, 527] on div "[EMAIL_ADDRESS][DOMAIN_NAME]" at bounding box center [210, 522] width 187 height 15
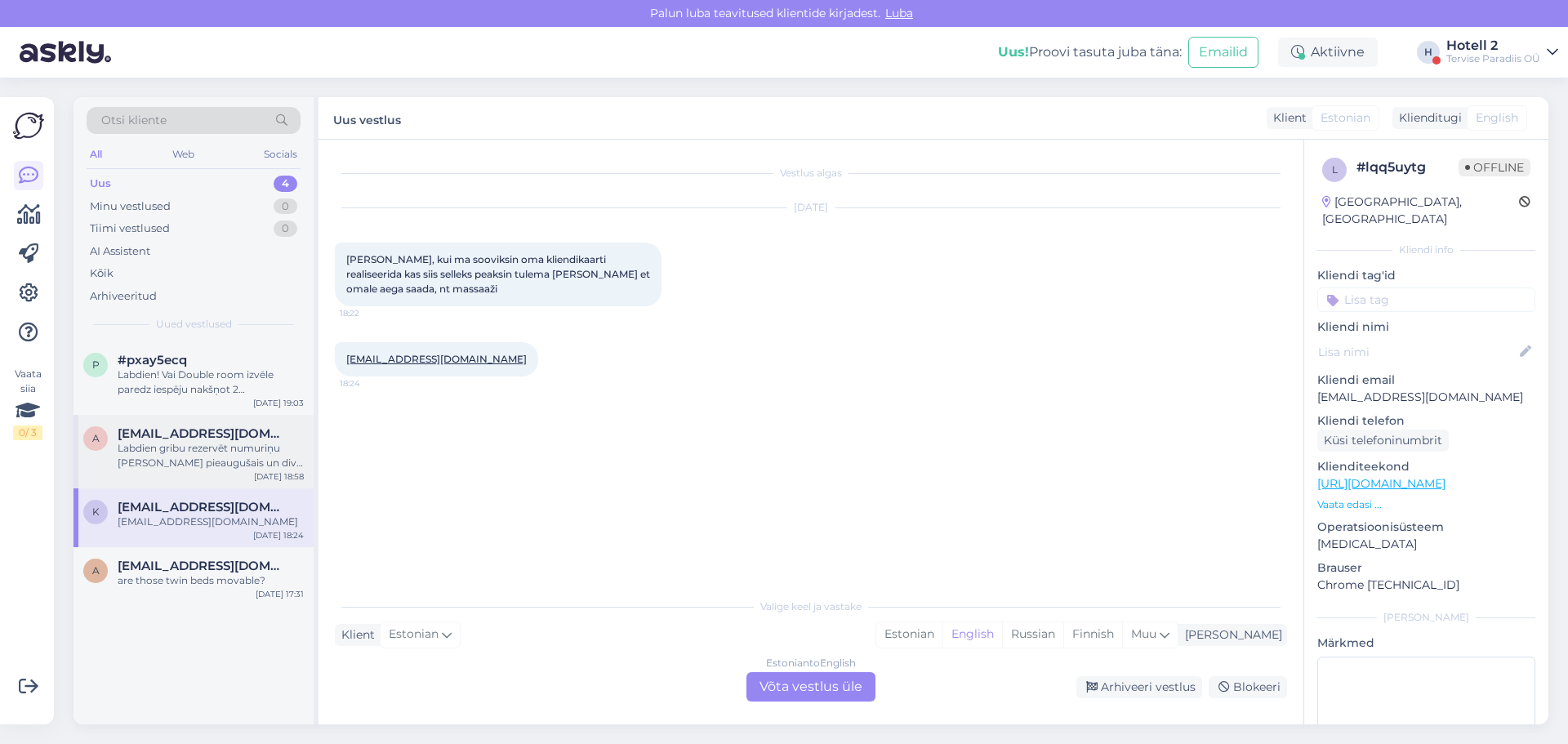
click at [248, 479] on div "a [EMAIL_ADDRESS][DOMAIN_NAME] Labdien gribu rezervēt numuriņu [PERSON_NAME] pi…" at bounding box center [193, 452] width 240 height 73
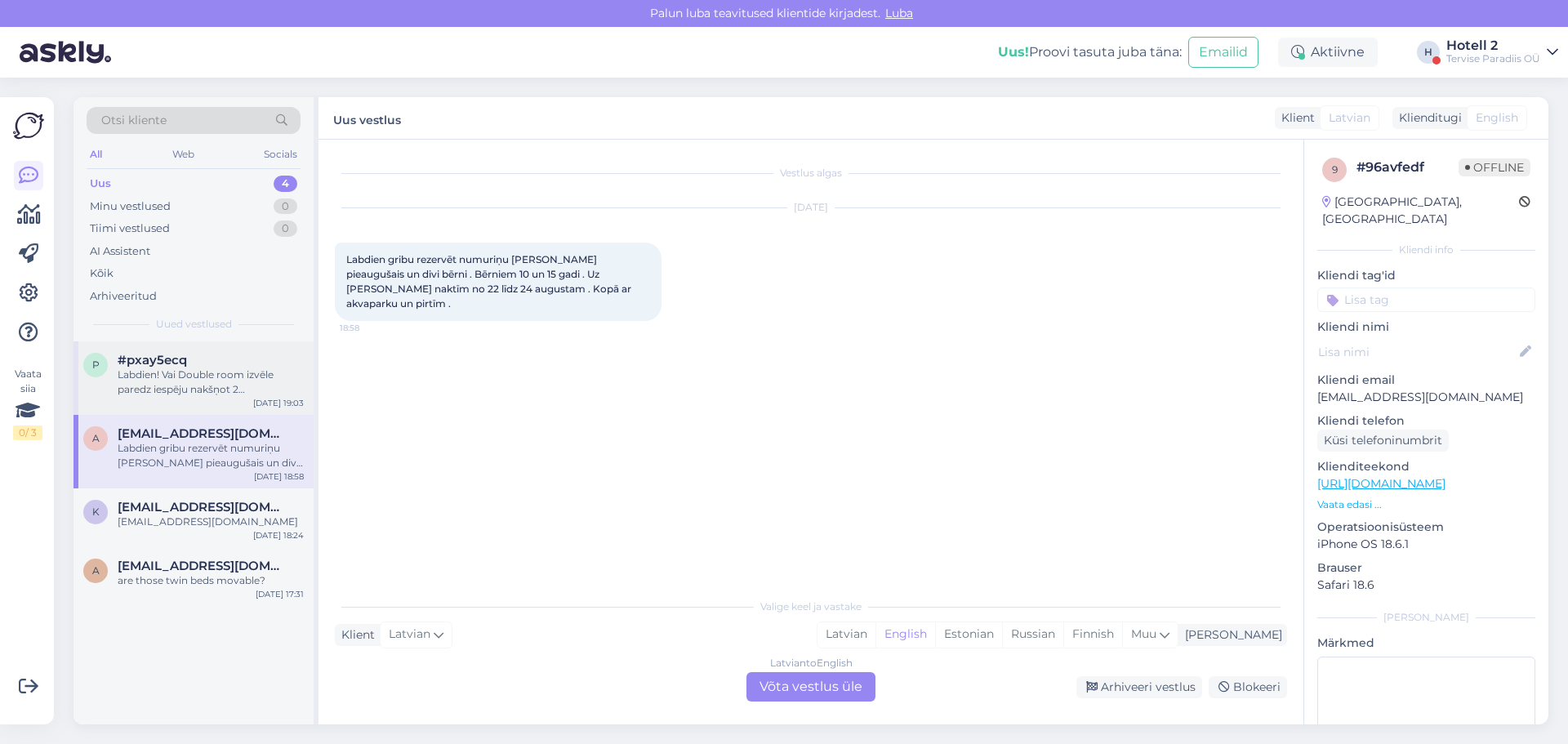
click at [247, 380] on div "Labdien! Vai Double room izvēle paredz iespēju nakšņot 2 pieaugušajiem un viena…" at bounding box center [210, 381] width 187 height 29
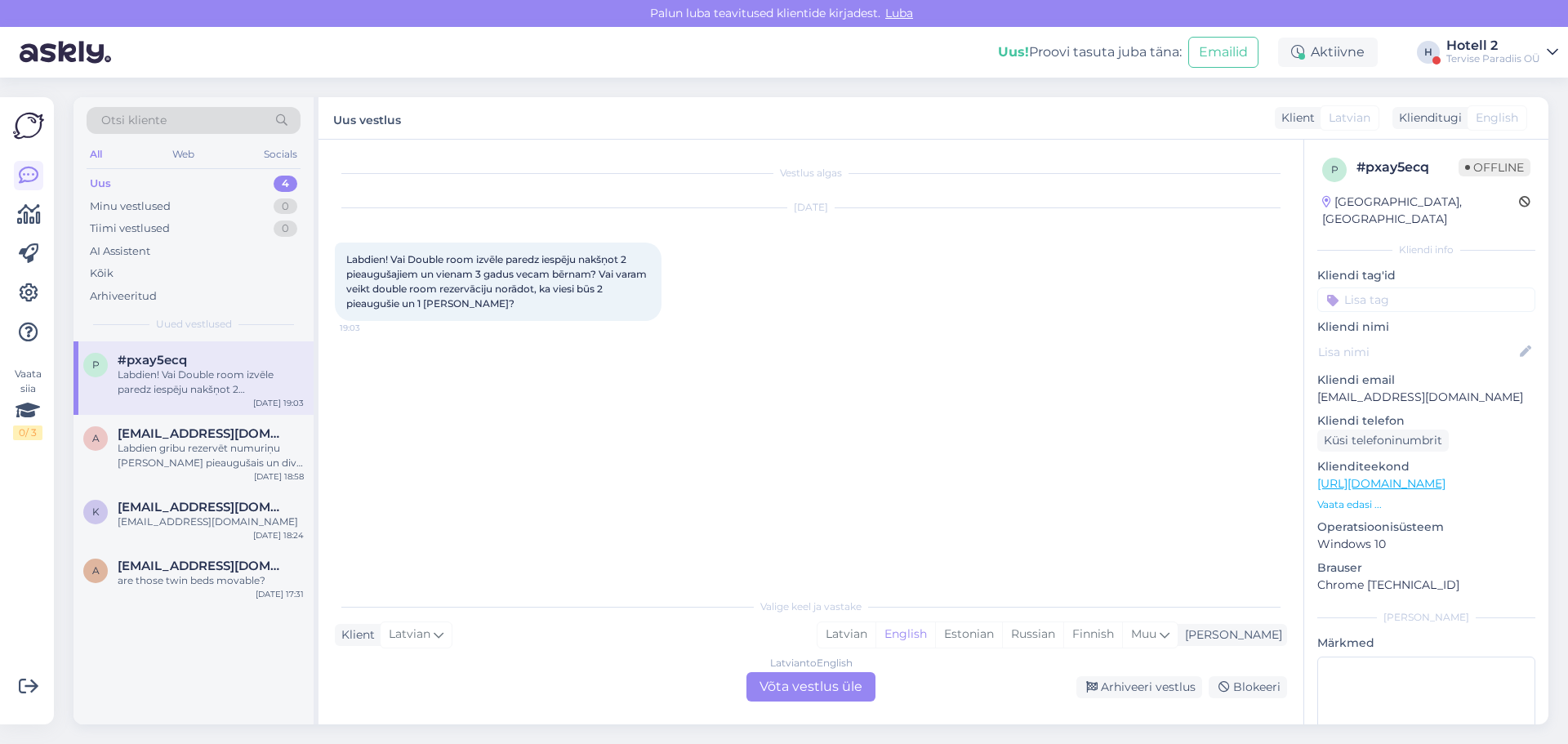
click at [825, 682] on div "Latvian to English Võta vestlus üle" at bounding box center [811, 686] width 129 height 29
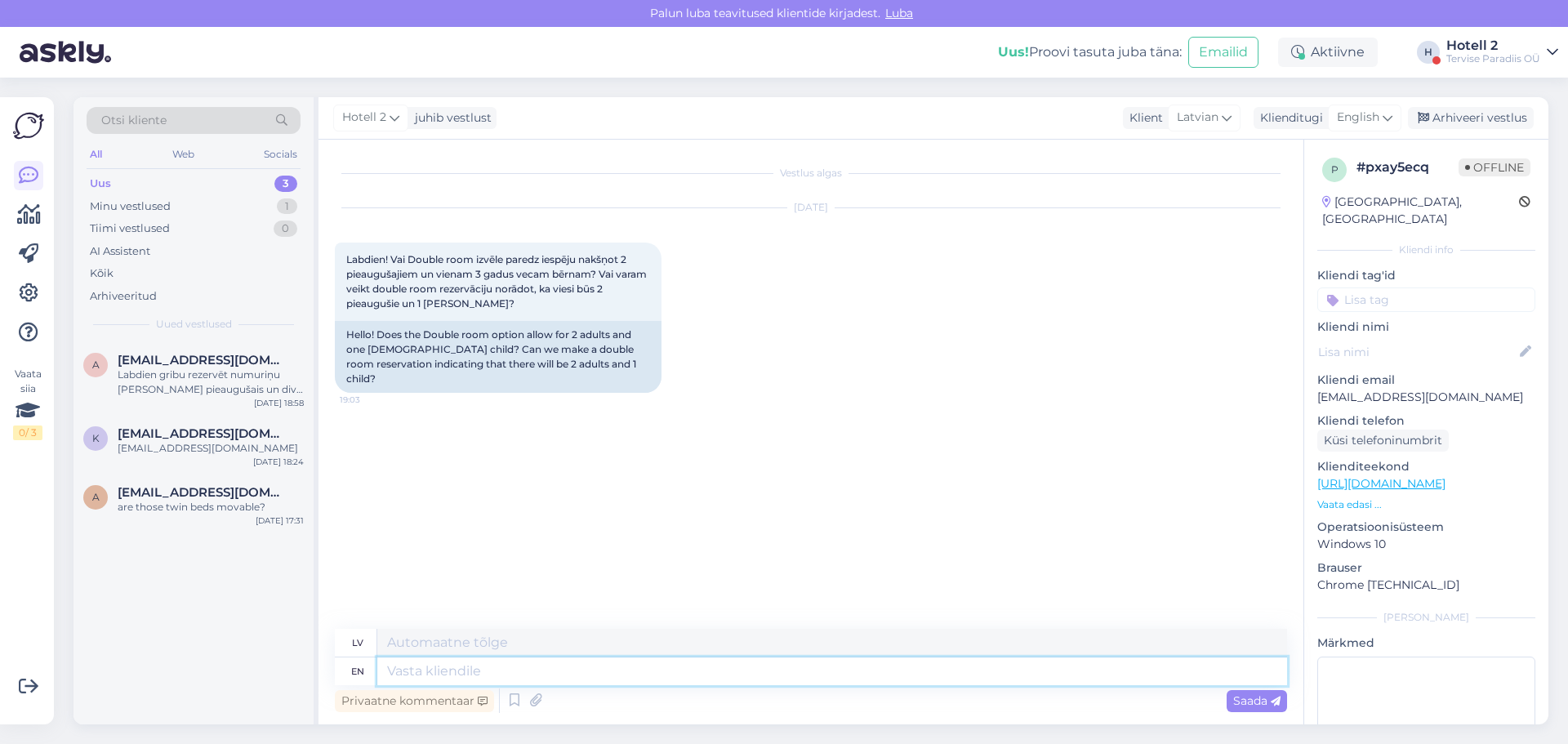
click at [411, 673] on textarea at bounding box center [832, 671] width 910 height 28
type textarea "Hello"
type textarea "Sveiki"
type textarea "Hello1"
type textarea "Sveiki1"
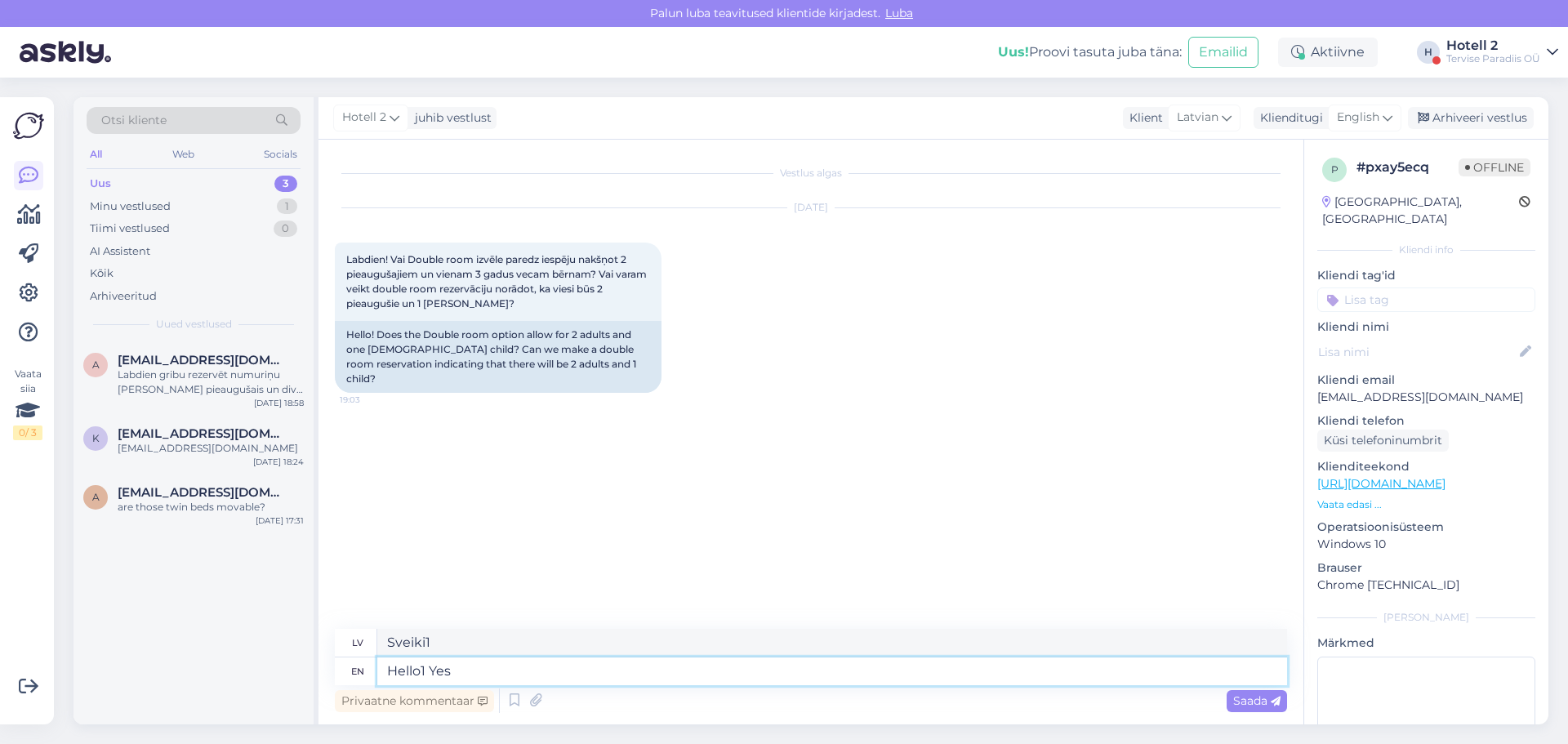
type textarea "Hello1 Yes"
type textarea "Sveiki1 [PERSON_NAME]"
type textarea "Hello1 Yes its"
type textarea "Sveiki1 [PERSON_NAME], tā ir"
type textarea "Hello1 Yes its allows."
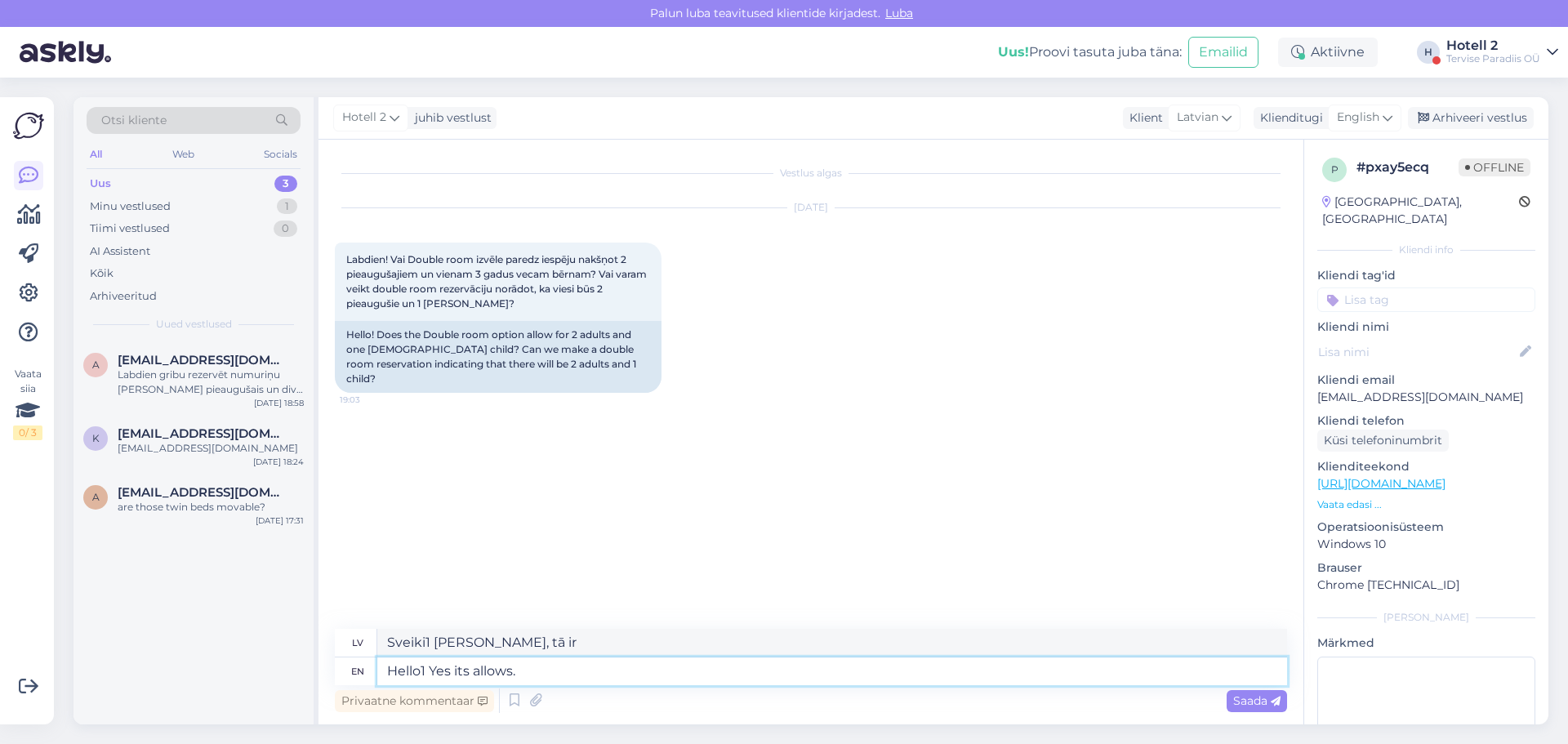
type textarea "Sveiki1 [PERSON_NAME], tas atļauj."
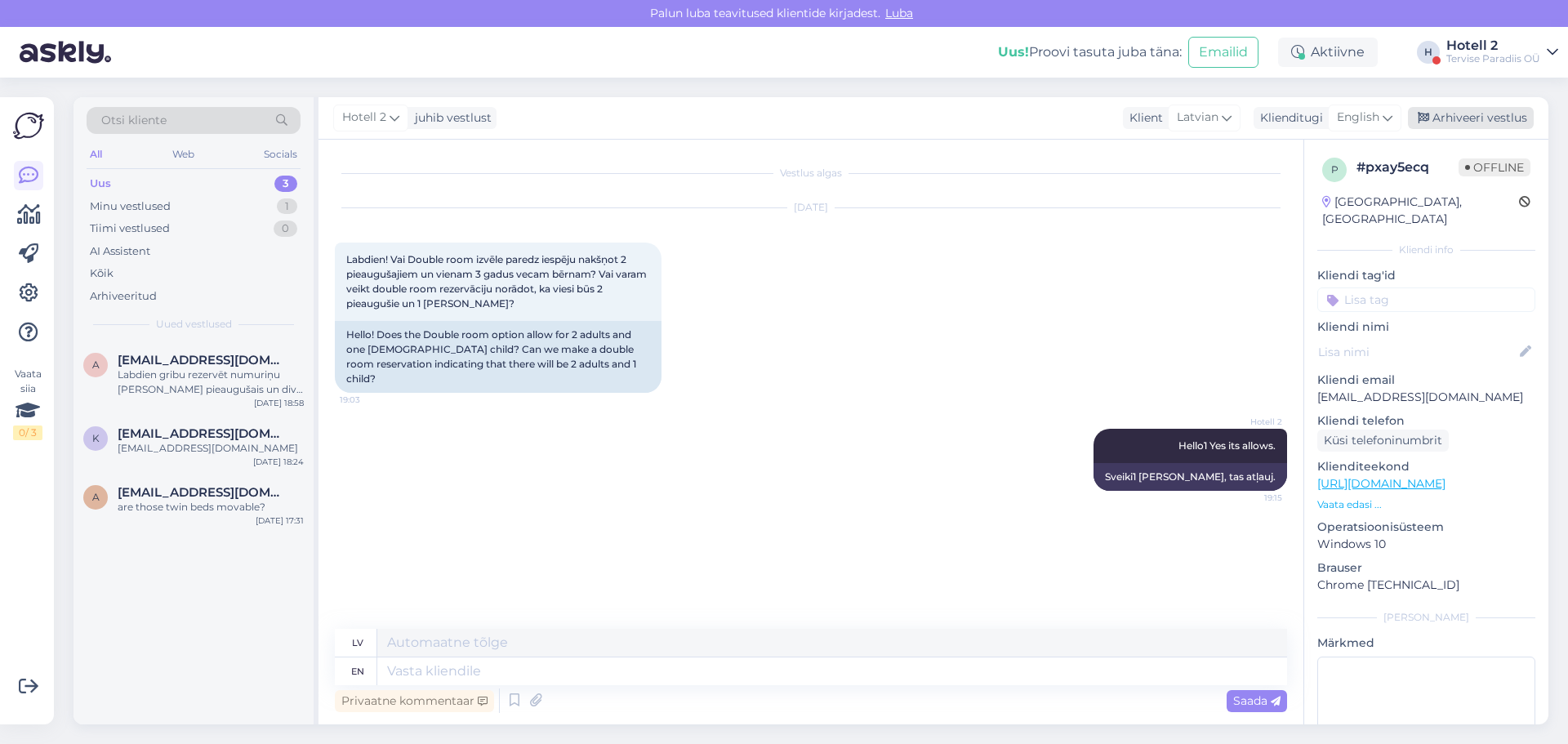
click at [1473, 118] on div "Arhiveeri vestlus" at bounding box center [1471, 118] width 126 height 22
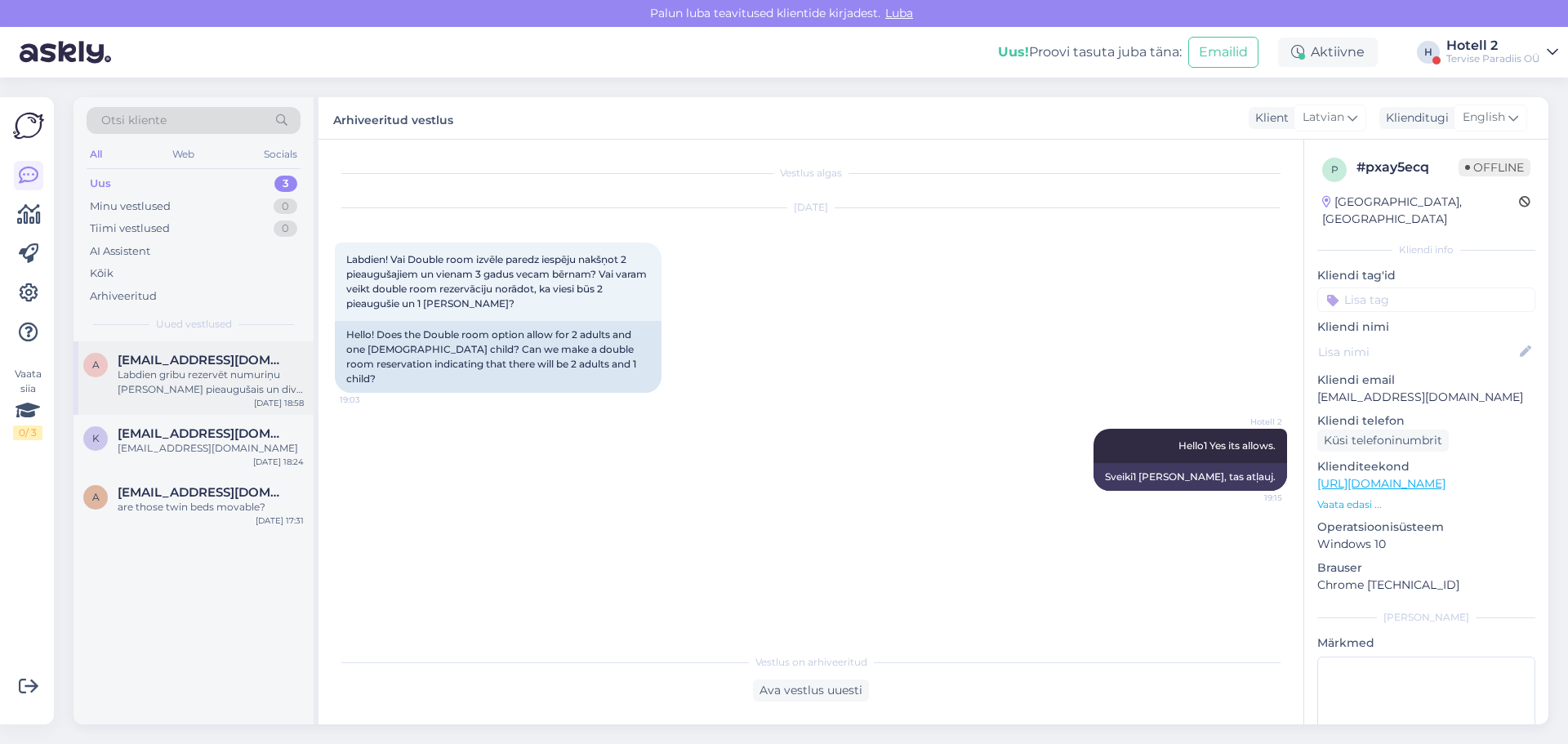
click at [201, 378] on div "Labdien gribu rezervēt numuriņu [PERSON_NAME] pieaugušais un divi bērni . Bērni…" at bounding box center [210, 381] width 187 height 29
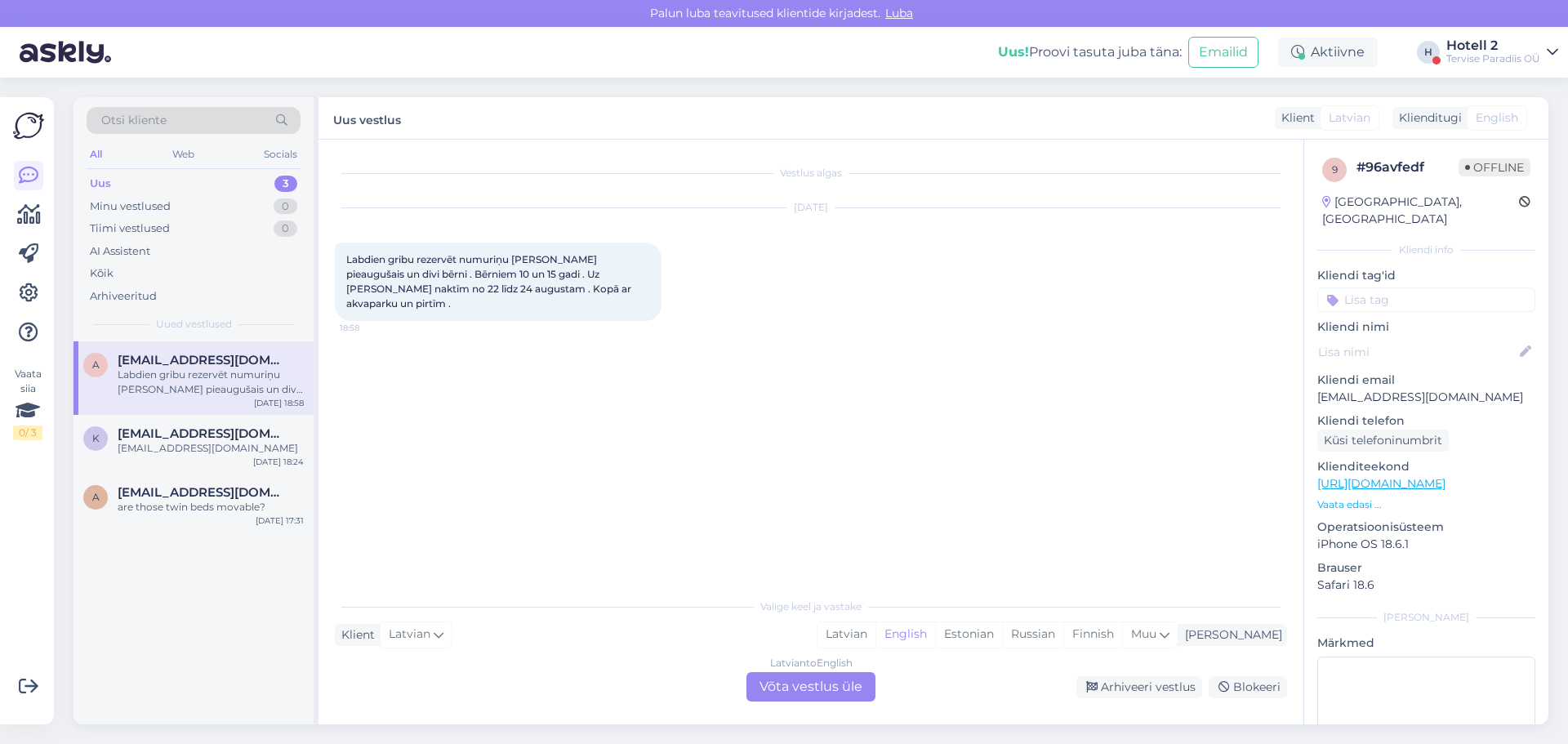
click at [819, 690] on div "Latvian to English Võta vestlus üle" at bounding box center [811, 686] width 129 height 29
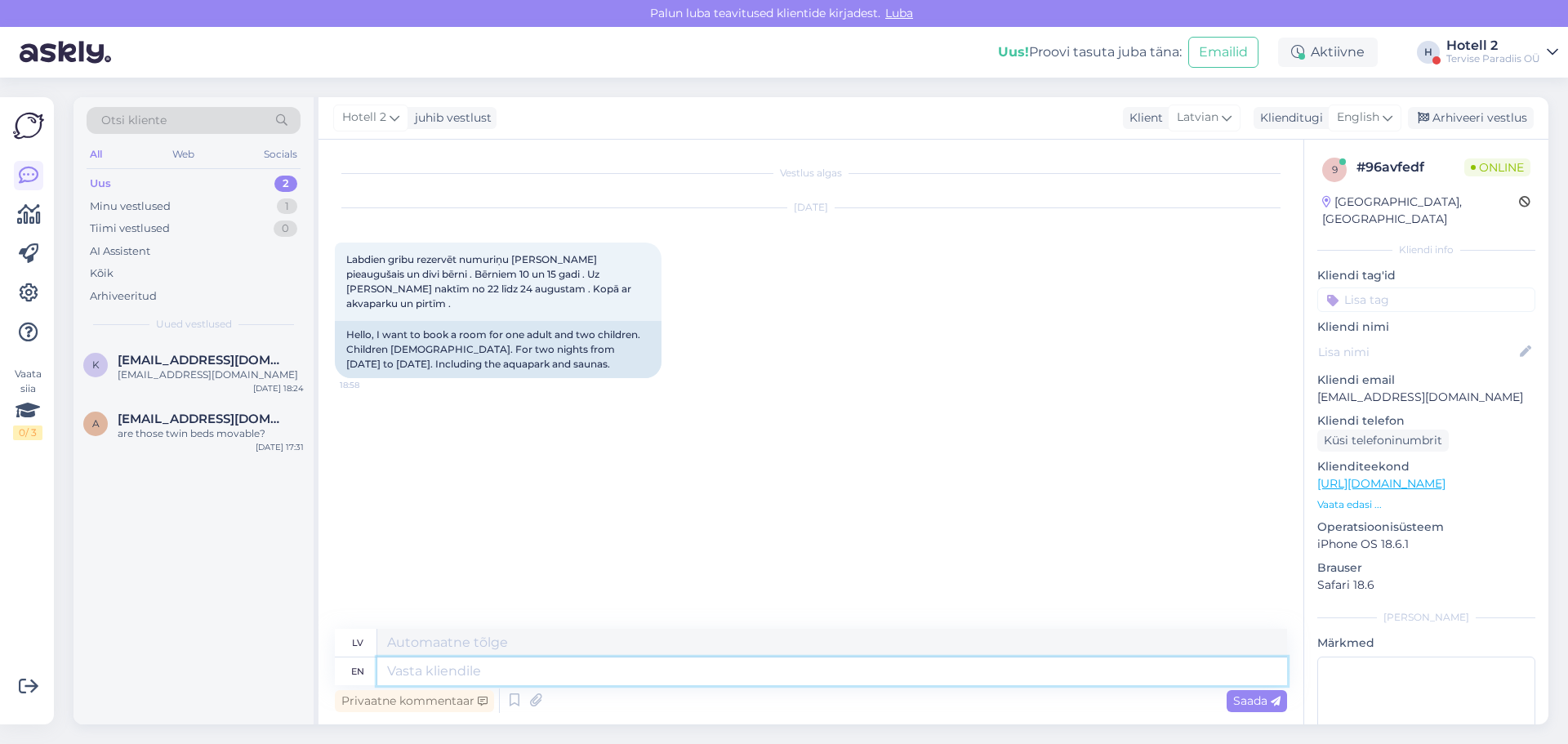
click at [415, 675] on textarea at bounding box center [832, 671] width 910 height 28
type textarea "Hello!"
type textarea "Sveiki!"
type textarea "Hello! We"
type textarea "Sveiki! Mēs"
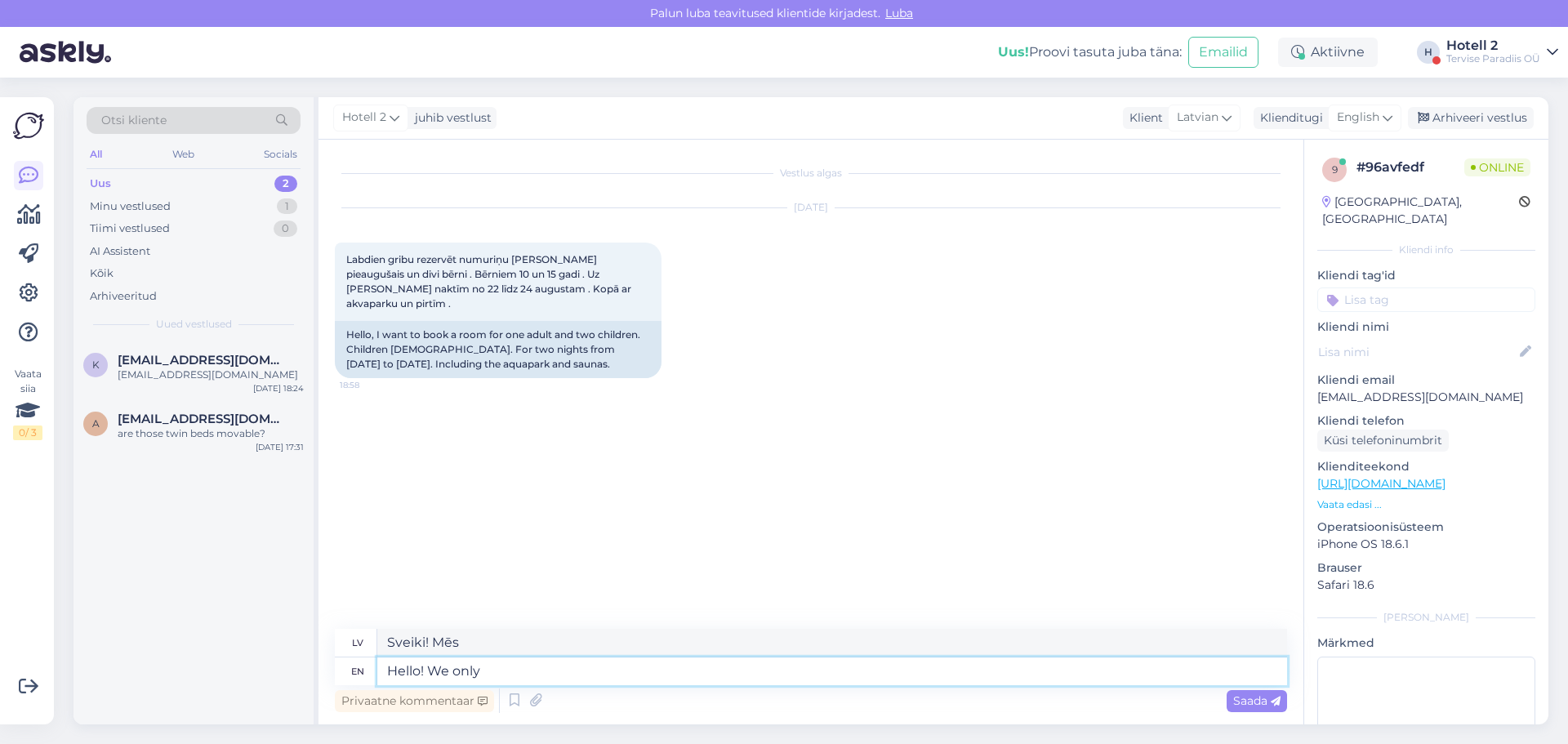
type textarea "Hello! We only"
type textarea "Sveiki! Mēs tikai"
type textarea "Hello! We only have"
type textarea "Sveiki! Mums ir tikai"
type textarea "Hello! We only have TWN"
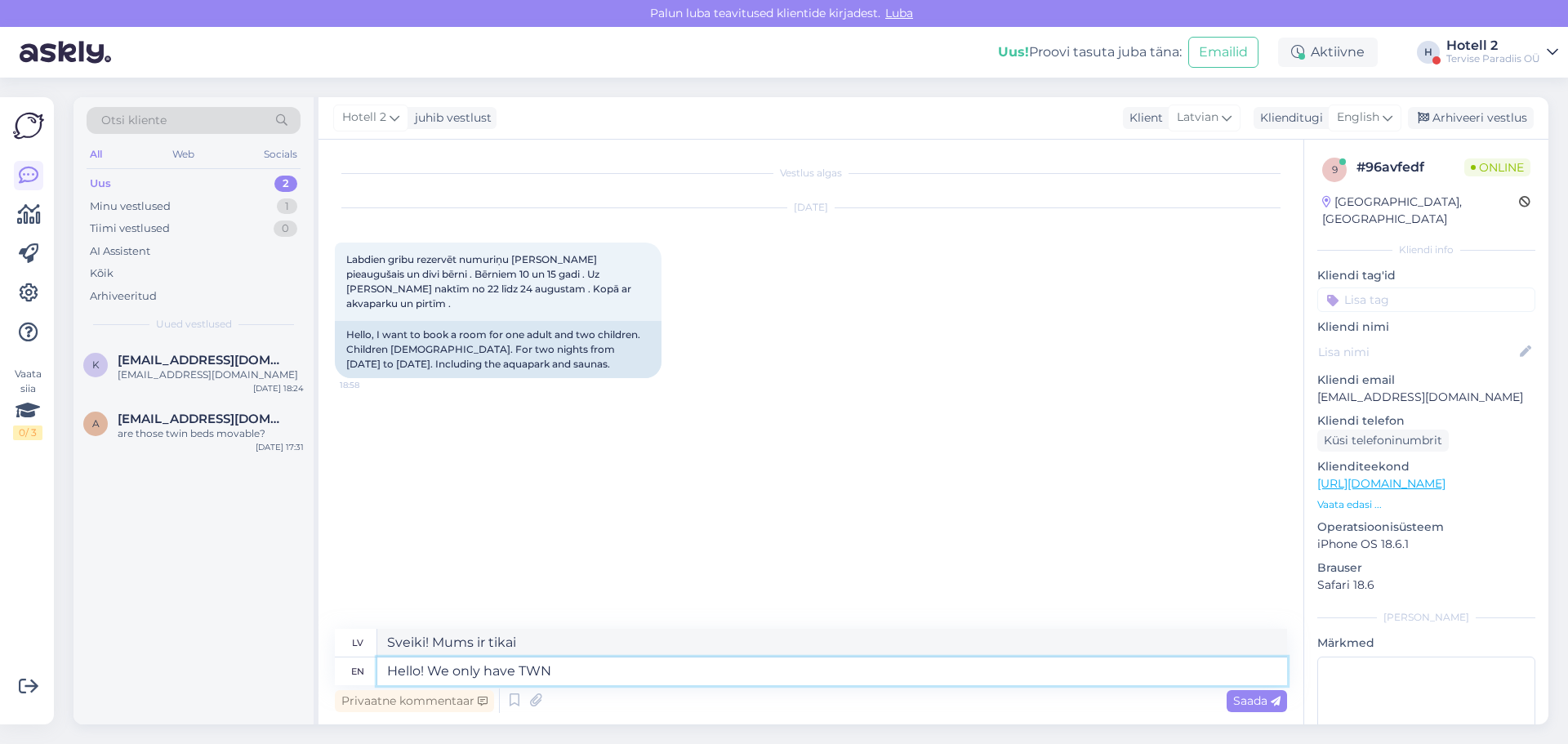
type textarea "Sveiki! Mums ir tikai TWN"
type textarea "Hello! We only have TWN rooms"
type textarea "Sveiki! Mums ir tikai TWN istabas"
type textarea "Hello! We only have TWN rooms availa"
type textarea "Sveiki! Mums ir pieejamas tikai TWN istabas."
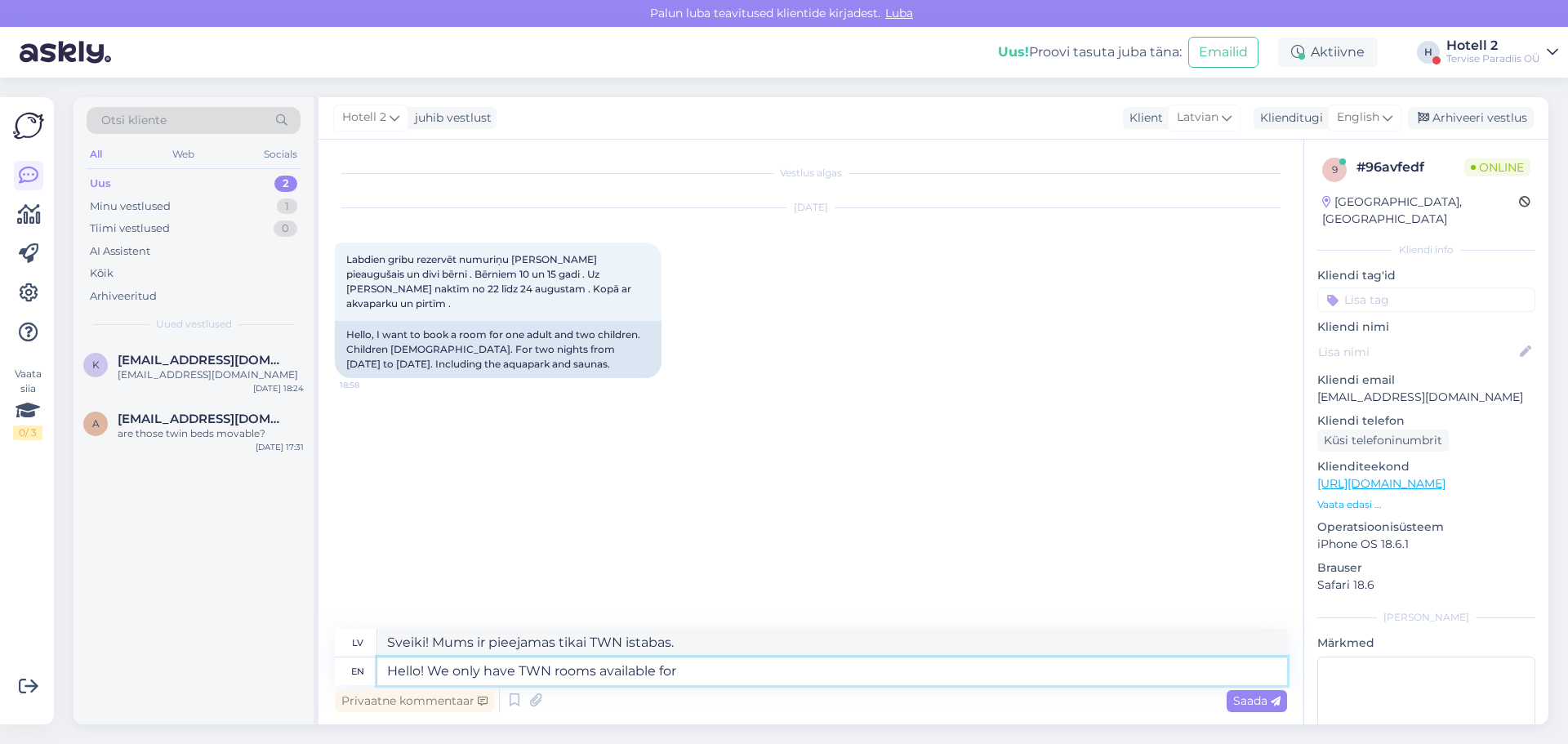
type textarea "Hello! We only have TWN rooms available for t"
type textarea "Sveiki! Mums ir pieejamas tikai TWN istabas"
type textarea "Hello! We only have TWN rooms available for those"
type textarea "Sveiki! Mums ir pieejamas tikai TWN istabas tiem, kas"
type textarea "Hello! We only have TWN rooms available for those dates a"
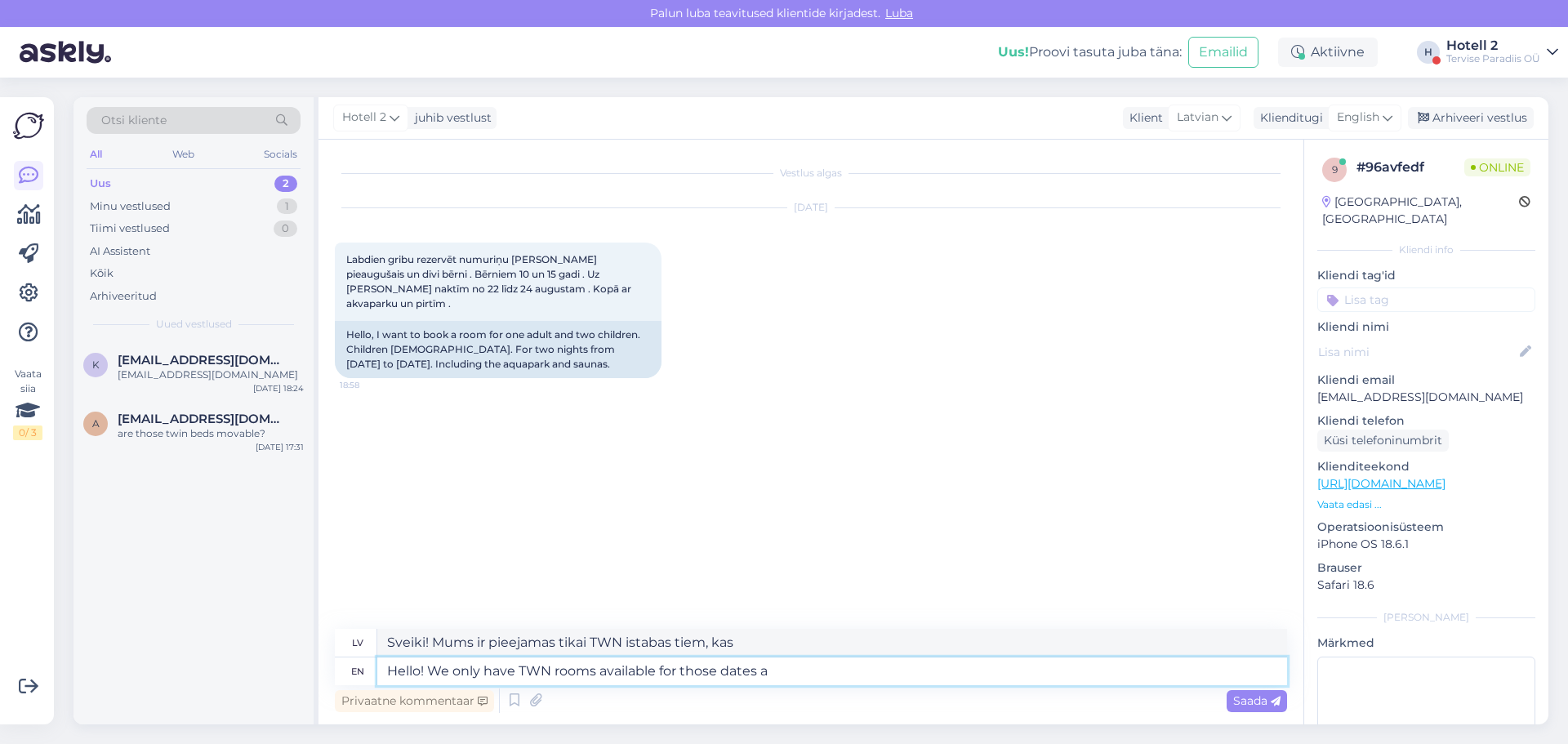
type textarea "Sveiki! Šajos datumos mums ir pieejamas tikai TWN istabas."
type textarea "Hello! We only have TWN rooms available for those dates and i s"
type textarea "Sveiki! Šajos datumos mums ir pieejamas tikai TWN istabas, un es"
type textarea "Hello! We only have TWN rooms available for those dates and i su"
type textarea "Sveiki! Šajos datumos mums ir pieejamas tikai TWN istabas."
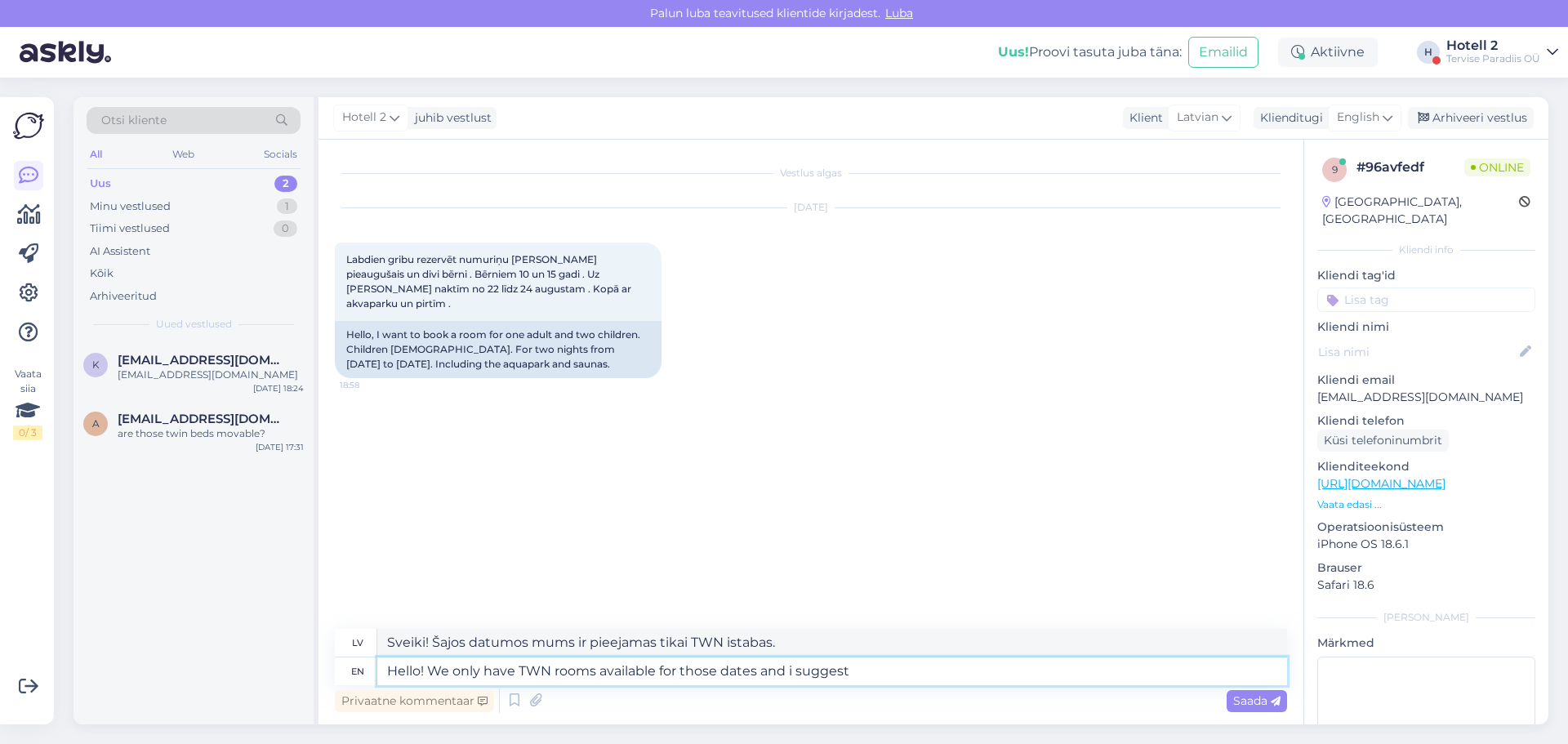
type textarea "Hello! We only have TWN rooms available for those dates and i suggest"
type textarea "Sveiki! Šajos datumos mums ir pieejamas tikai TWN istabas, un es iesaku"
type textarea "Hello! We only have TWN rooms available for those dates and i suggest you to"
type textarea "Sveiki! Šajos datumos mums ir pieejamas tikai TWN istabas, un es jums iesaku"
type textarea "Hello! We only have TWN rooms available for those dates and i suggest you to ma"
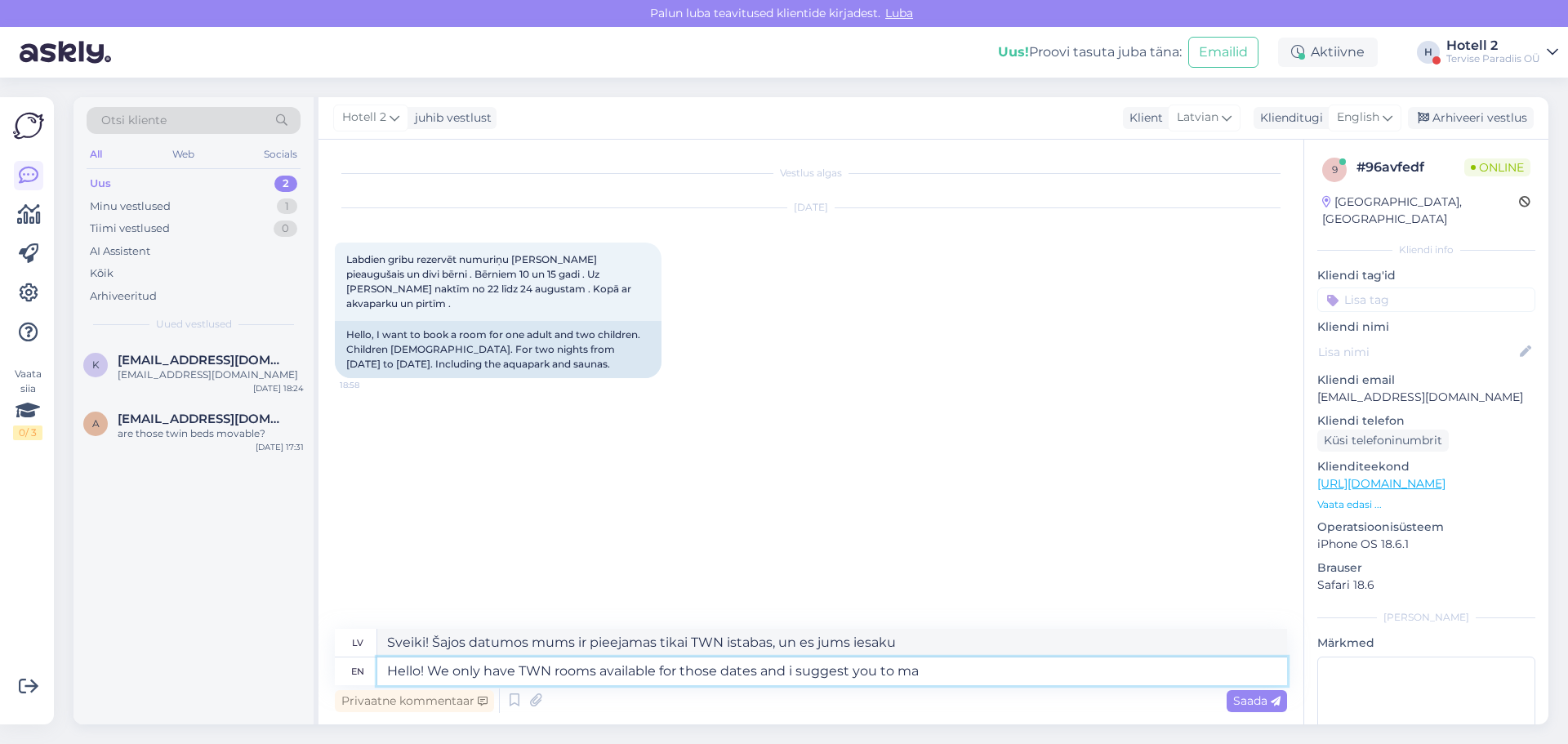
type textarea "Sveiki! Šajos datumos mums ir pieejamas tikai TWN istabas, un es jums iesaku to…"
type textarea "Hello! We only have TWN rooms available for those dates and i suggest you to mak"
type textarea "Sveiki! Šajos datumos mums ir pieejamas tikai TWN istabas, un es iesaku jums ve…"
type textarea "Hello! We only have TWN rooms available for those dates and i suggest you to ma…"
type textarea "Sveiki! Šajos datumos mums ir pieejamas tikai TWN istabas, un es iesaku jums to…"
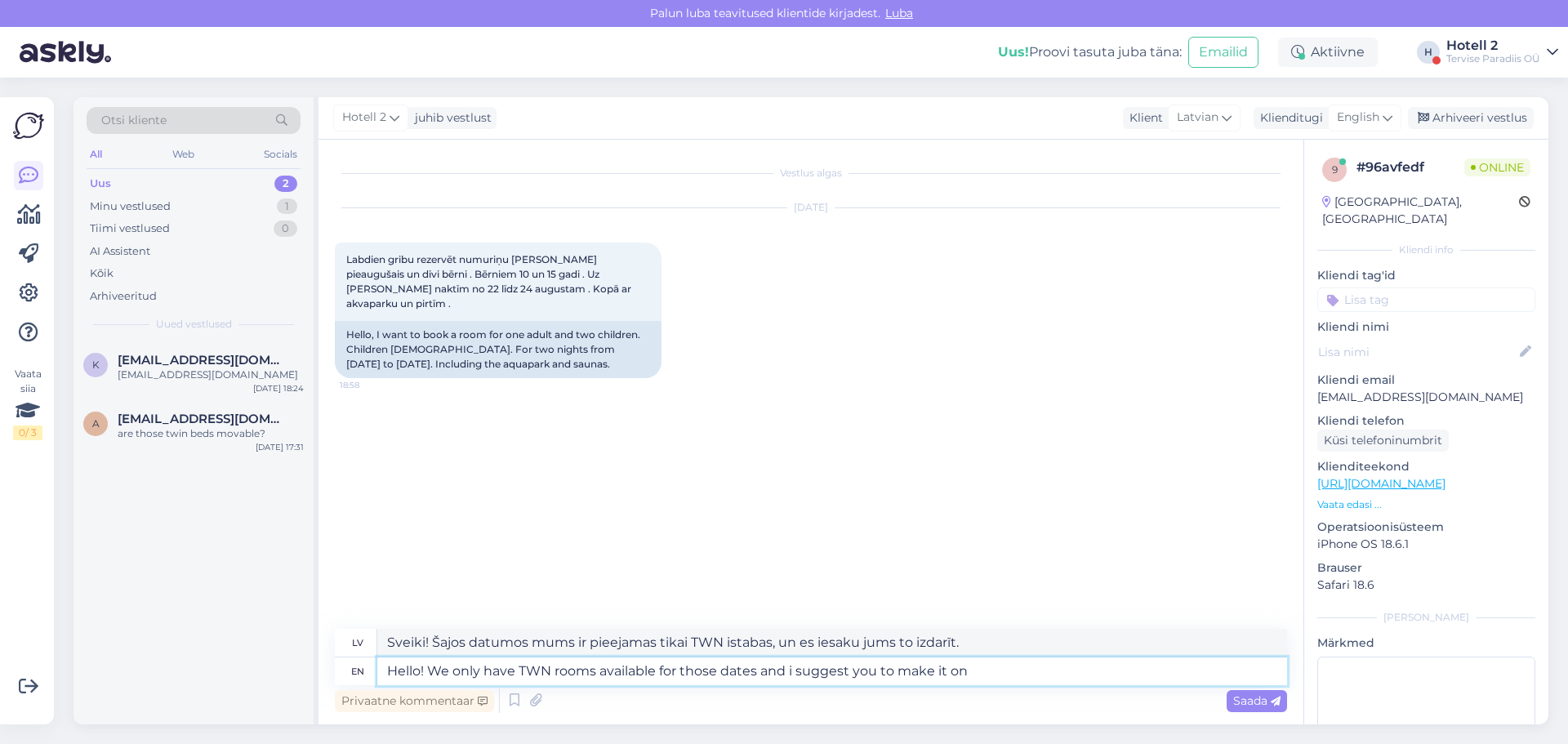
type textarea "Hello! We only have TWN rooms available for those dates and i suggest you to ma…"
type textarea "Sveiki! Šajos datumos mums ir pieejamas tikai TWN istabas, un es iesaku jums tā…"
type textarea "Hello! We only have TWN rooms available for those dates and i suggest you to ma…"
type textarea "Sveiki! Šiem datumiem ir pieejamas tikai TWN istabas, un iesaku rezervēt tiešsa…"
type textarea "Hello! We only have TWN rooms available for those dates and i suggest you to ma…"
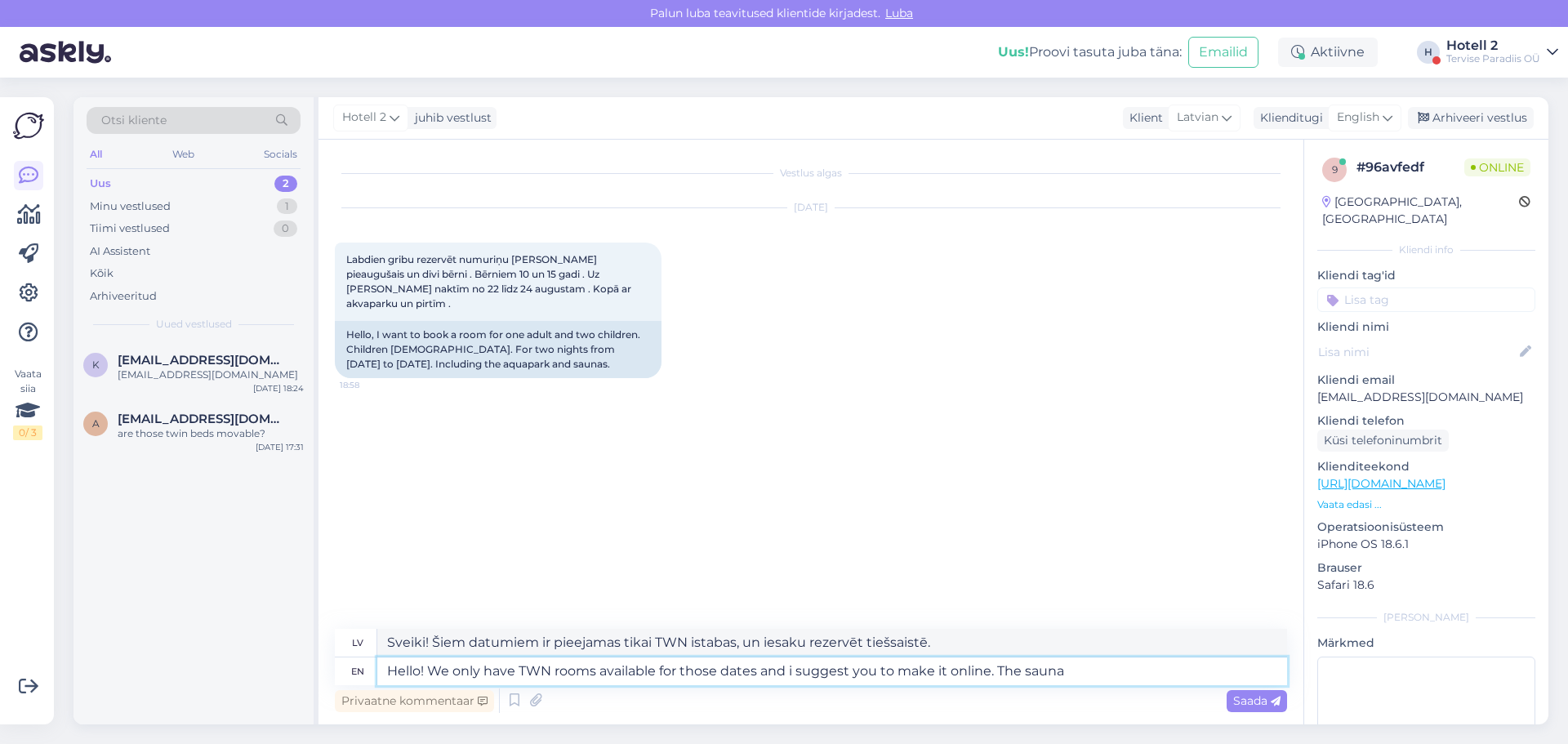
type textarea "Sveiki! Šiem datumiem ir pieejamas tikai TWN istabas, un iesaku rezervēt tiešsa…"
type textarea "Hello! We only have TWN rooms available for those dates and i suggest you to ma…"
type textarea "Sveiki! Šiem datumiem ir pieejamas tikai TWN istabas, un iesaku rezervēt tiešsa…"
type textarea "Hello! We only have TWN rooms available for those dates and i suggest you to ma…"
type textarea "Sveiki! Šiem datumiem ir pieejamas tikai TWN istabas, un iesaku rezervēt laiku …"
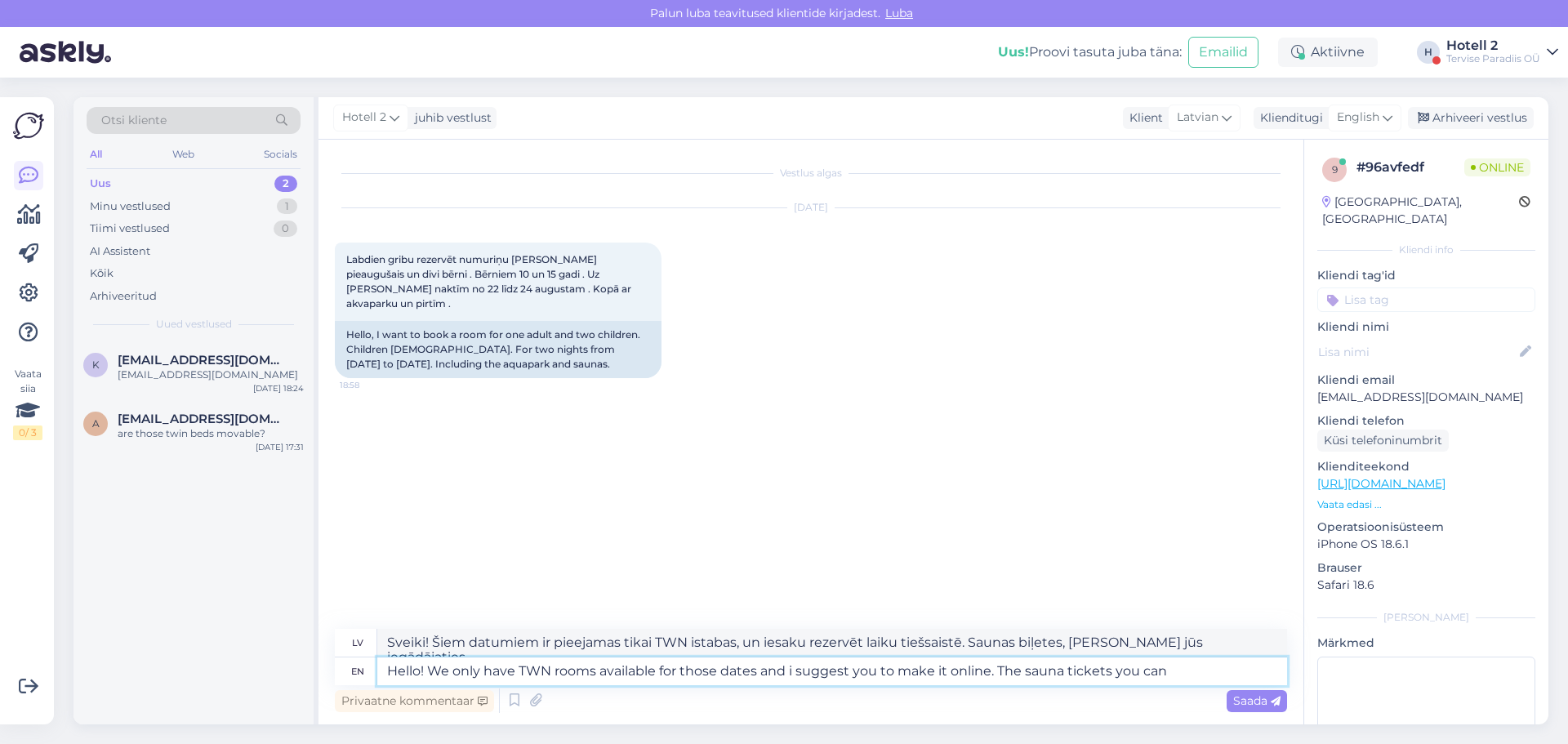
type textarea "Hello! We only have TWN rooms available for those dates and i suggest you to ma…"
type textarea "Sveiki! Šiem datumiem ir pieejamas tikai TWN istabas, un iesaku rezervēt laiku …"
type textarea "Hello! We only have TWN rooms available for those dates and i suggest you to ma…"
type textarea "Sveiki! Šiem datumiem ir pieejamas tikai TWN istabas, un iesaku rezervēt laiku …"
type textarea "Hello! We only have TWN rooms available for those dates and i suggest you to ma…"
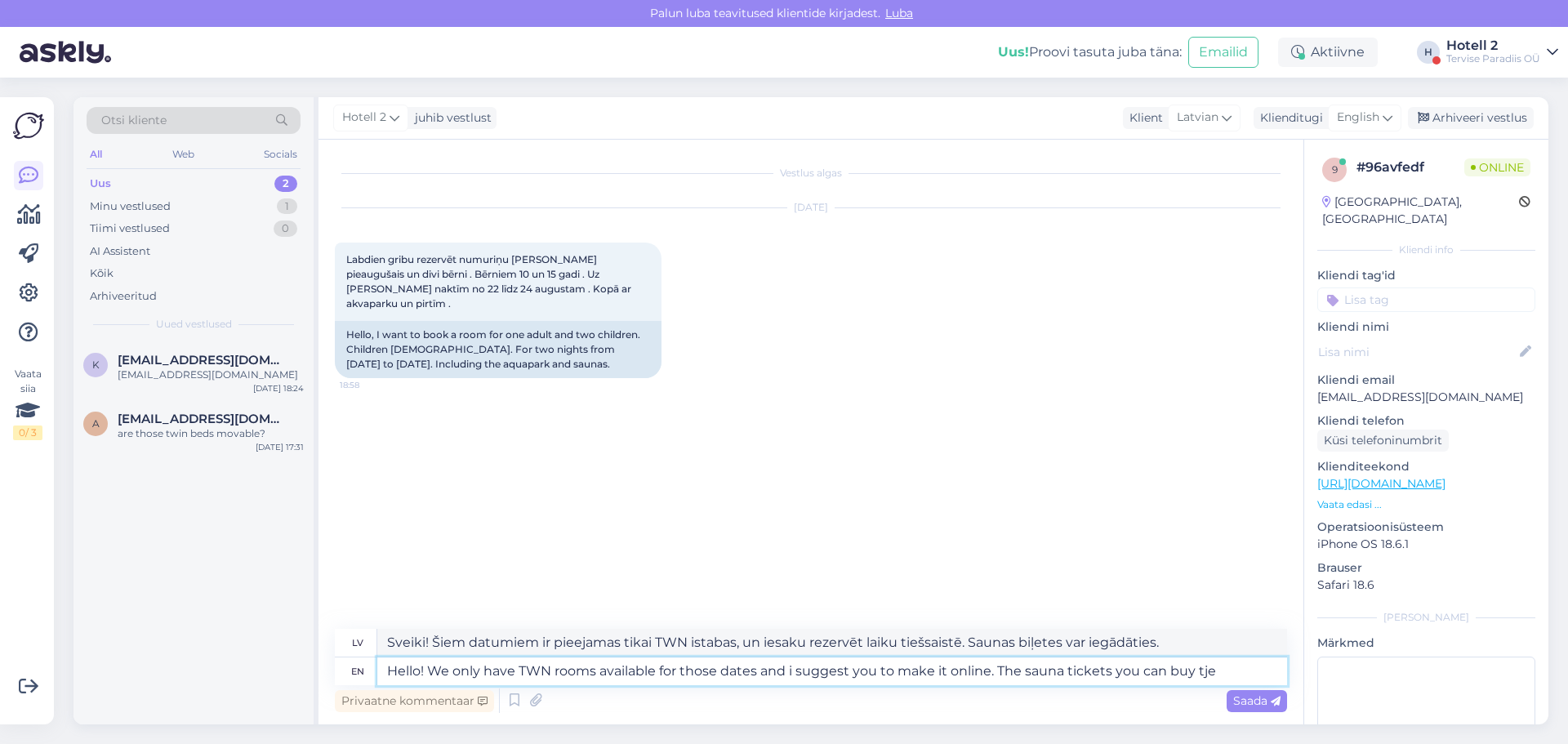
type textarea "Sveiki! Šiem datumiem ir pieejamas tikai TWN istabas, un iesaku rezervēt laiku …"
type textarea "Hello! We only have TWN rooms available for those dates and i suggest you to ma…"
type textarea "Sveiki! Šiem datumiem ir pieejamas tikai TWN istabas, un iesaku rezervēt laiku …"
type textarea "Hello! We only have TWN rooms available for those dates and i suggest you to ma…"
type textarea "Sveiki! Šiem datumiem ir pieejamas tikai TWN istabas, un iesaku rezervēt laiku …"
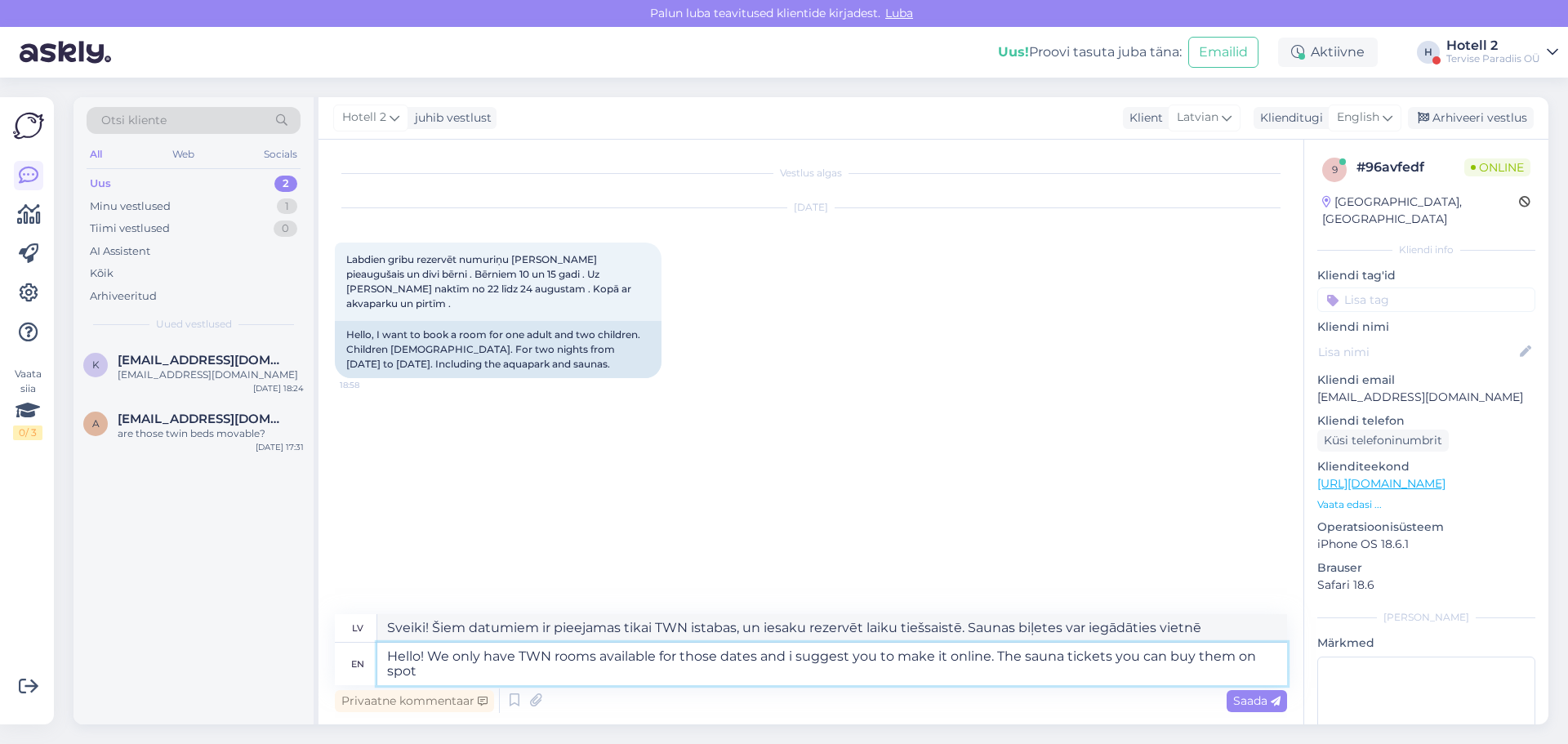
type textarea "Hello! We only have TWN rooms available for those dates and i suggest you to ma…"
type textarea "Sveiki! Šiem datumiem ir pieejamas tikai TWN istabas, un iesaku rezervēt laiku …"
type textarea "Hello! We only have TWN rooms available for those dates and i suggest you to ma…"
type textarea "Sveiki! Uz šiem datumiem mums ir pieejamas tikai TWN istabas, un iesaku rezervē…"
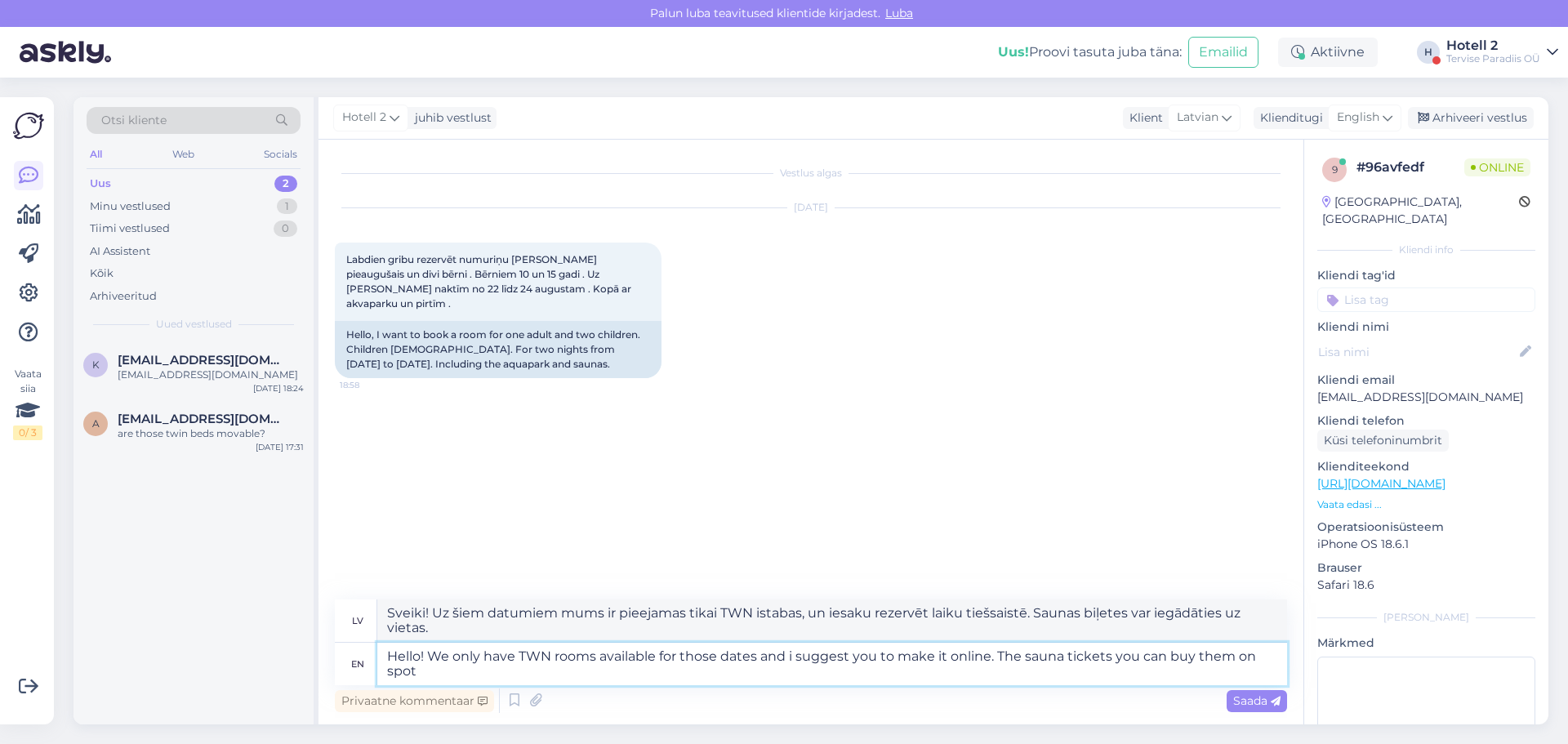
type textarea "Hello! We only have TWN rooms available for those dates and i suggest you to ma…"
type textarea "Sveiki! Šiem datumiem ir pieejamas tikai TWN istabas, un iesaku rezervēt laiku …"
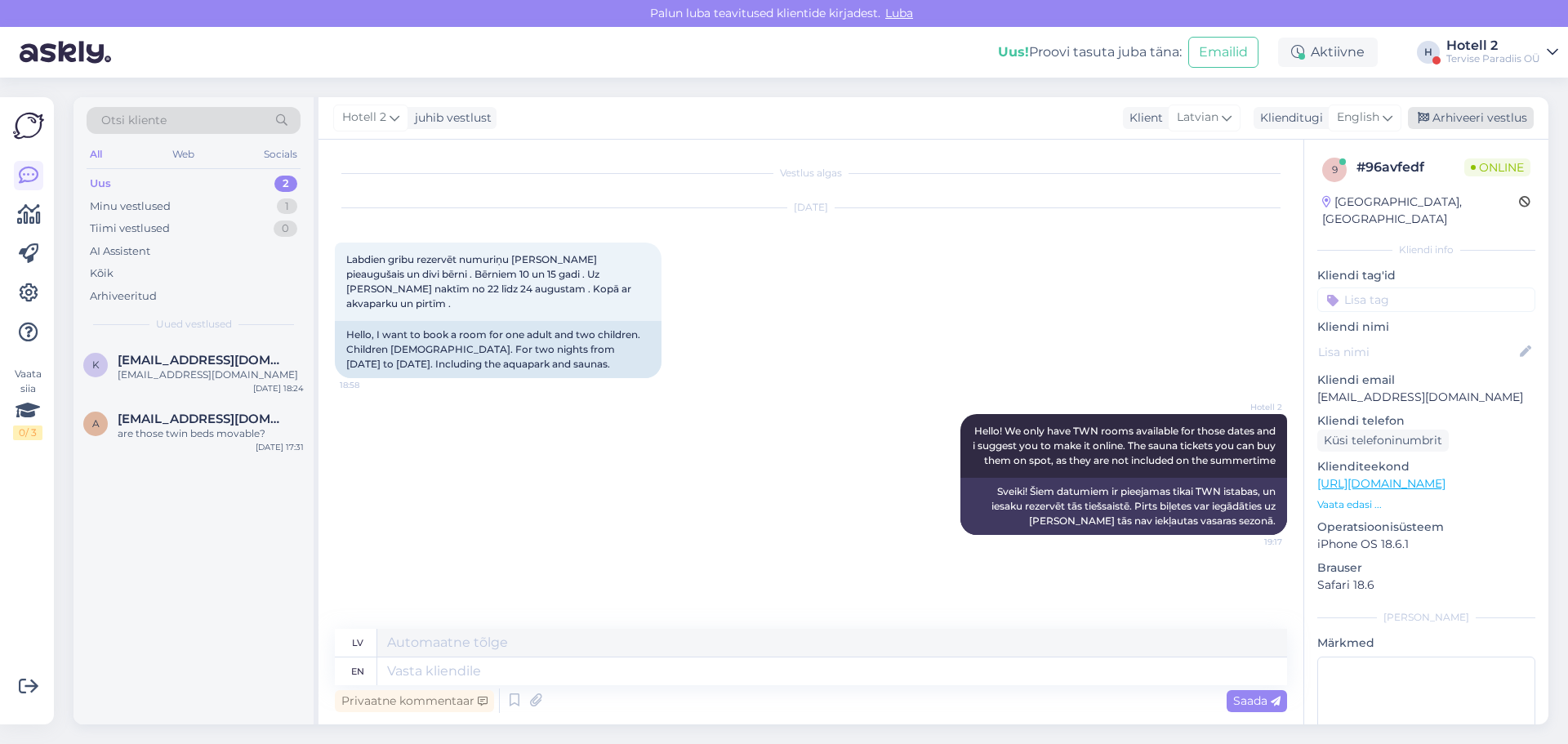
click at [1432, 113] on div "Arhiveeri vestlus" at bounding box center [1471, 118] width 126 height 22
